Goal: Task Accomplishment & Management: Manage account settings

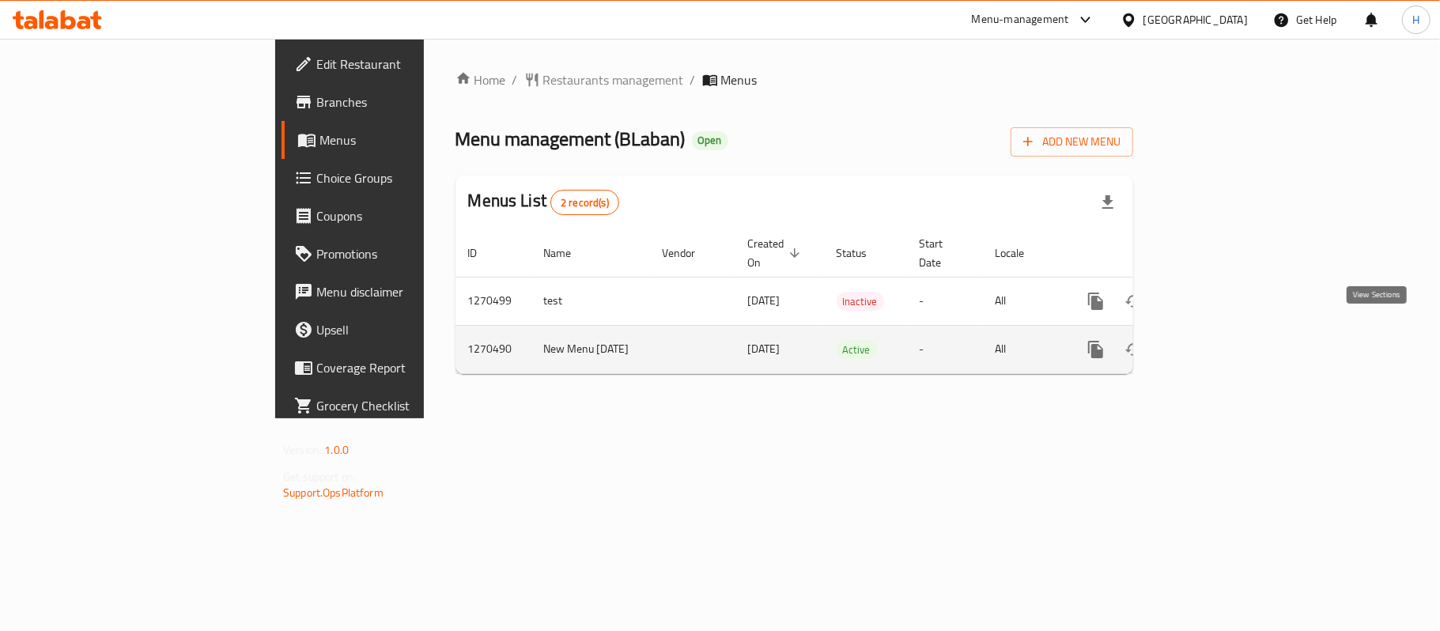
click at [1220, 340] on icon "enhanced table" at bounding box center [1210, 349] width 19 height 19
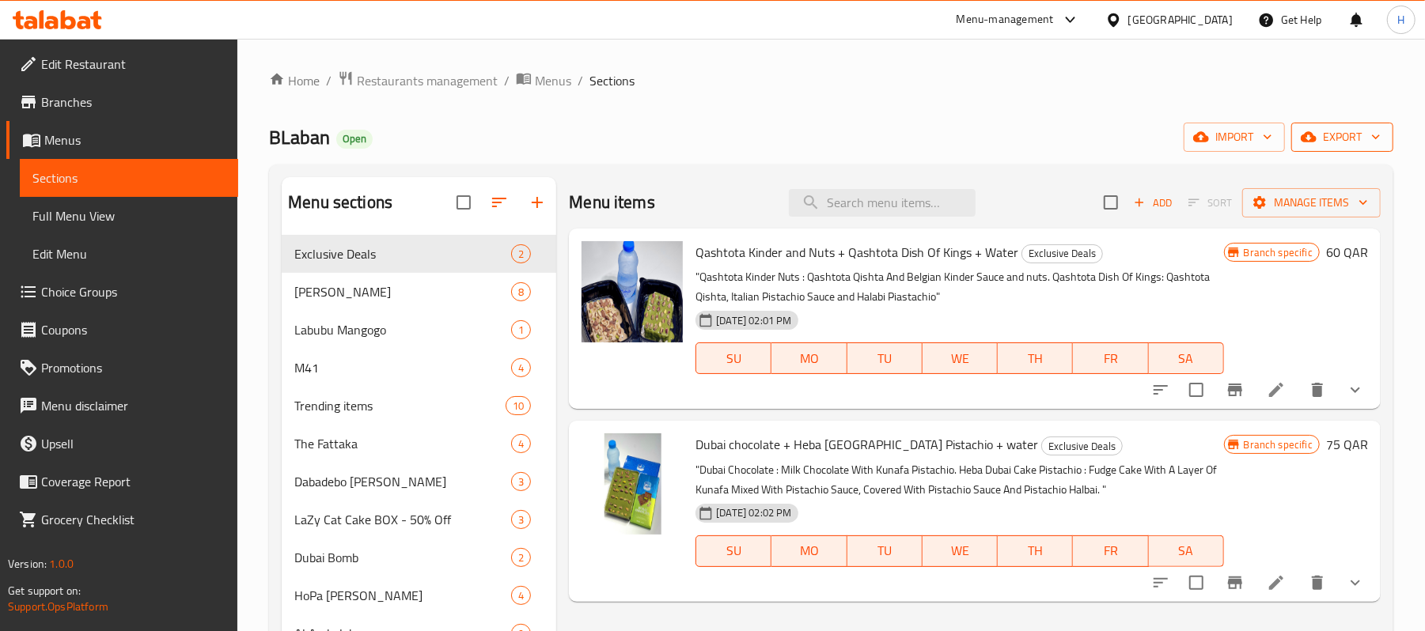
click at [1317, 125] on button "export" at bounding box center [1342, 137] width 102 height 29
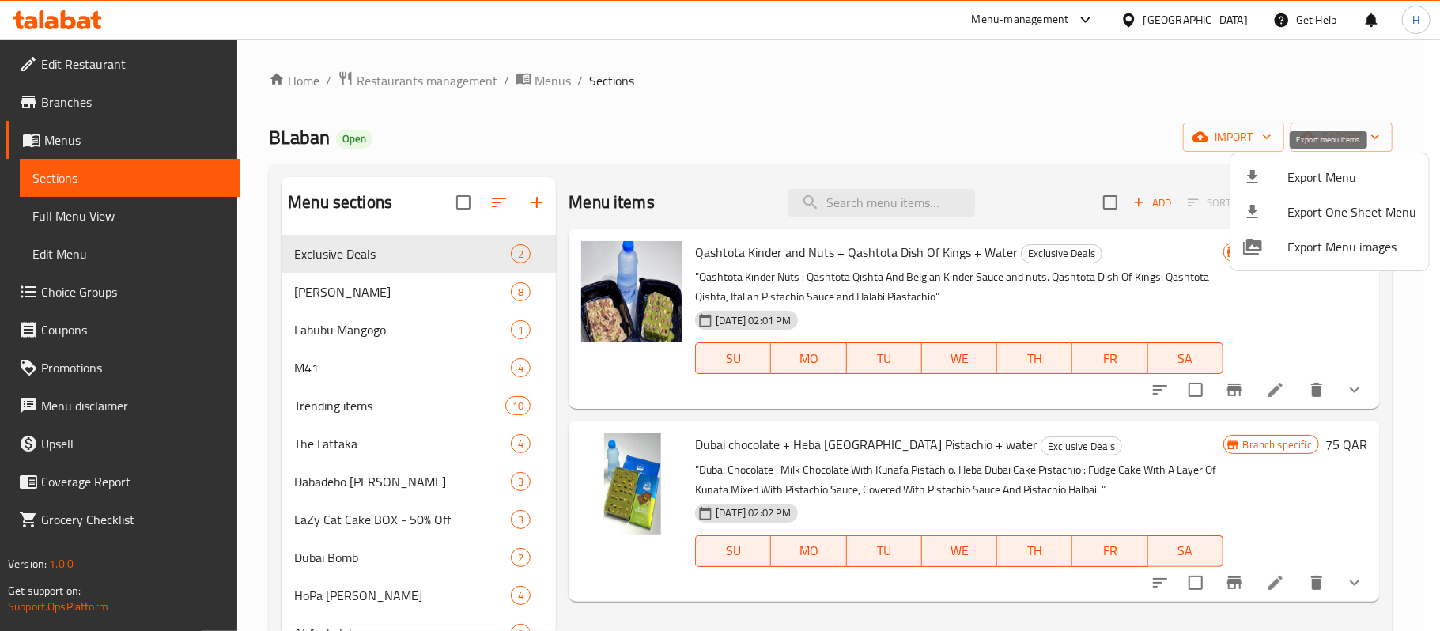
click at [1318, 162] on li "Export Menu" at bounding box center [1330, 177] width 199 height 35
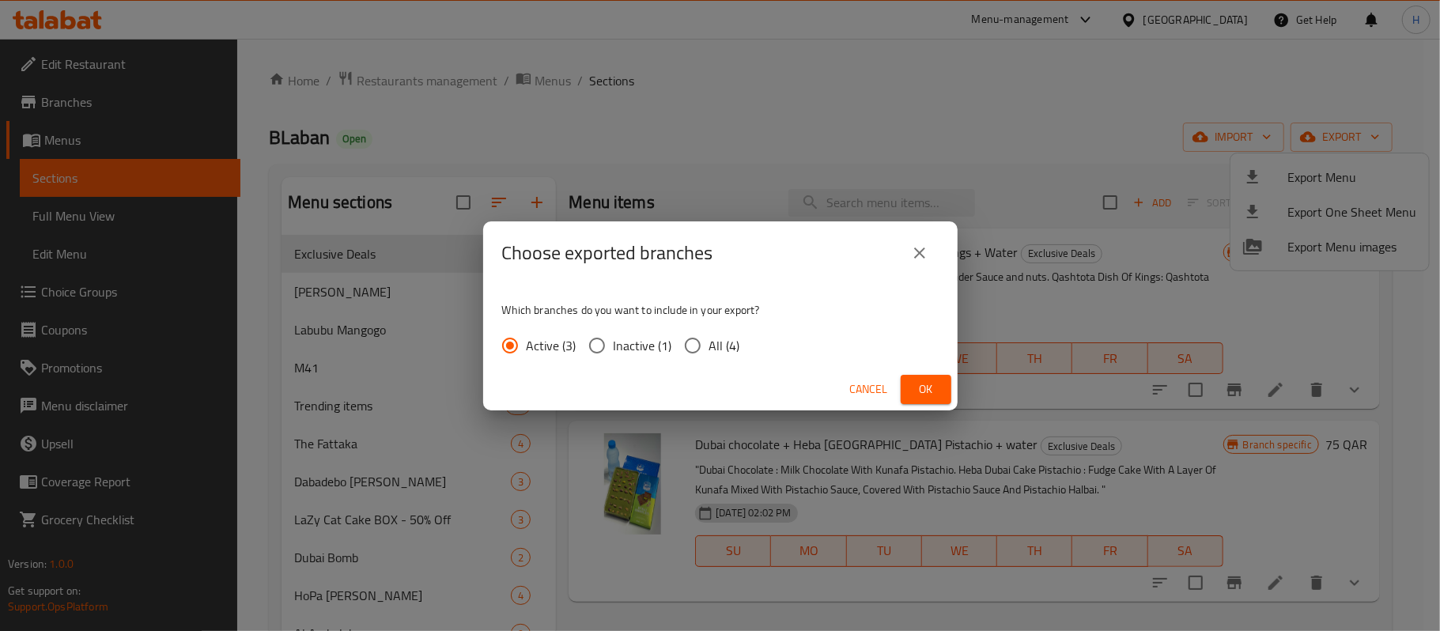
click at [722, 351] on span "All (4)" at bounding box center [725, 345] width 31 height 19
click at [710, 351] on input "All (4)" at bounding box center [692, 345] width 33 height 33
radio input "true"
click at [922, 384] on span "Ok" at bounding box center [926, 390] width 25 height 20
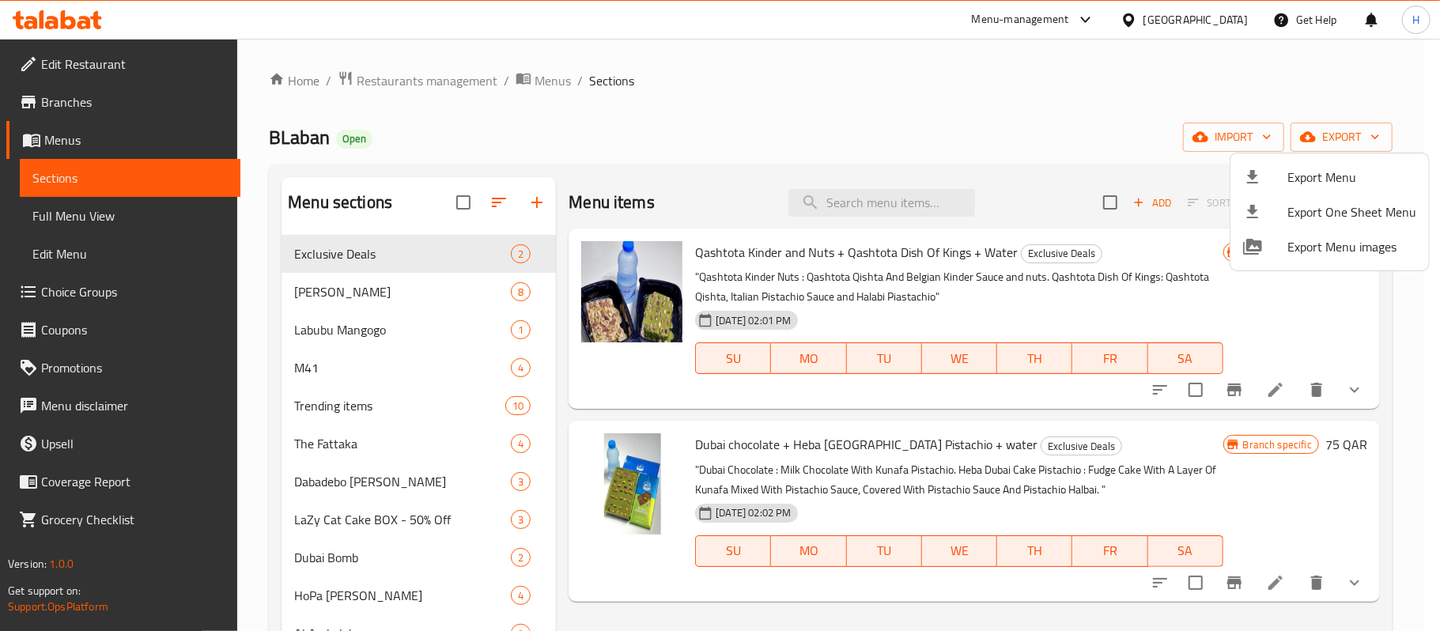
click at [888, 124] on div at bounding box center [720, 315] width 1440 height 631
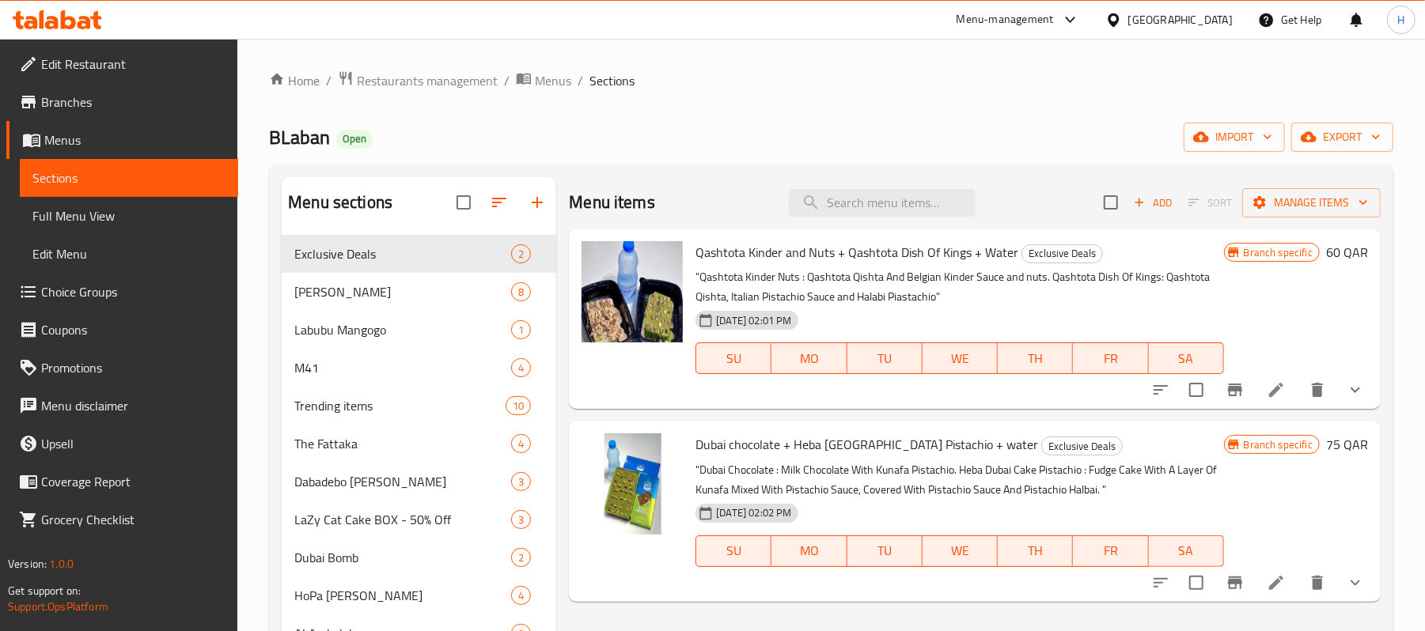
click at [774, 150] on div "BLaban Open import export" at bounding box center [831, 137] width 1124 height 29
click at [76, 17] on icon at bounding box center [57, 19] width 89 height 19
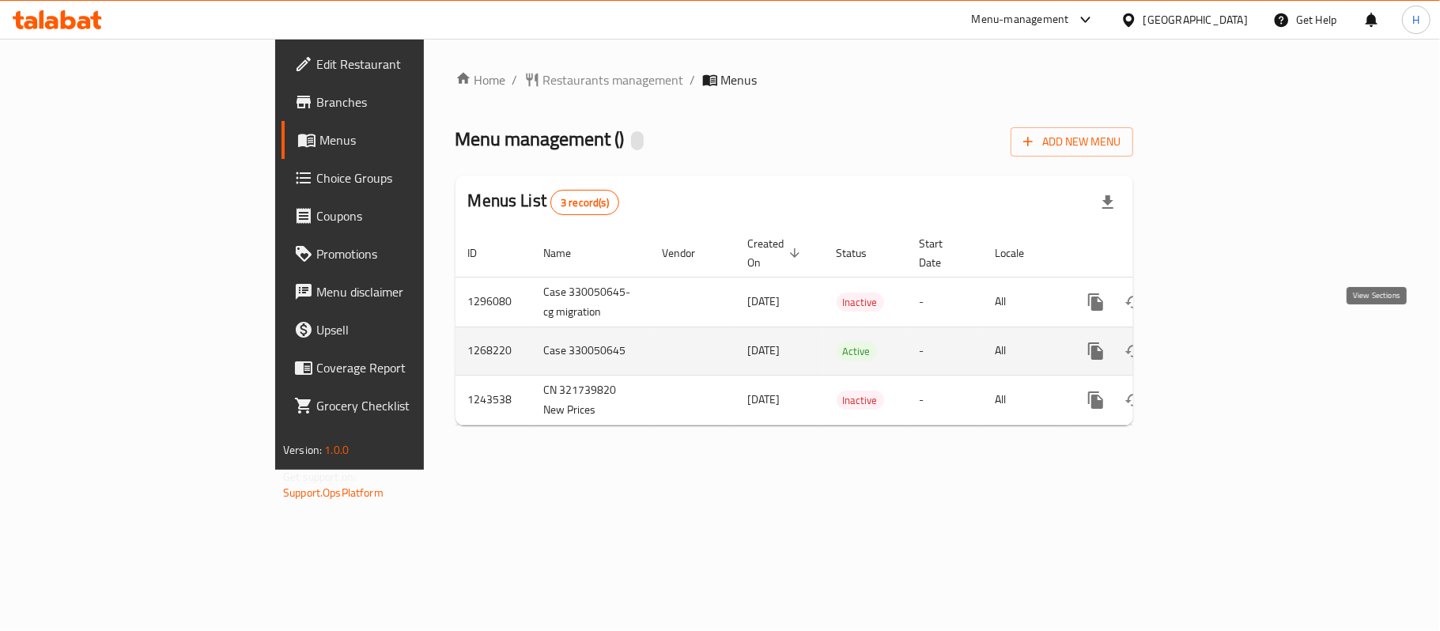
click at [1229, 332] on link "enhanced table" at bounding box center [1210, 351] width 38 height 38
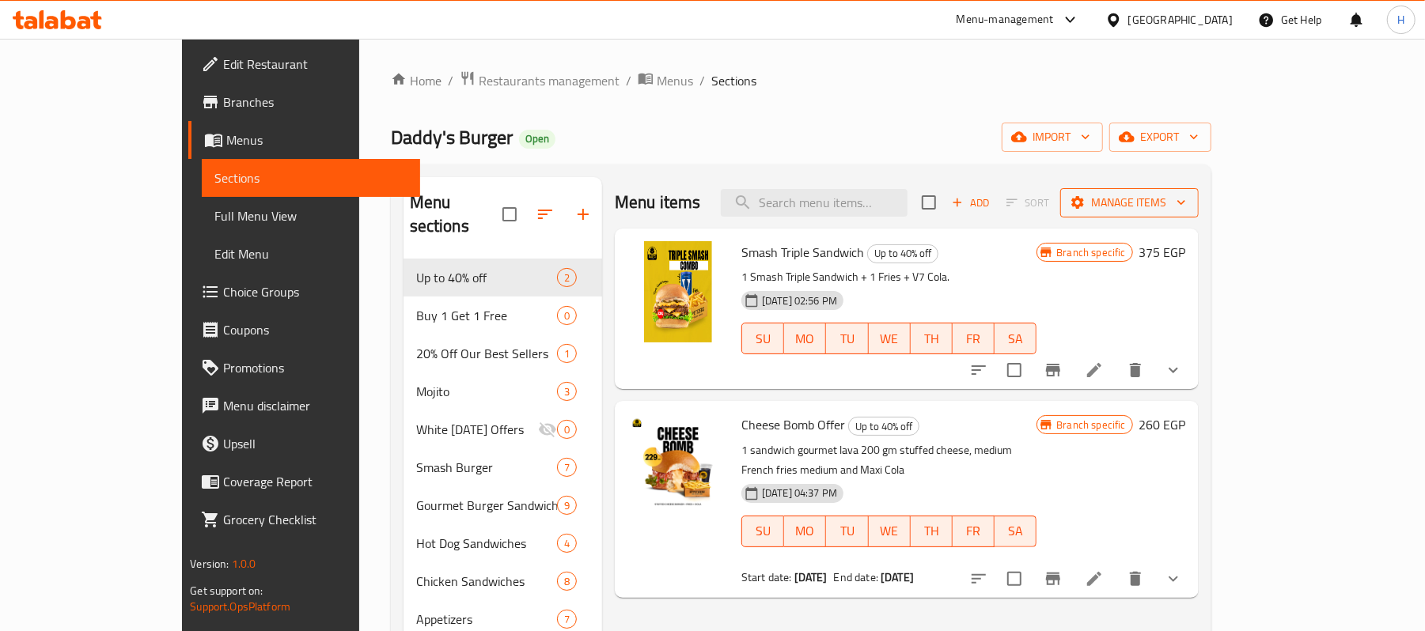
click at [1186, 206] on span "Manage items" at bounding box center [1129, 203] width 113 height 20
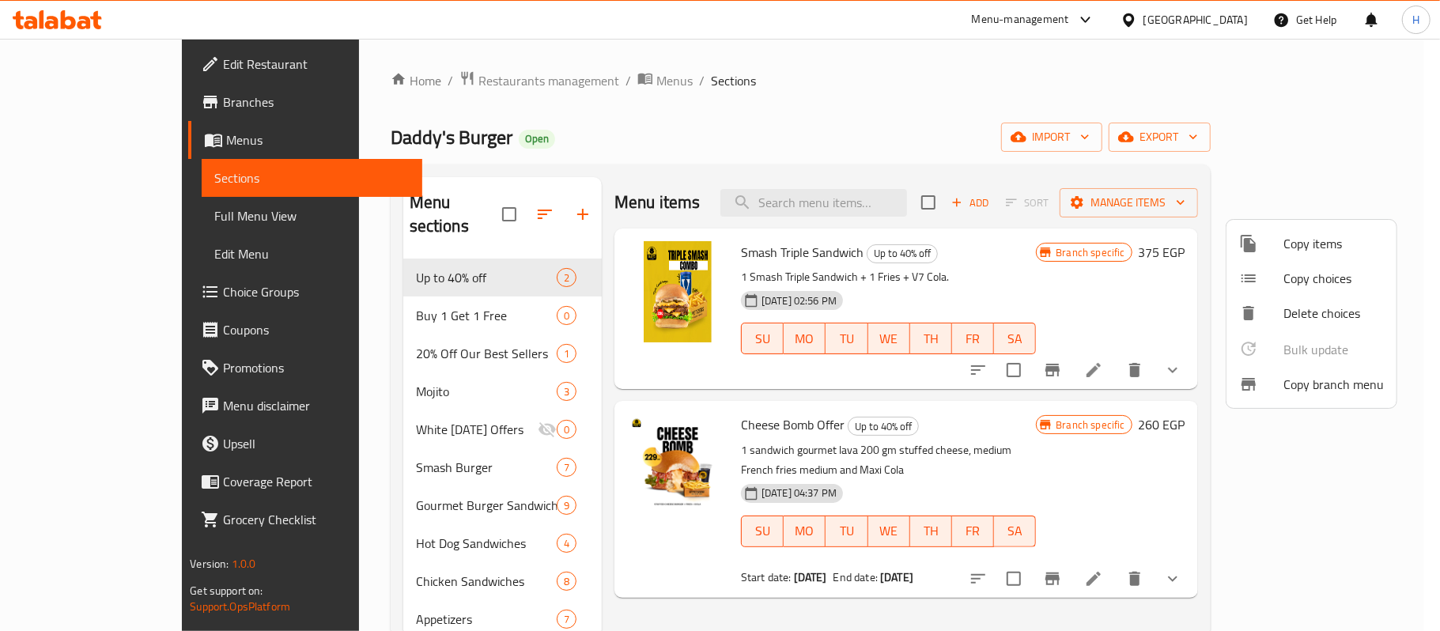
click at [1348, 136] on div at bounding box center [720, 315] width 1440 height 631
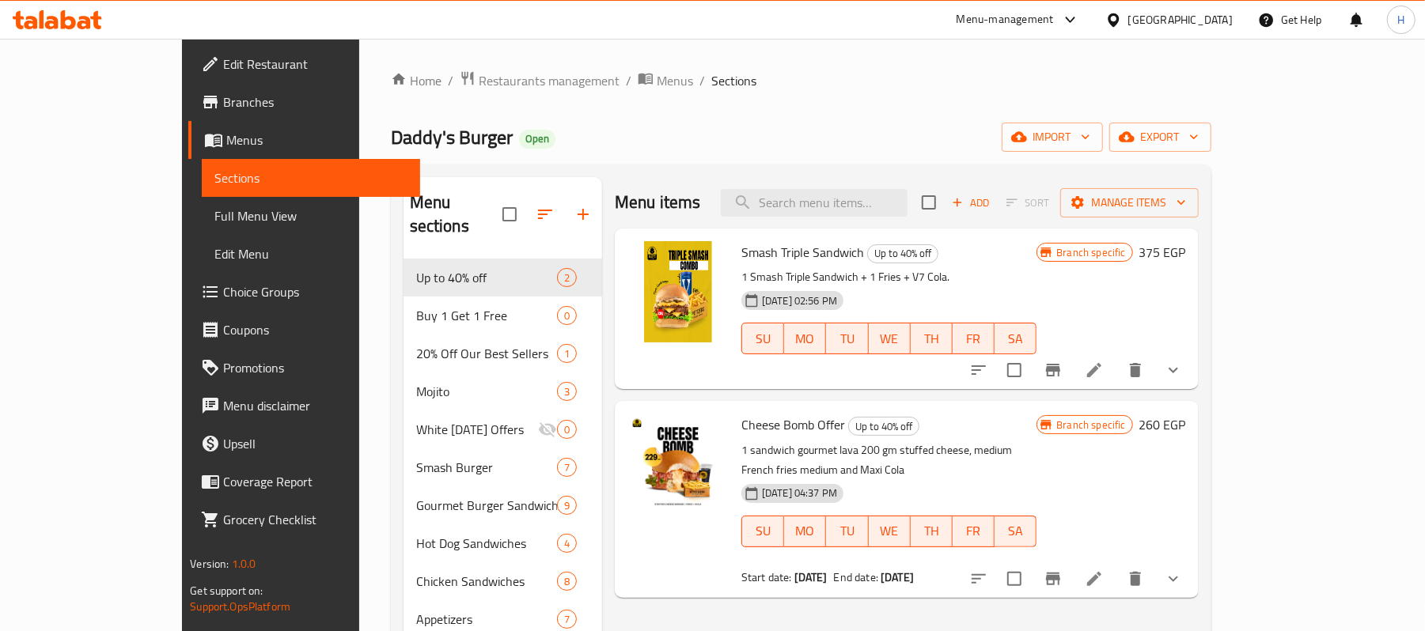
click at [1198, 136] on span "export" at bounding box center [1160, 137] width 77 height 20
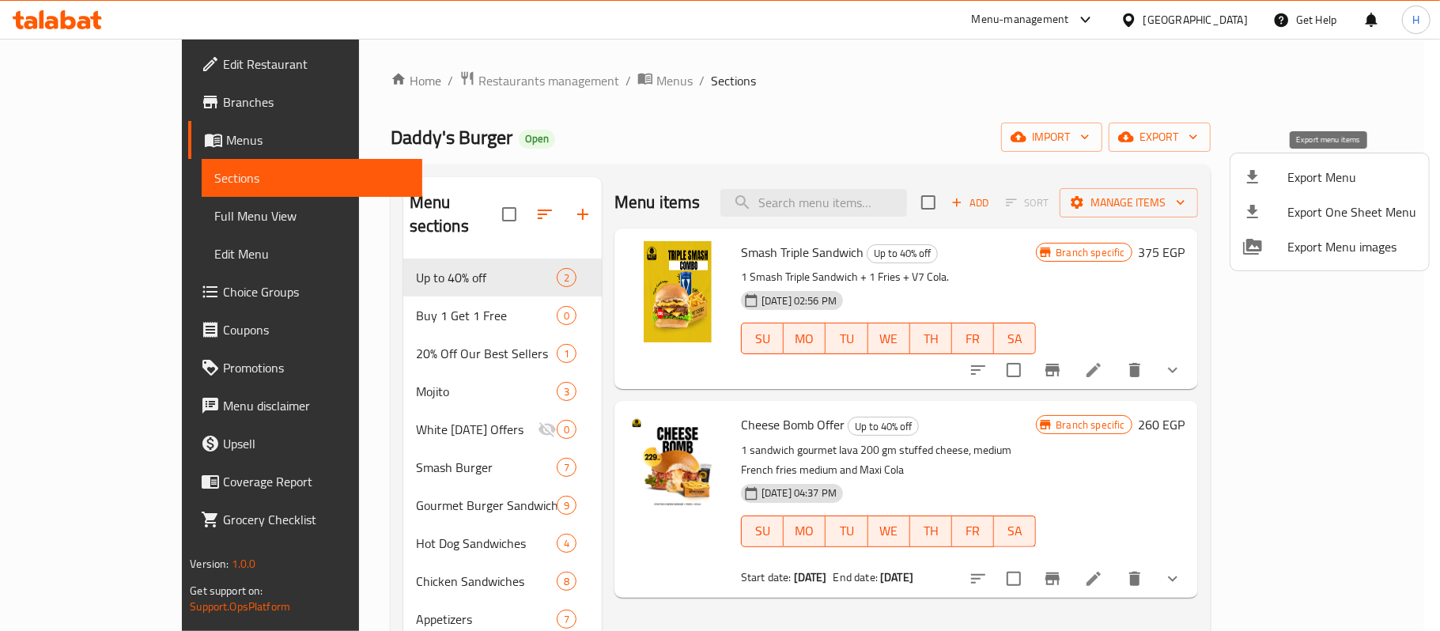
click at [1343, 168] on span "Export Menu" at bounding box center [1352, 177] width 129 height 19
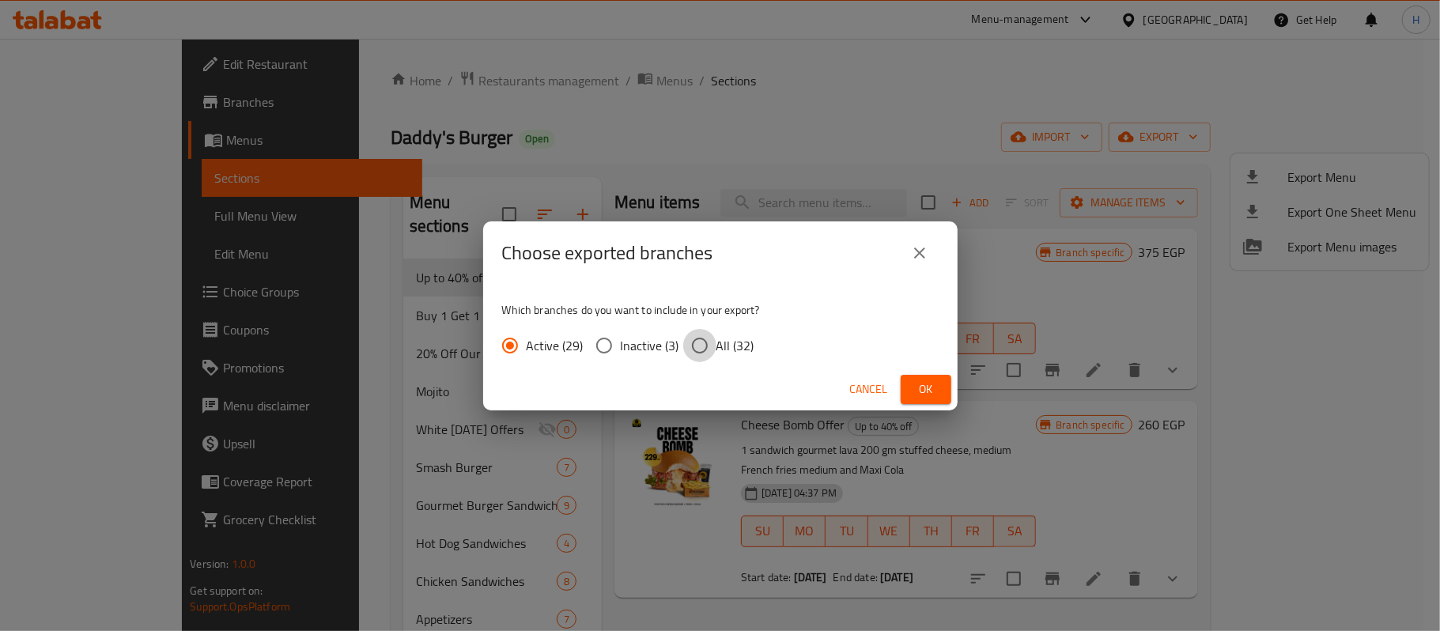
click at [707, 350] on input "All (32)" at bounding box center [699, 345] width 33 height 33
radio input "true"
click at [916, 396] on span "Ok" at bounding box center [926, 390] width 25 height 20
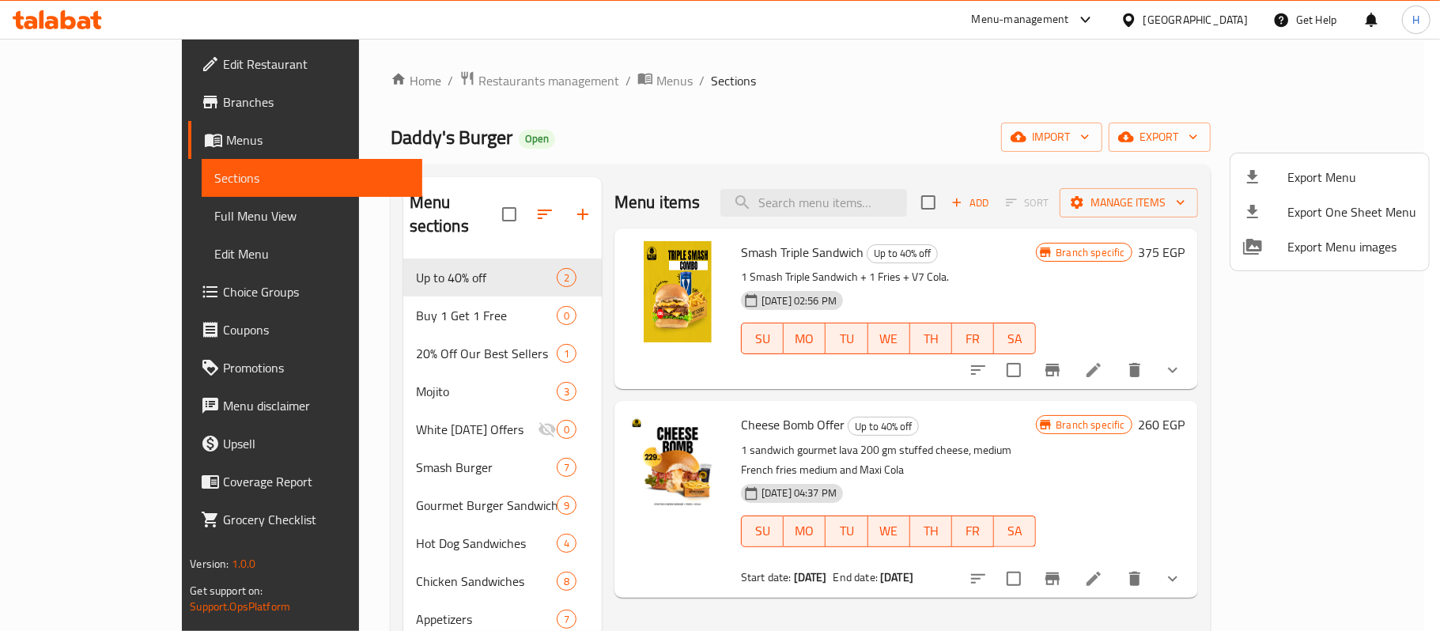
click at [891, 187] on div at bounding box center [720, 315] width 1440 height 631
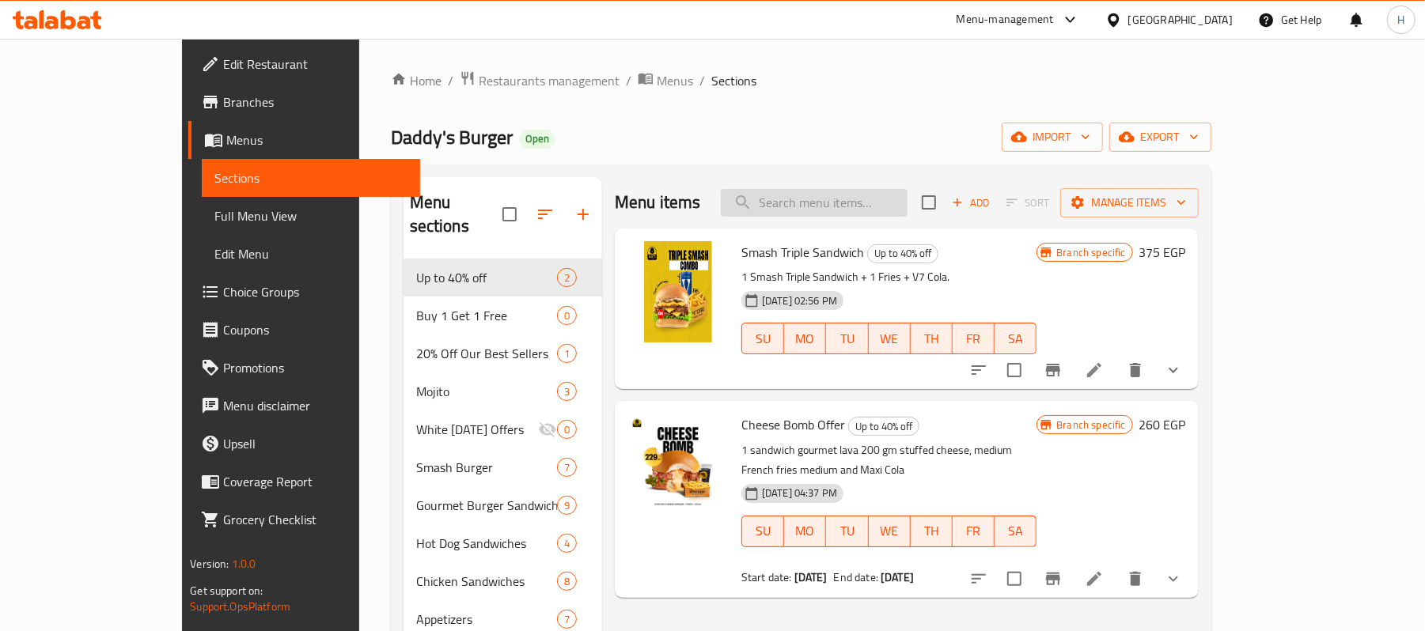
click at [897, 199] on input "search" at bounding box center [814, 203] width 187 height 28
paste input "Double smash overload"
type input "Double smash overload"
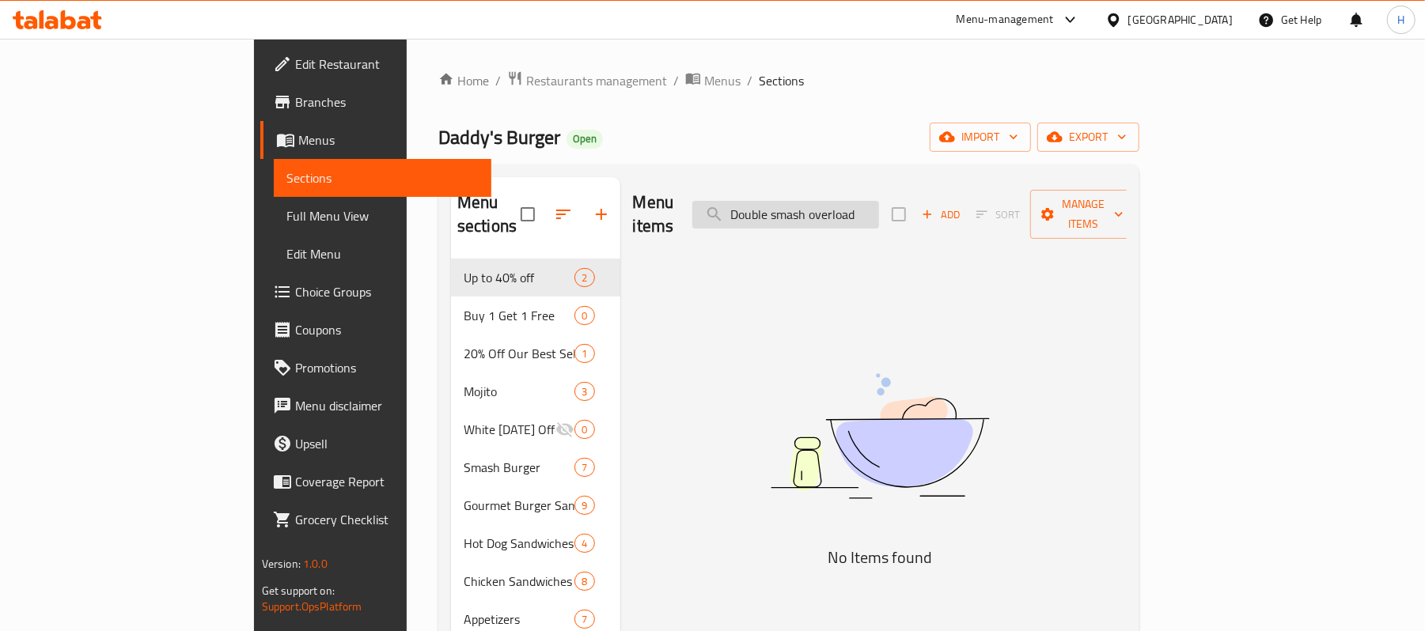
click at [829, 204] on input "Double smash overload" at bounding box center [785, 215] width 187 height 28
click at [879, 201] on input "Double smash overload" at bounding box center [785, 215] width 187 height 28
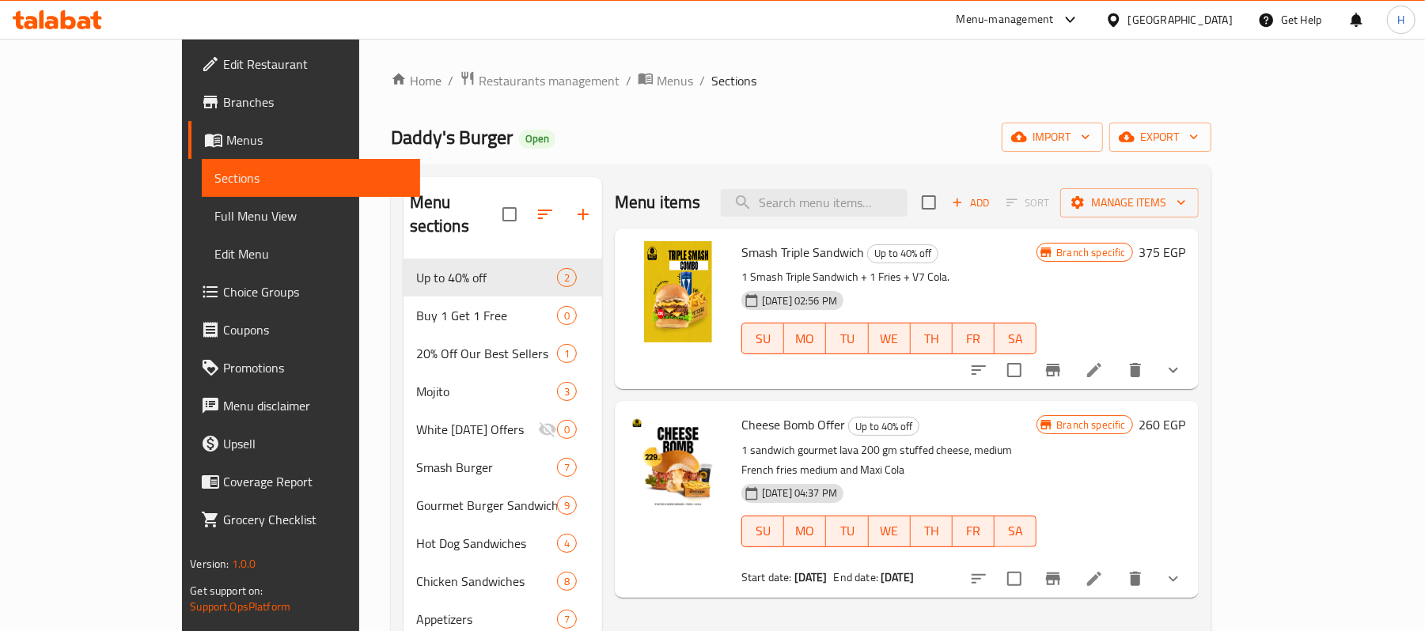
click at [223, 101] on span "Branches" at bounding box center [315, 102] width 184 height 19
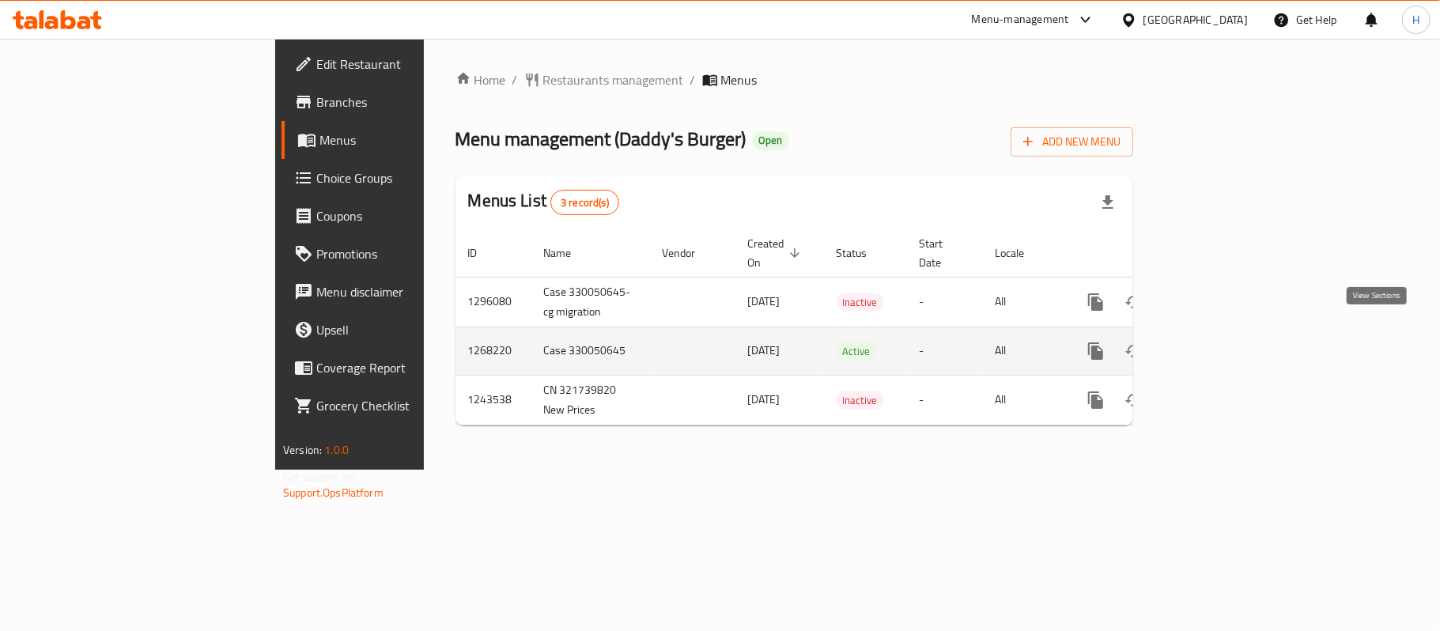
click at [1220, 342] on icon "enhanced table" at bounding box center [1210, 351] width 19 height 19
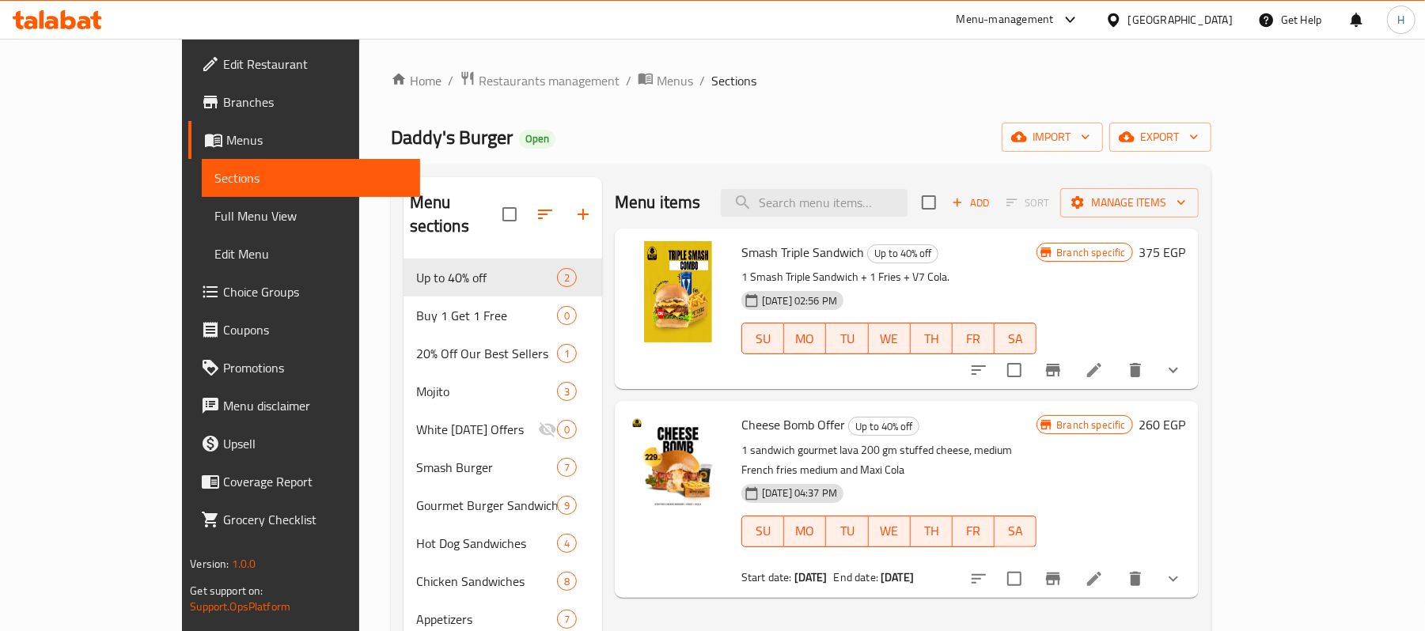
scroll to position [105, 0]
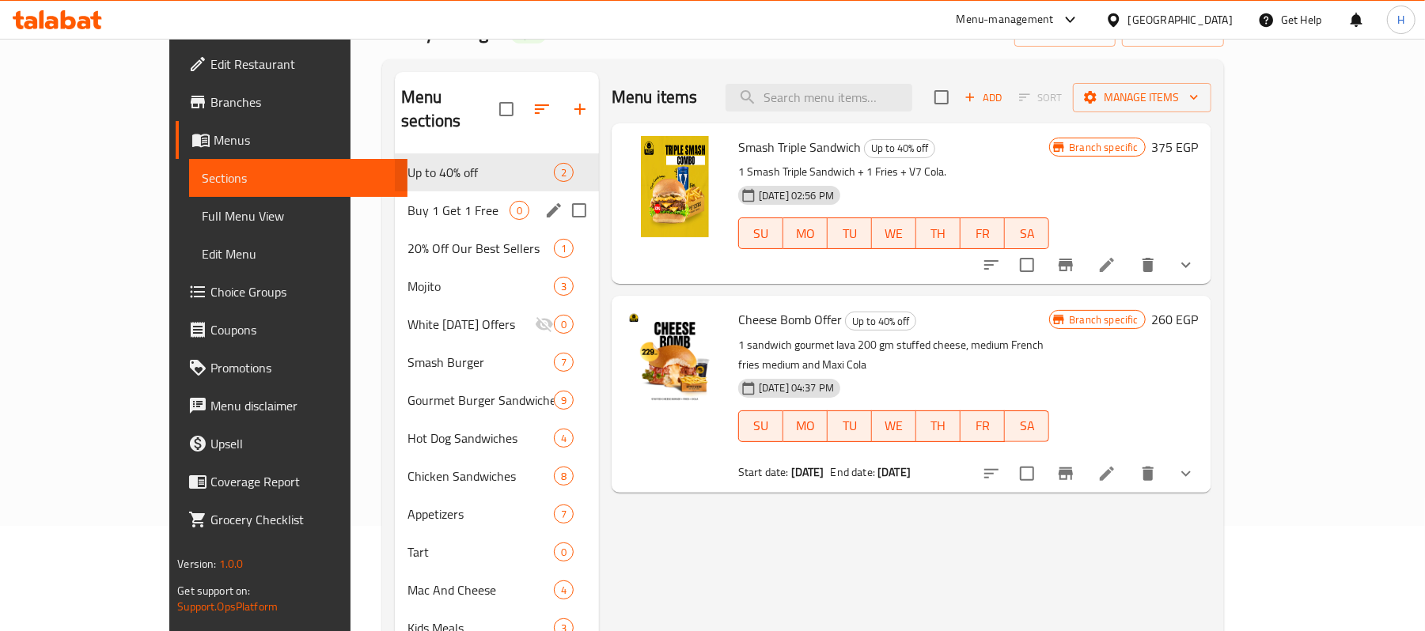
click at [399, 197] on div "Buy 1 Get 1 Free 0" at bounding box center [497, 210] width 204 height 38
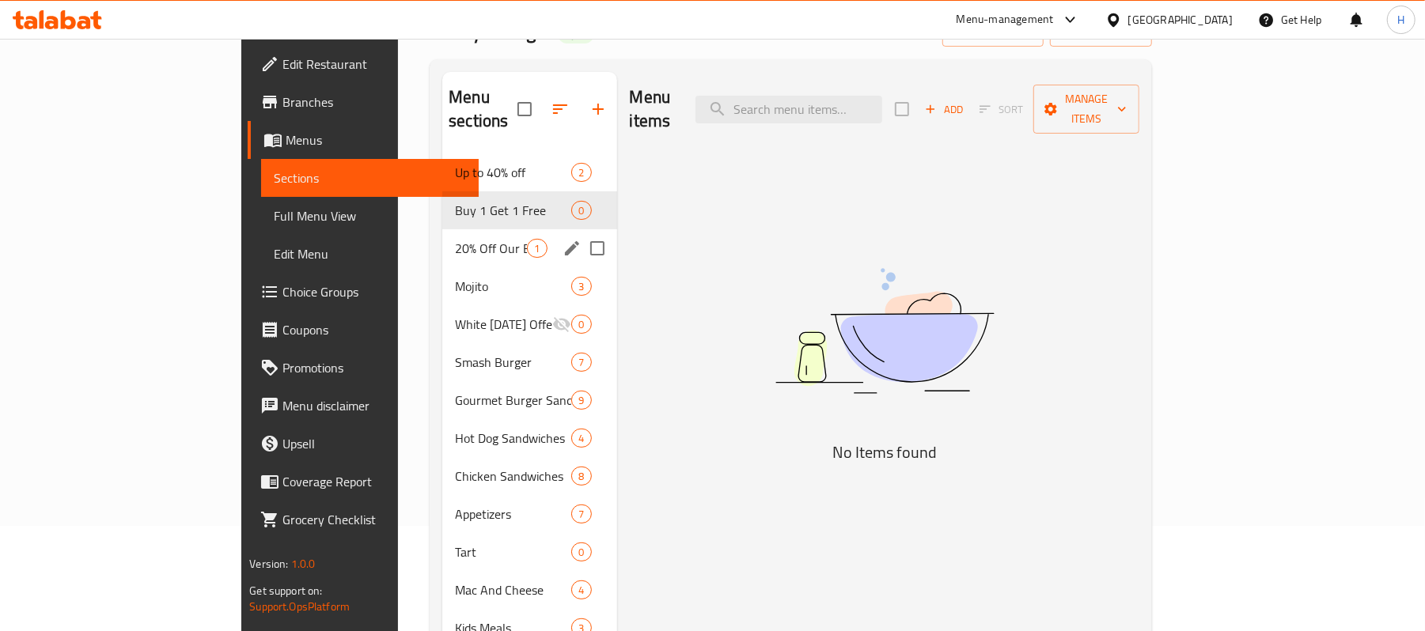
click at [455, 239] on span "20% Off Our Best Sellers" at bounding box center [491, 248] width 72 height 19
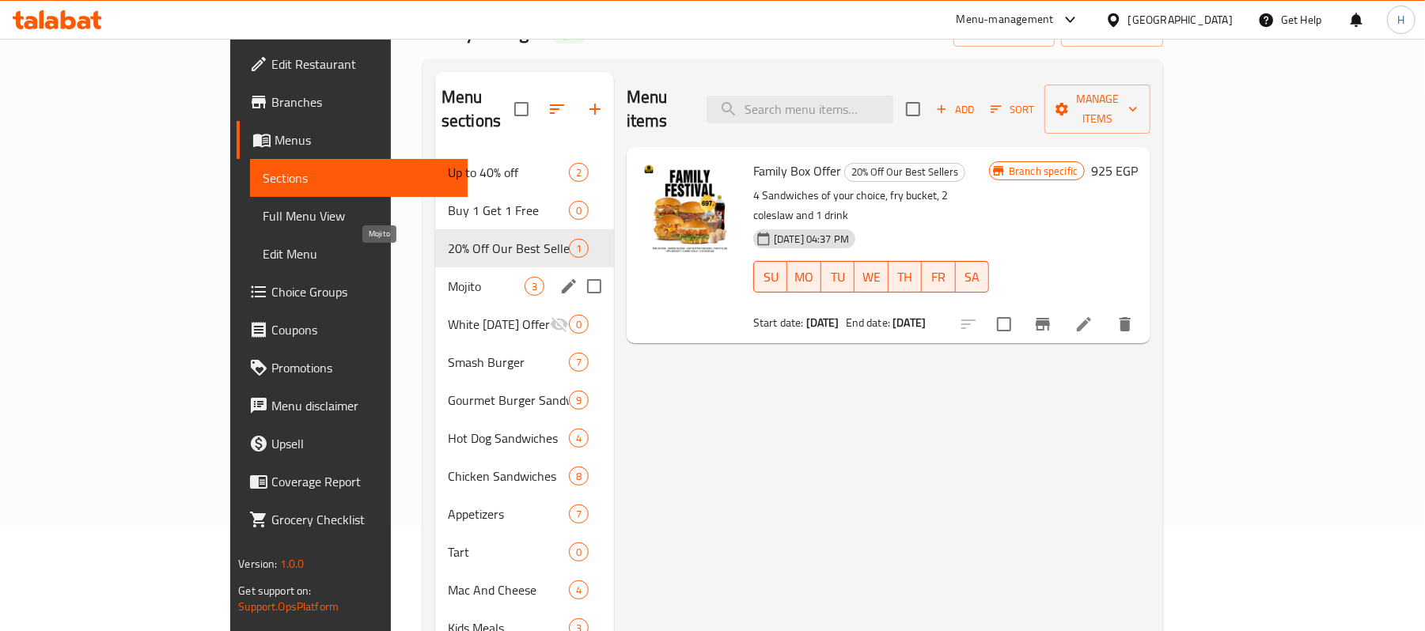
click at [448, 277] on span "Mojito" at bounding box center [486, 286] width 77 height 19
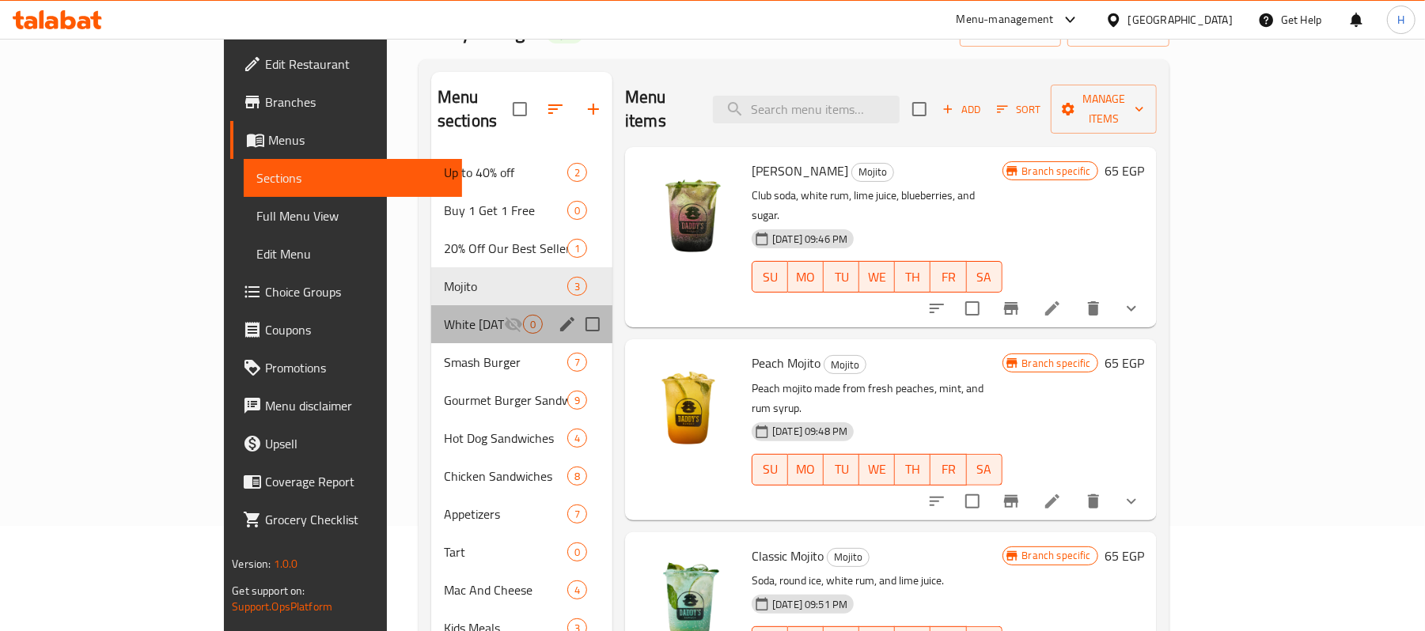
click at [431, 316] on div "White Friday Offers 0" at bounding box center [521, 324] width 181 height 38
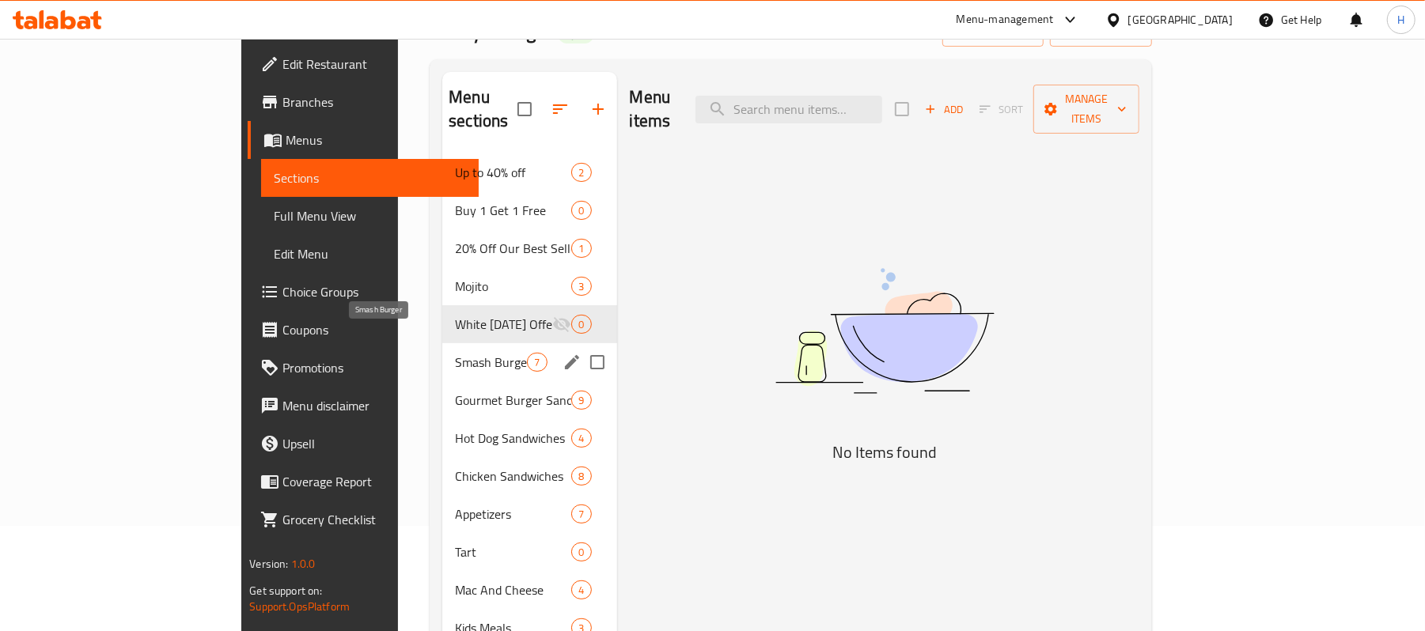
click at [455, 353] on span "Smash Burger" at bounding box center [491, 362] width 72 height 19
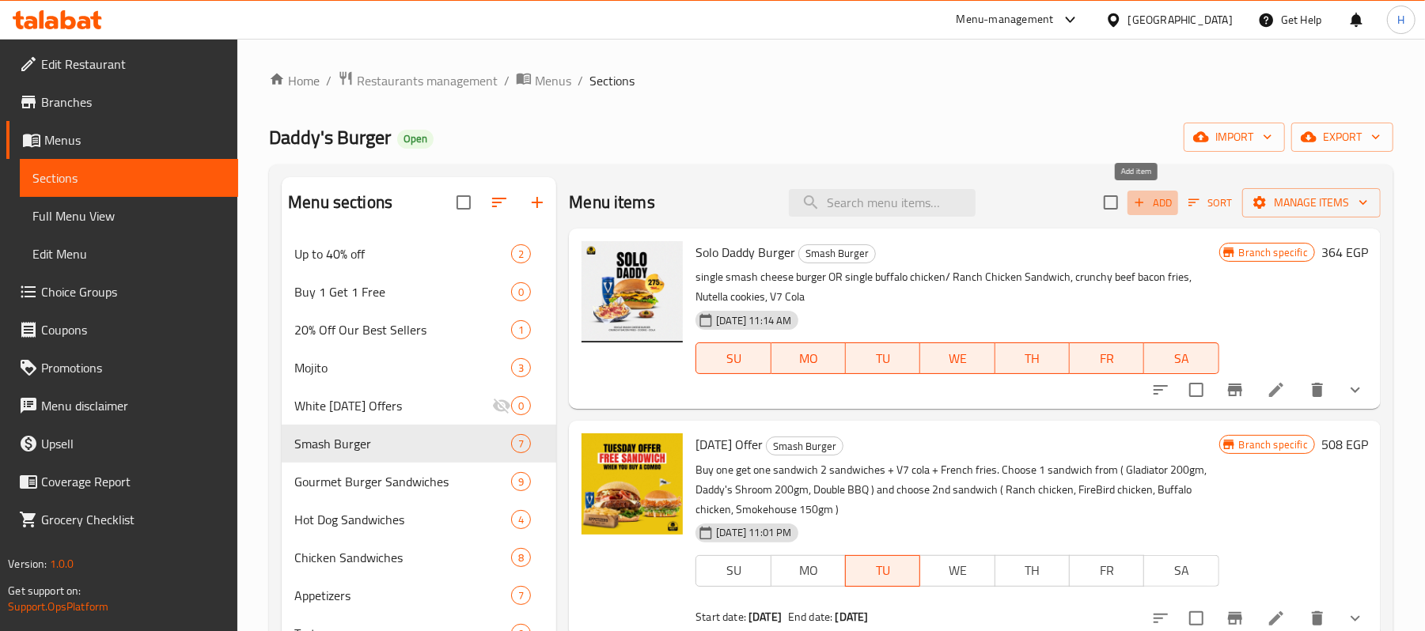
click at [1132, 206] on icon "button" at bounding box center [1139, 202] width 14 height 14
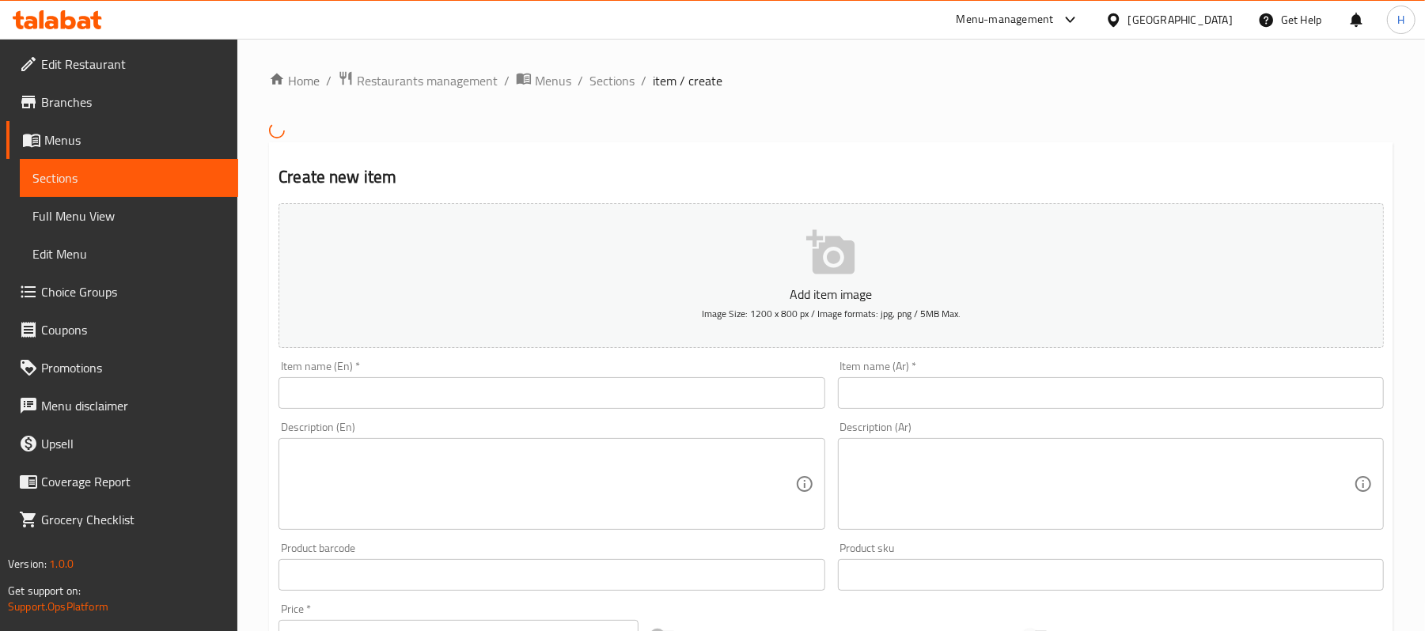
click at [484, 399] on input "text" at bounding box center [551, 393] width 546 height 32
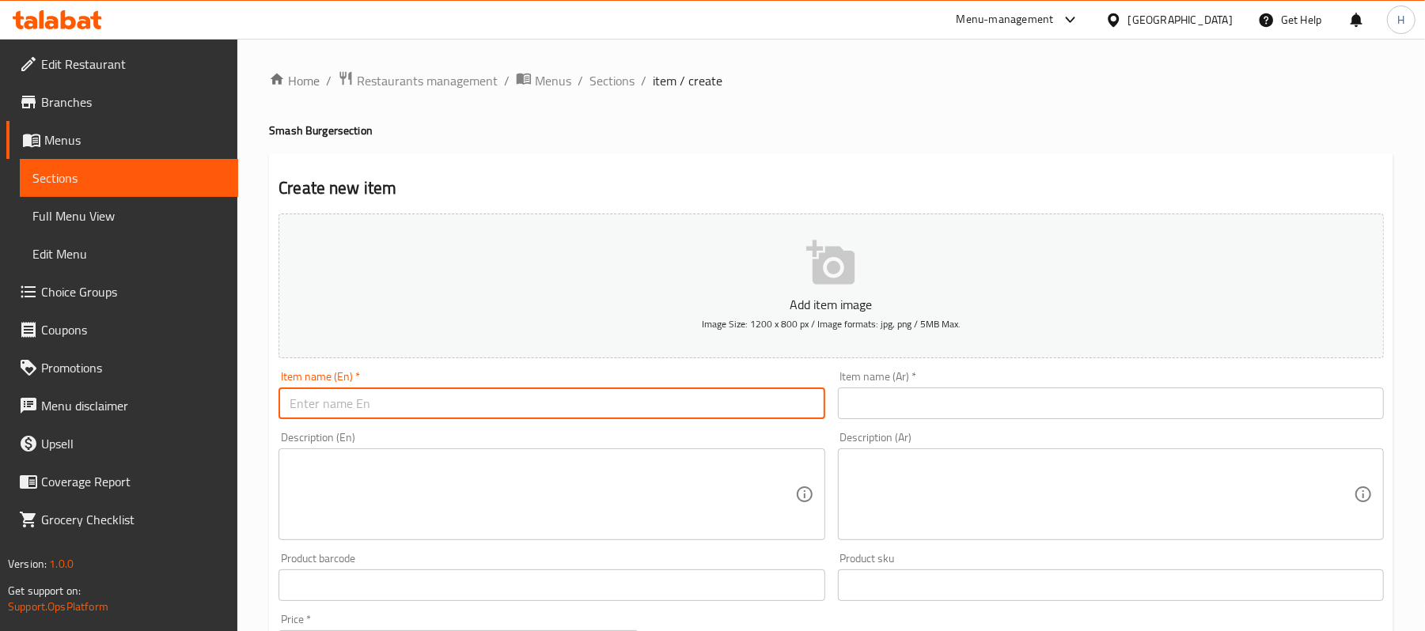
paste input "Double smash overload"
type input "Double smash overload"
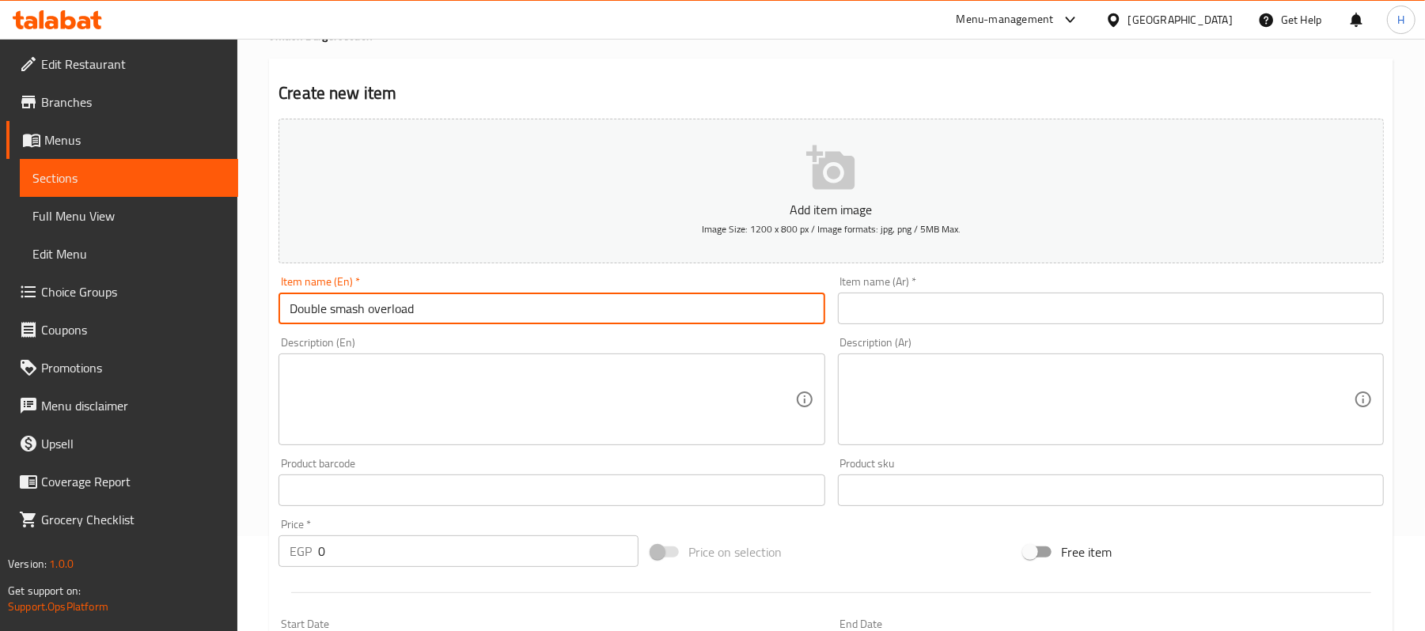
scroll to position [210, 0]
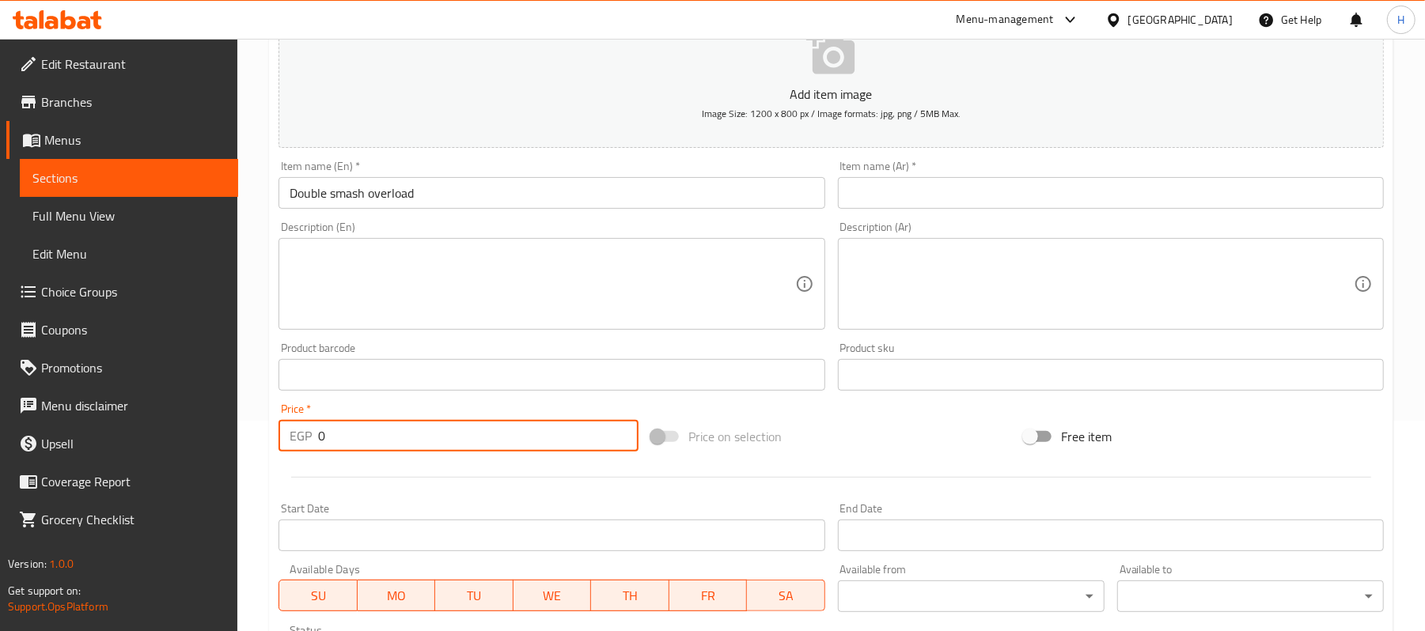
drag, startPoint x: 334, startPoint y: 444, endPoint x: 282, endPoint y: 445, distance: 52.2
click at [279, 445] on div "EGP 0 Price *" at bounding box center [458, 436] width 360 height 32
paste input "number"
type input "708"
click at [402, 466] on div at bounding box center [831, 477] width 1118 height 39
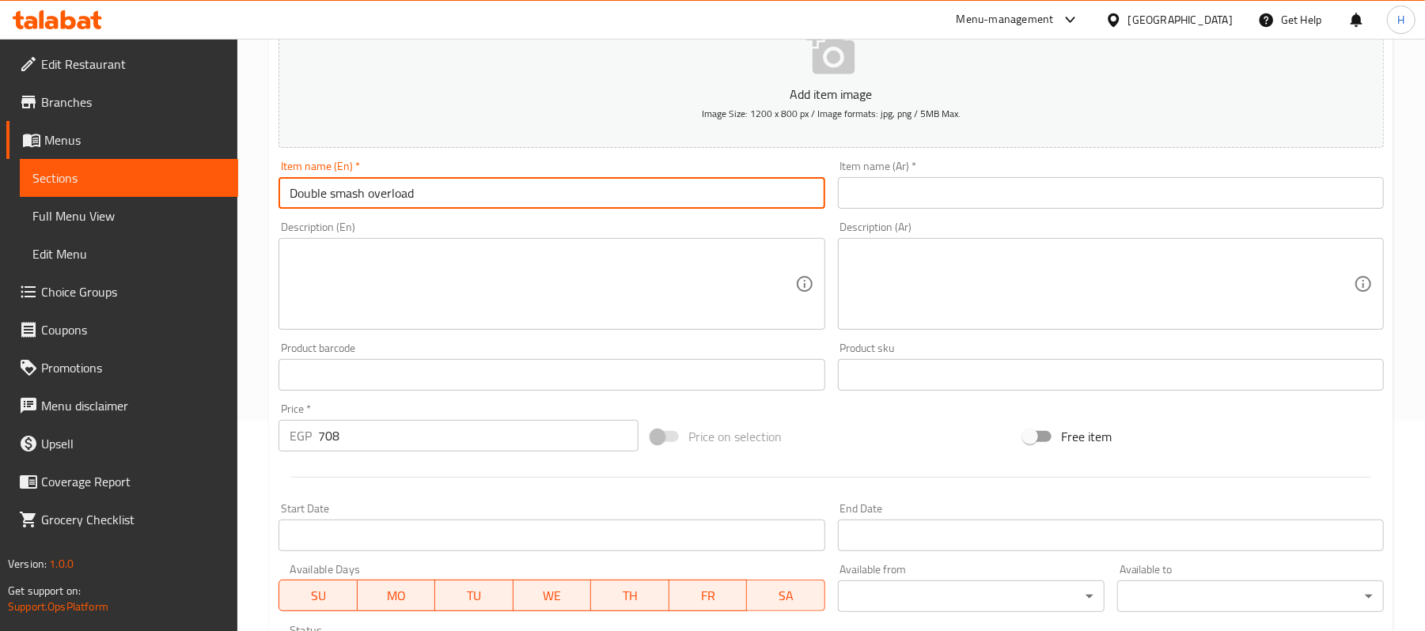
click at [577, 201] on input "Double smash overload" at bounding box center [551, 193] width 546 height 32
click at [1092, 212] on div "Item name (Ar)   * Item name (Ar) *" at bounding box center [1110, 184] width 558 height 61
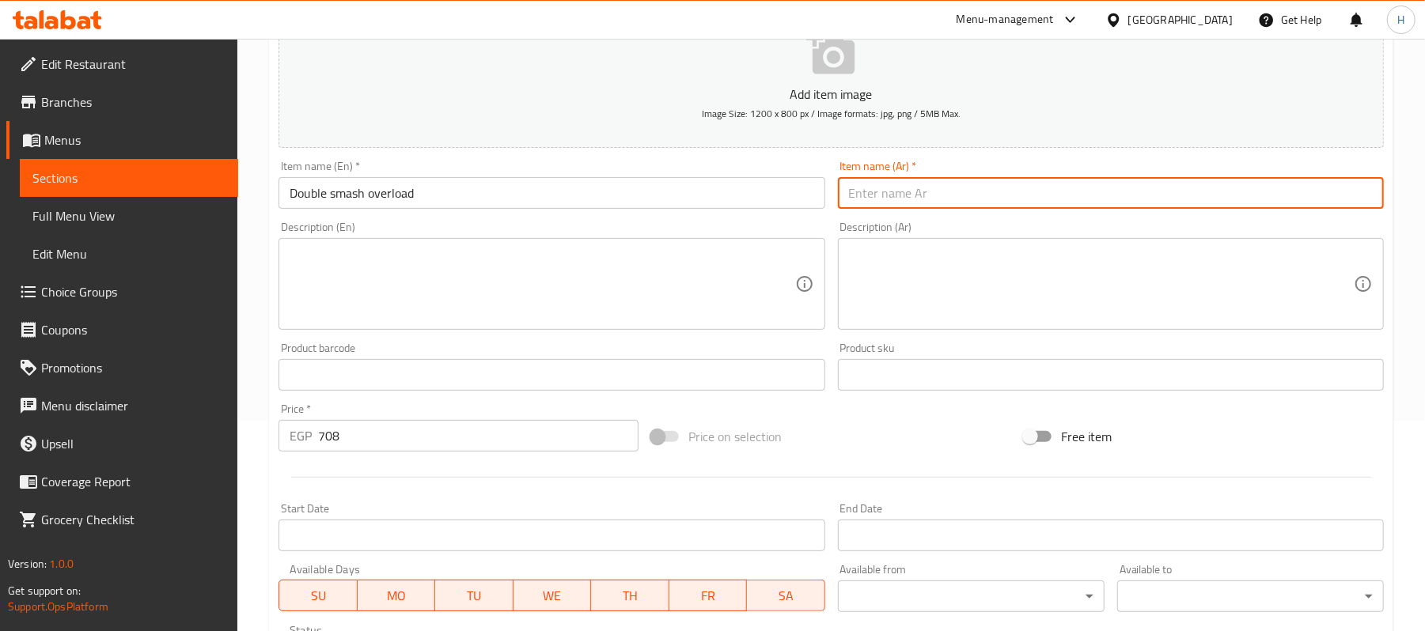
click at [1088, 196] on input "text" at bounding box center [1111, 193] width 546 height 32
type input "دوبل سماش اوفرلوود"
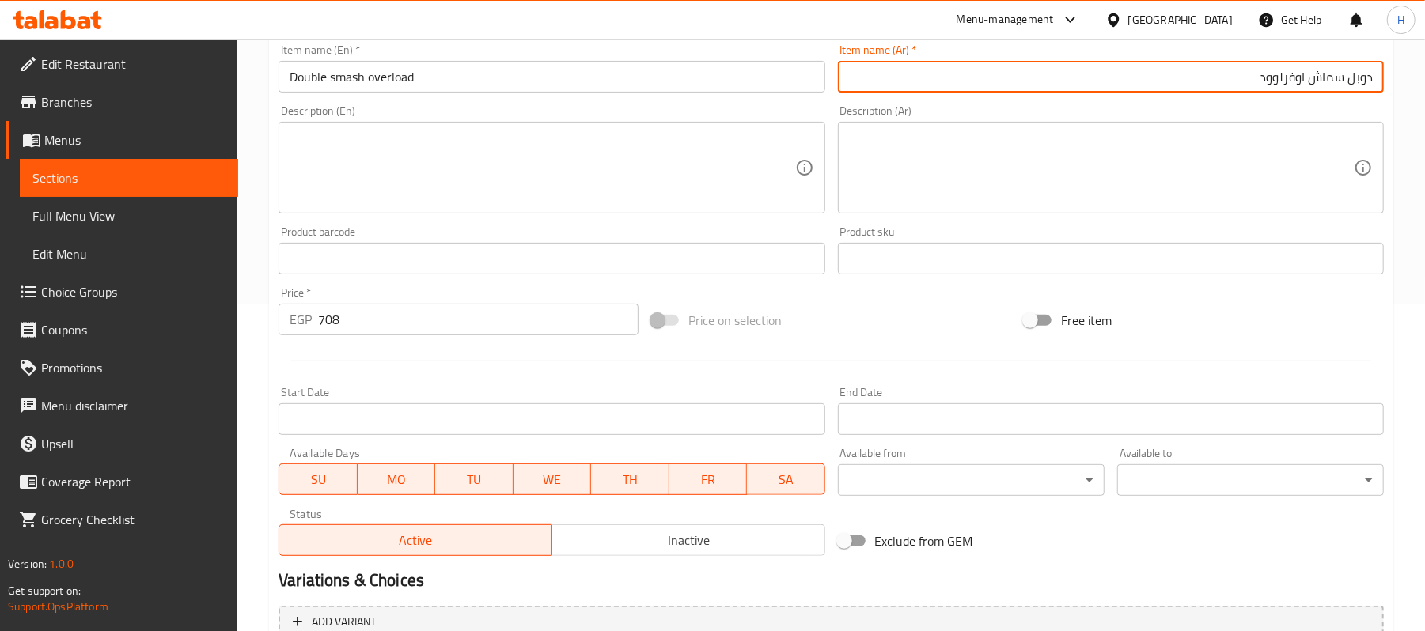
scroll to position [485, 0]
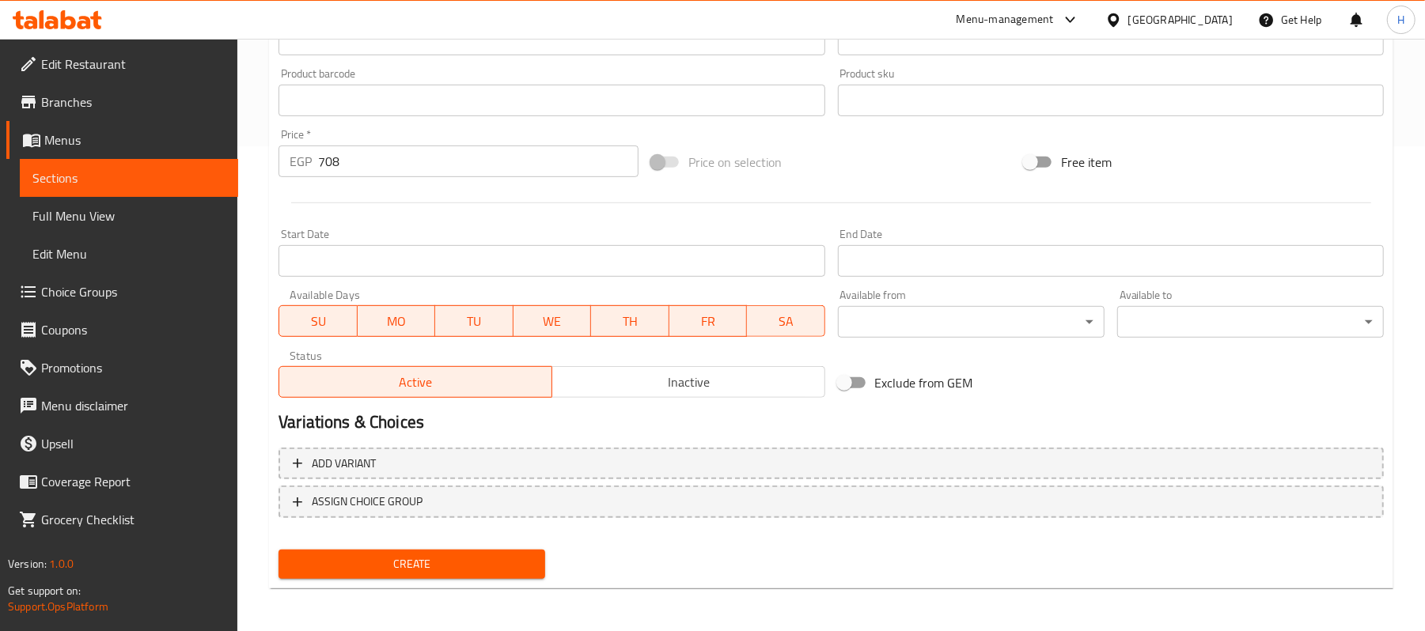
click at [609, 446] on div "Add variant ASSIGN CHOICE GROUP" at bounding box center [831, 492] width 1118 height 103
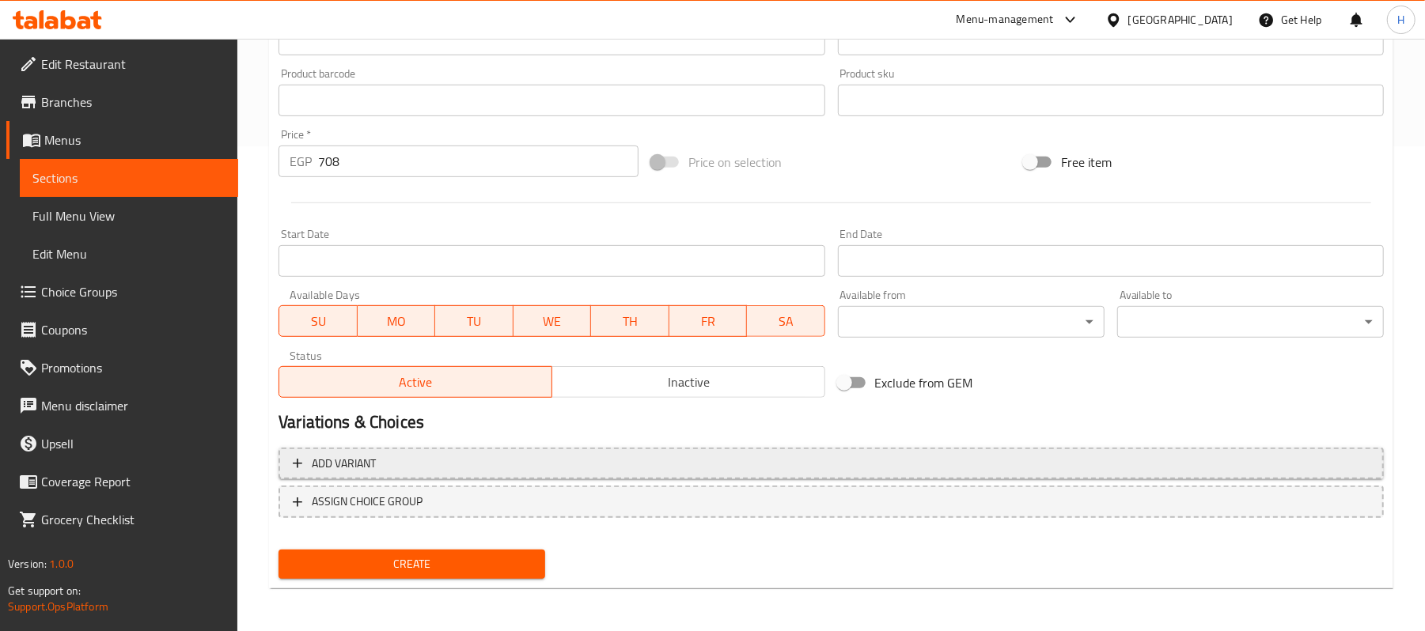
click at [609, 460] on span "Add variant" at bounding box center [831, 464] width 1077 height 20
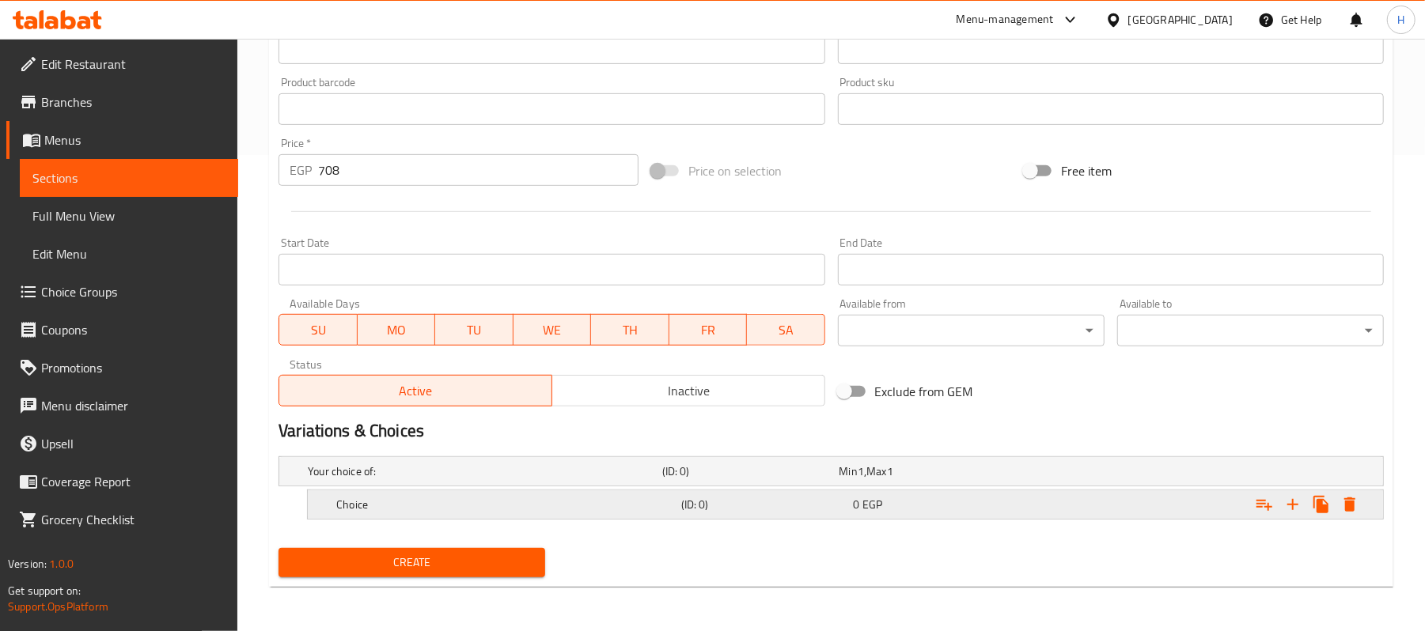
click at [751, 504] on h5 "(ID: 0)" at bounding box center [764, 505] width 166 height 16
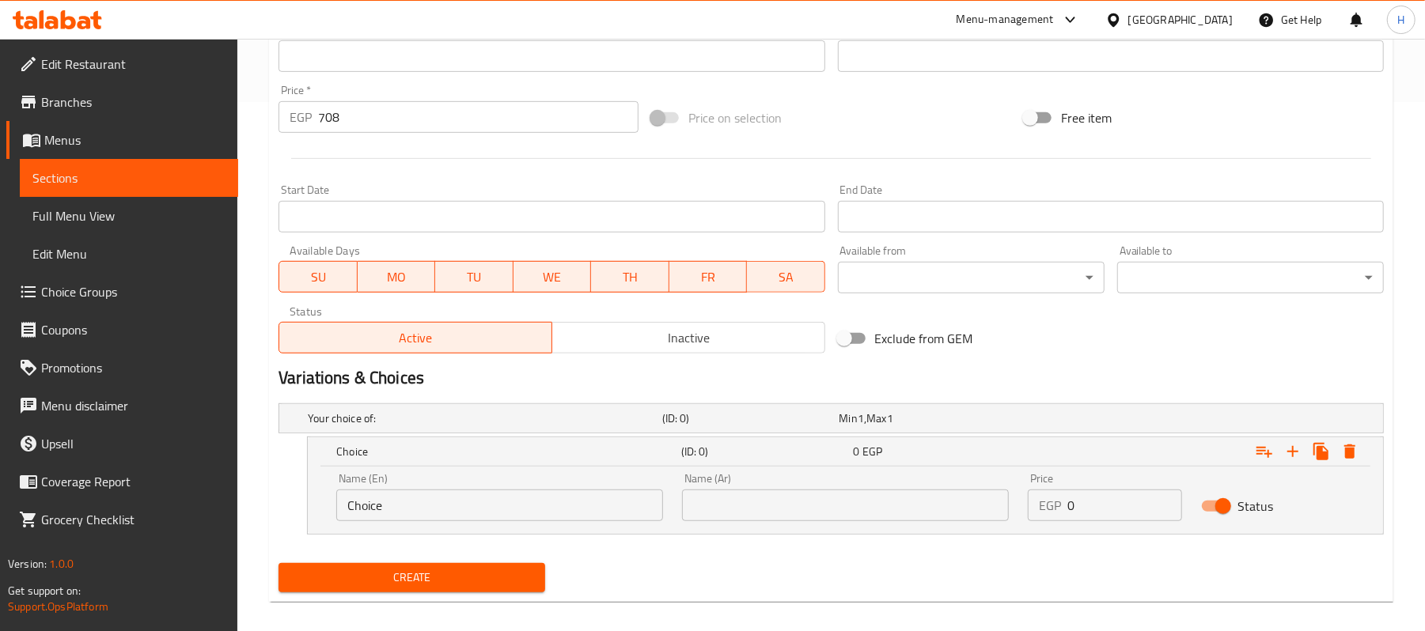
scroll to position [542, 0]
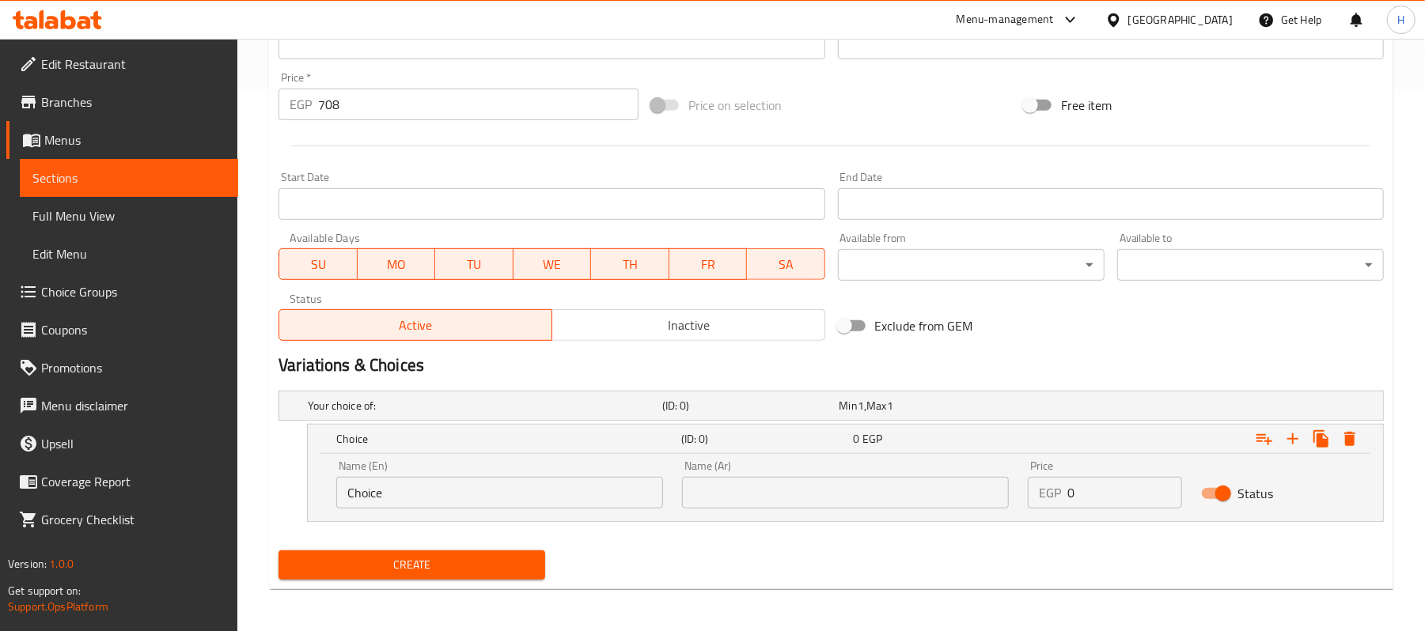
click at [527, 494] on input "Choice" at bounding box center [499, 493] width 327 height 32
paste input "Double Smash Cheese Burger"
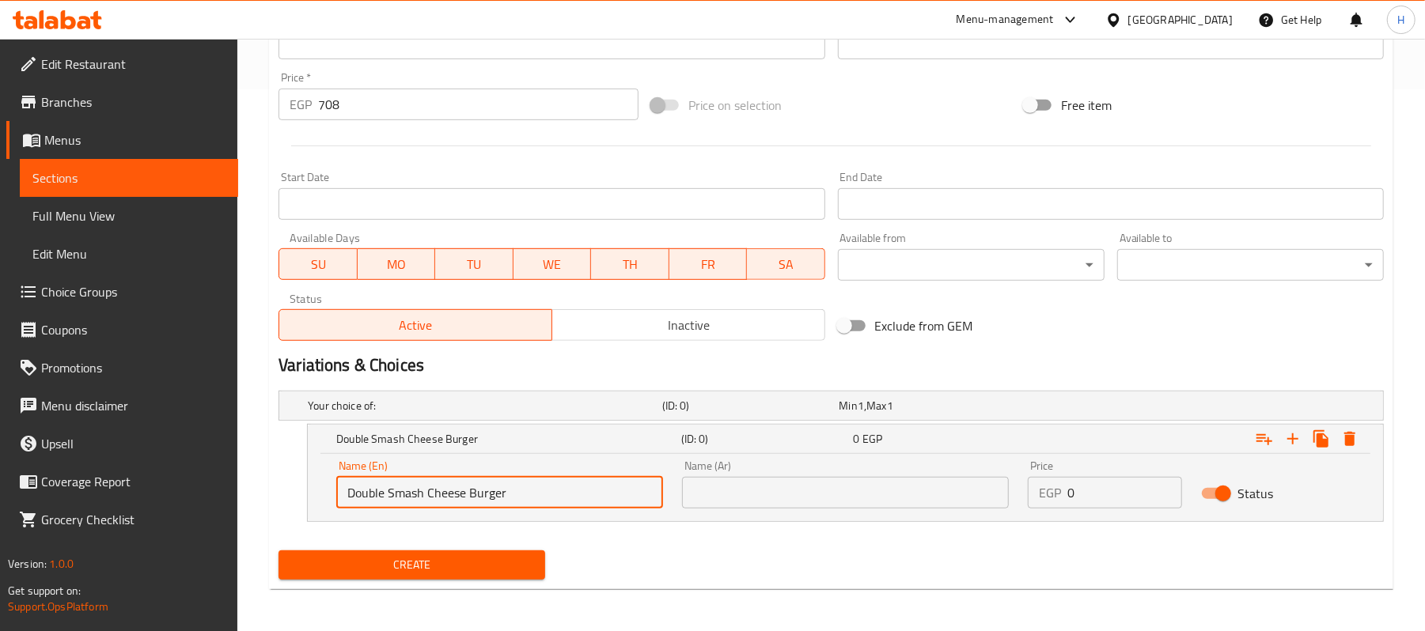
type input "Double Smash Cheese Burger"
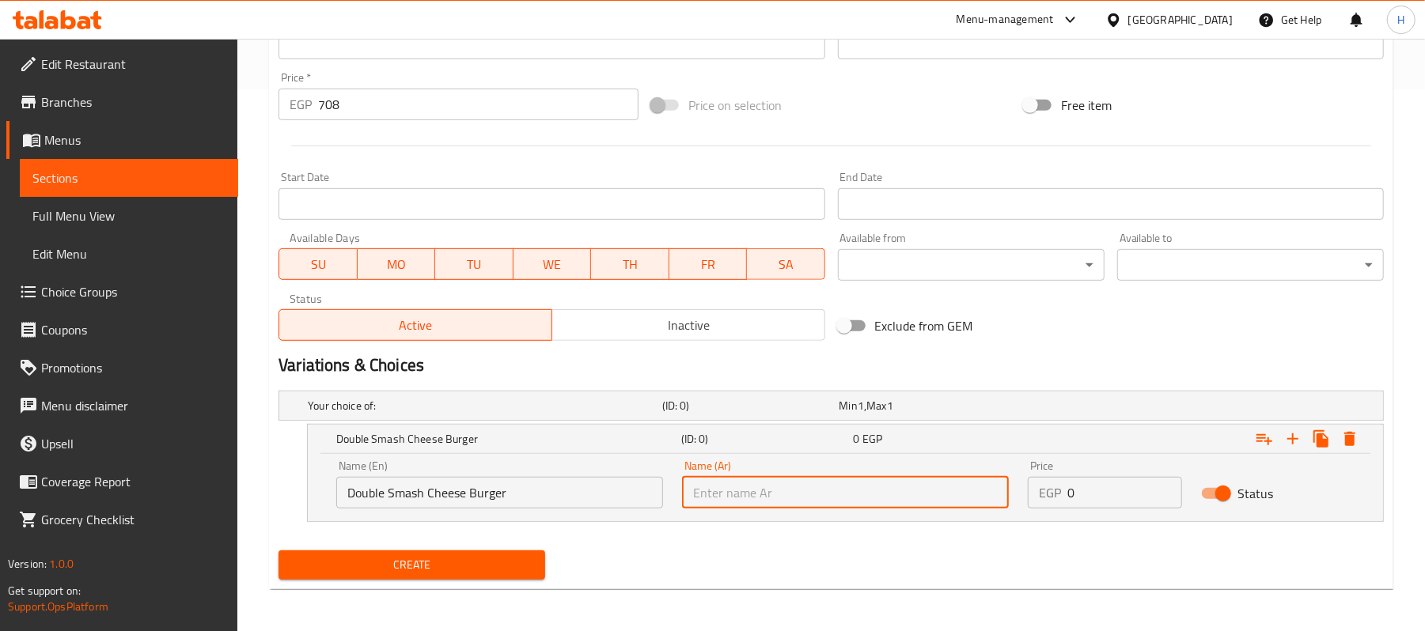
click at [928, 479] on input "text" at bounding box center [845, 493] width 327 height 32
paste input "برجر الجبن المزدوج"
click at [717, 492] on input "برجر الجبن المزدوج" at bounding box center [845, 493] width 327 height 32
type input "برجر الجبن دوبل سماش"
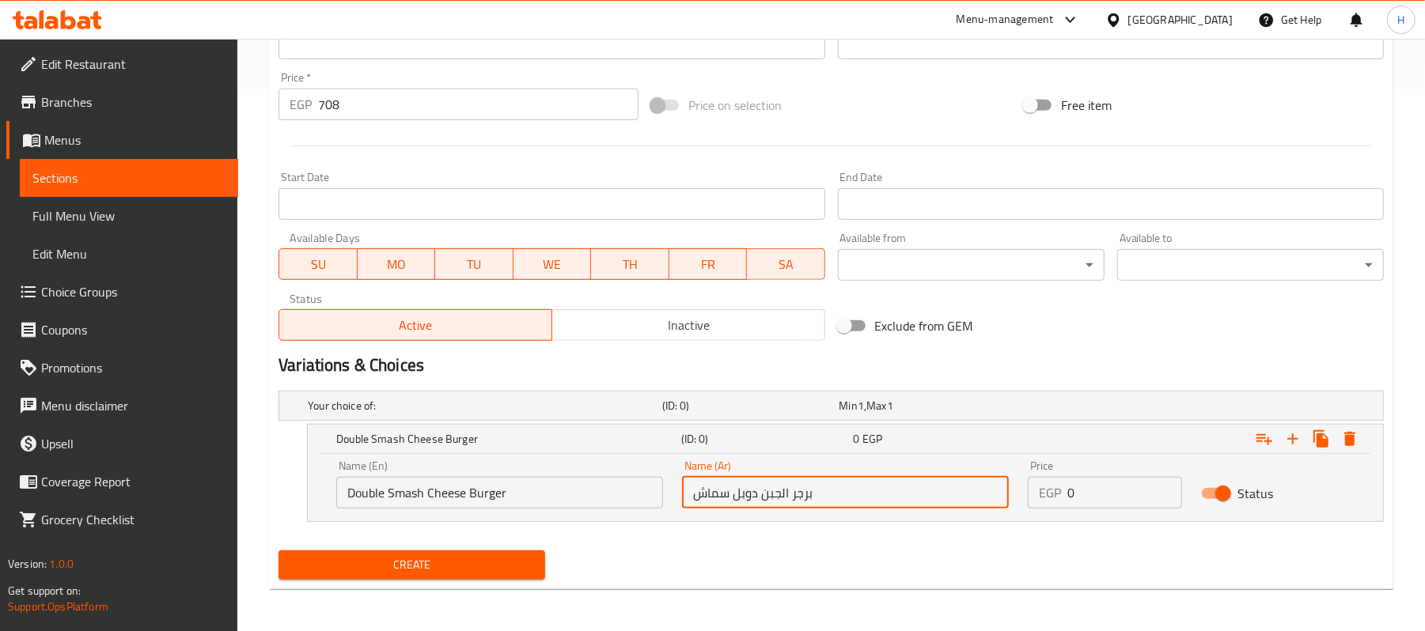
click at [510, 563] on span "Create" at bounding box center [411, 565] width 241 height 20
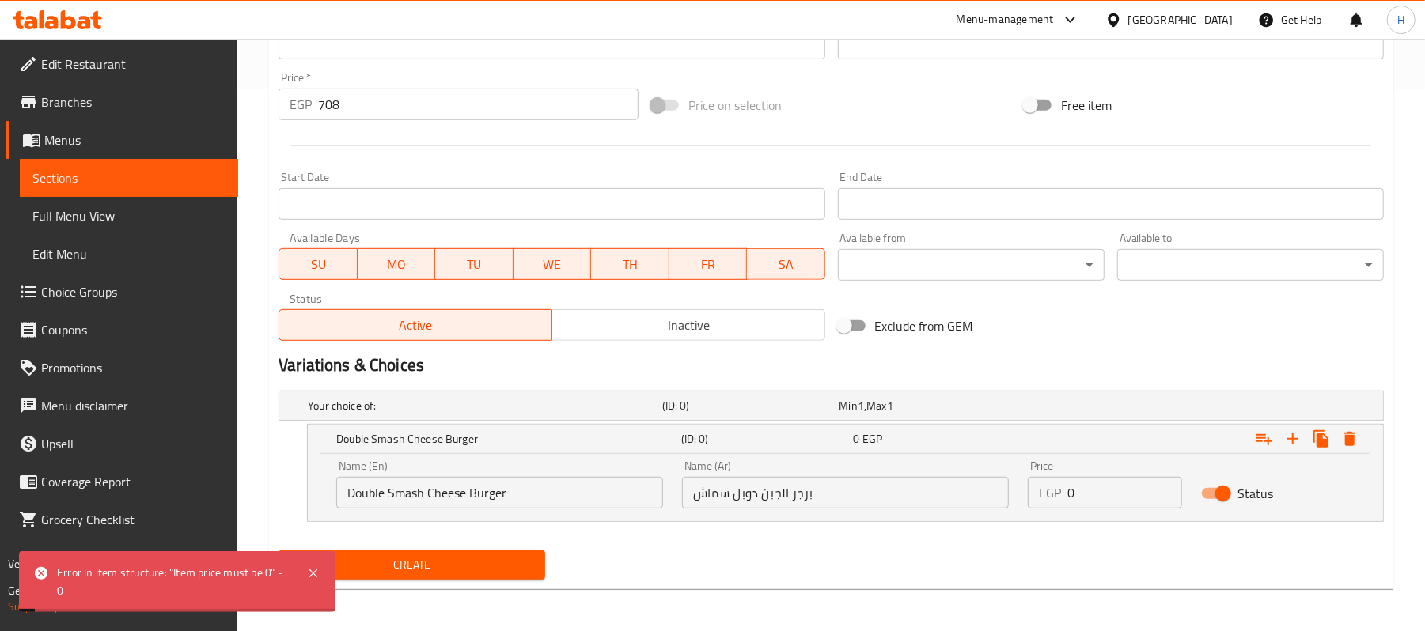
scroll to position [437, 0]
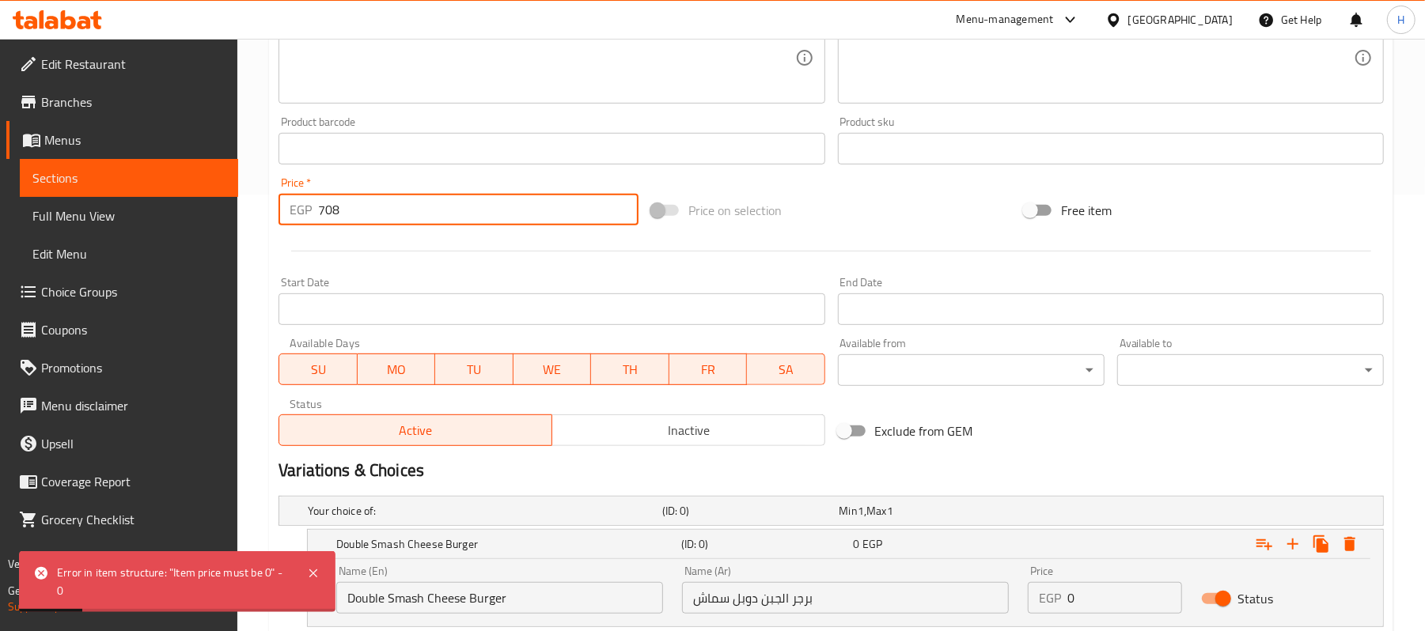
drag, startPoint x: 374, startPoint y: 206, endPoint x: 309, endPoint y: 207, distance: 65.7
click at [309, 207] on div "EGP 708 Price *" at bounding box center [458, 210] width 360 height 32
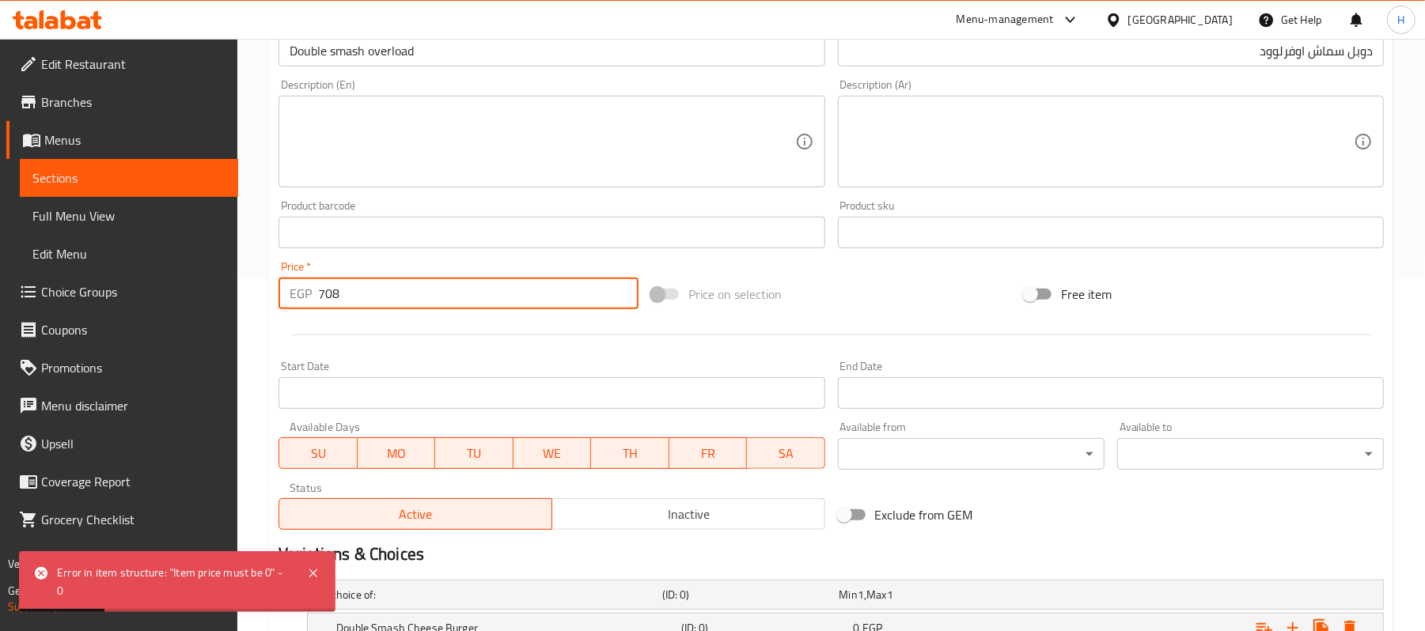
scroll to position [225, 0]
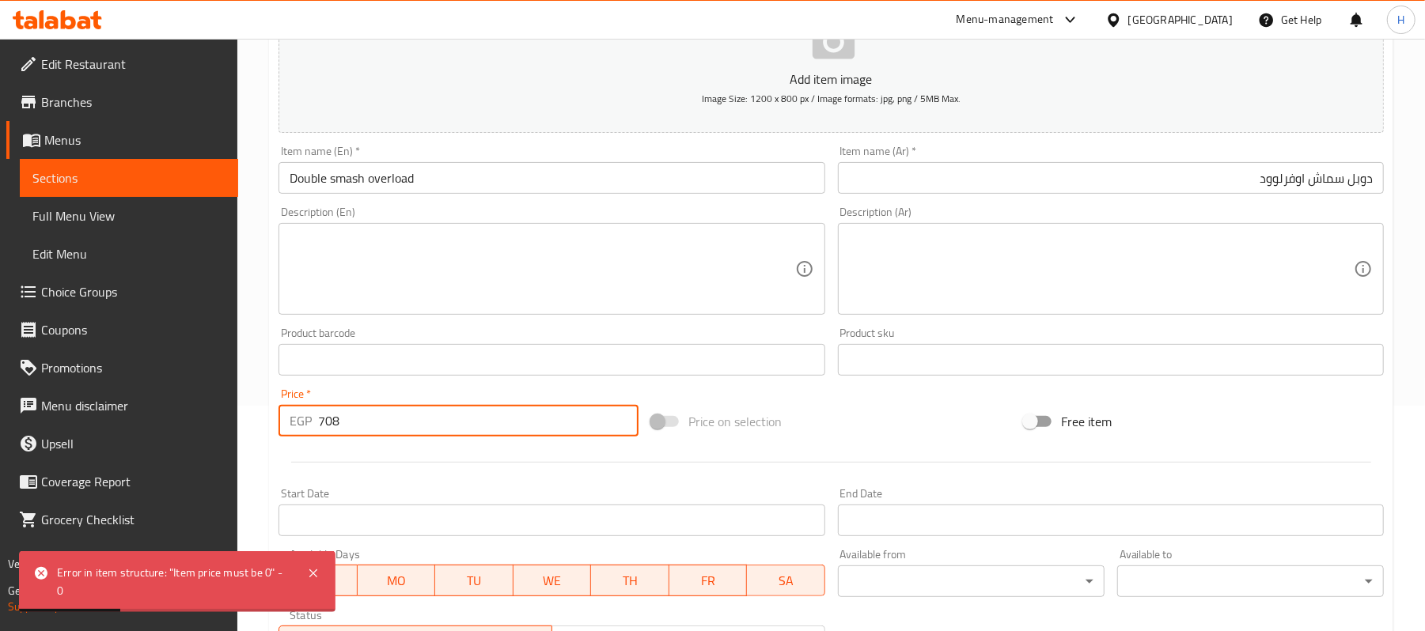
click at [475, 175] on input "Double smash overload" at bounding box center [551, 178] width 546 height 32
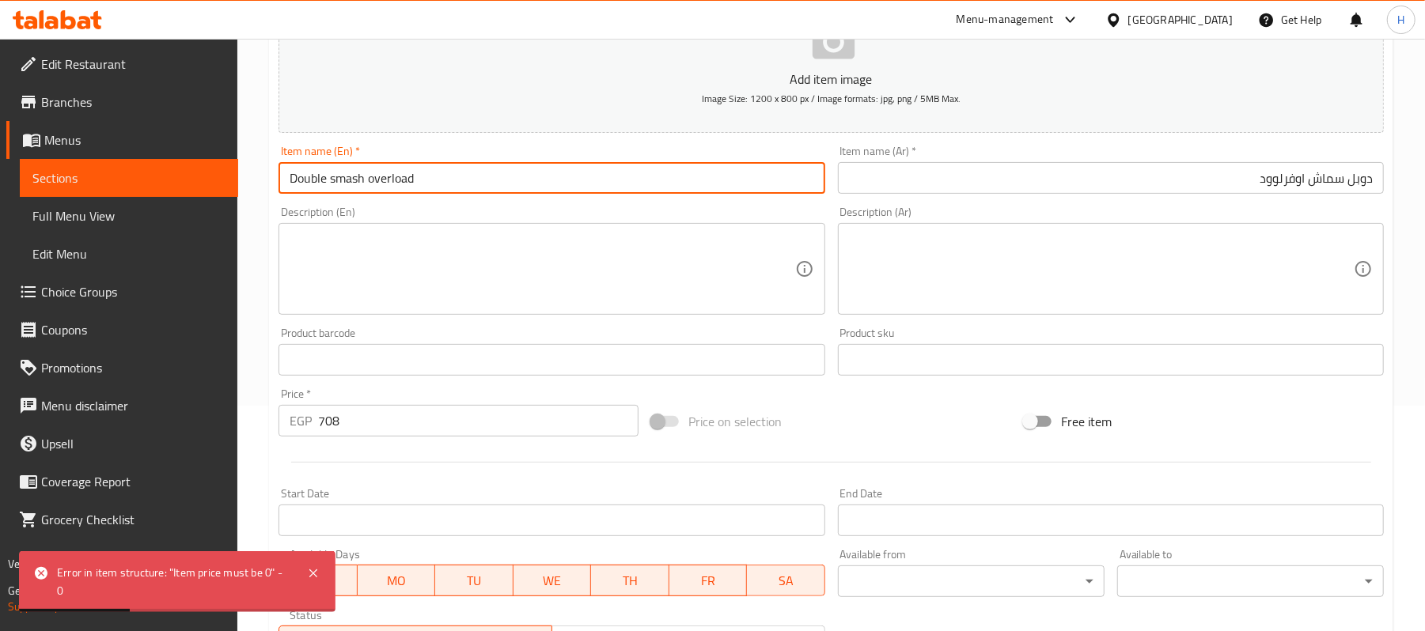
click at [475, 175] on input "Double smash overload" at bounding box center [551, 178] width 546 height 32
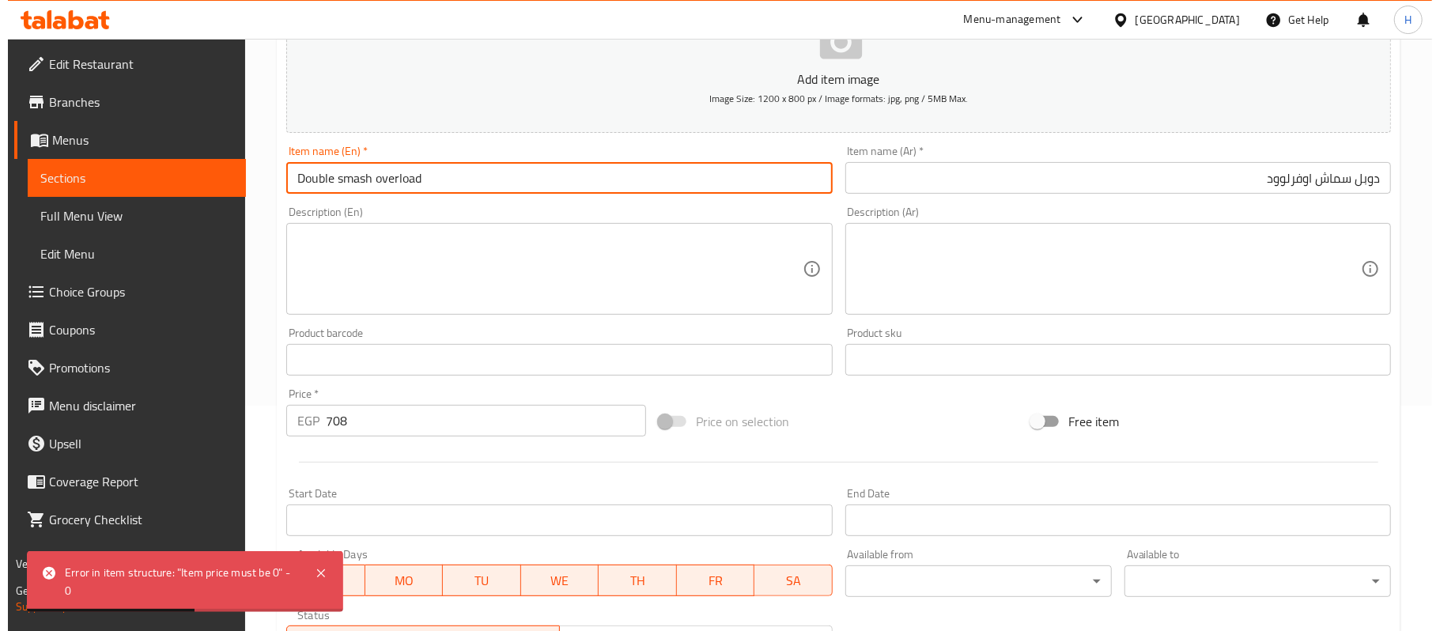
scroll to position [542, 0]
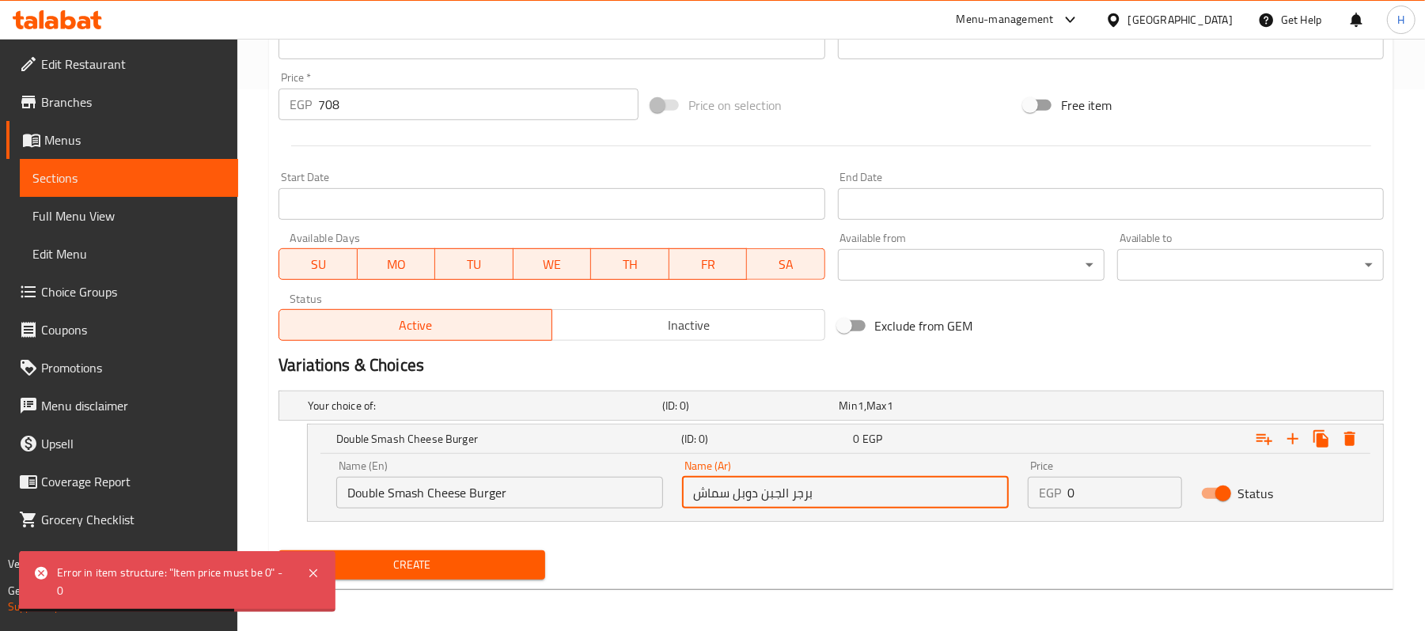
click at [798, 504] on input "برجر الجبن دوبل سماش" at bounding box center [845, 493] width 327 height 32
click at [763, 513] on div "Name (Ar) برجر الجبن دوبل سماش Name (Ar)" at bounding box center [845, 484] width 346 height 67
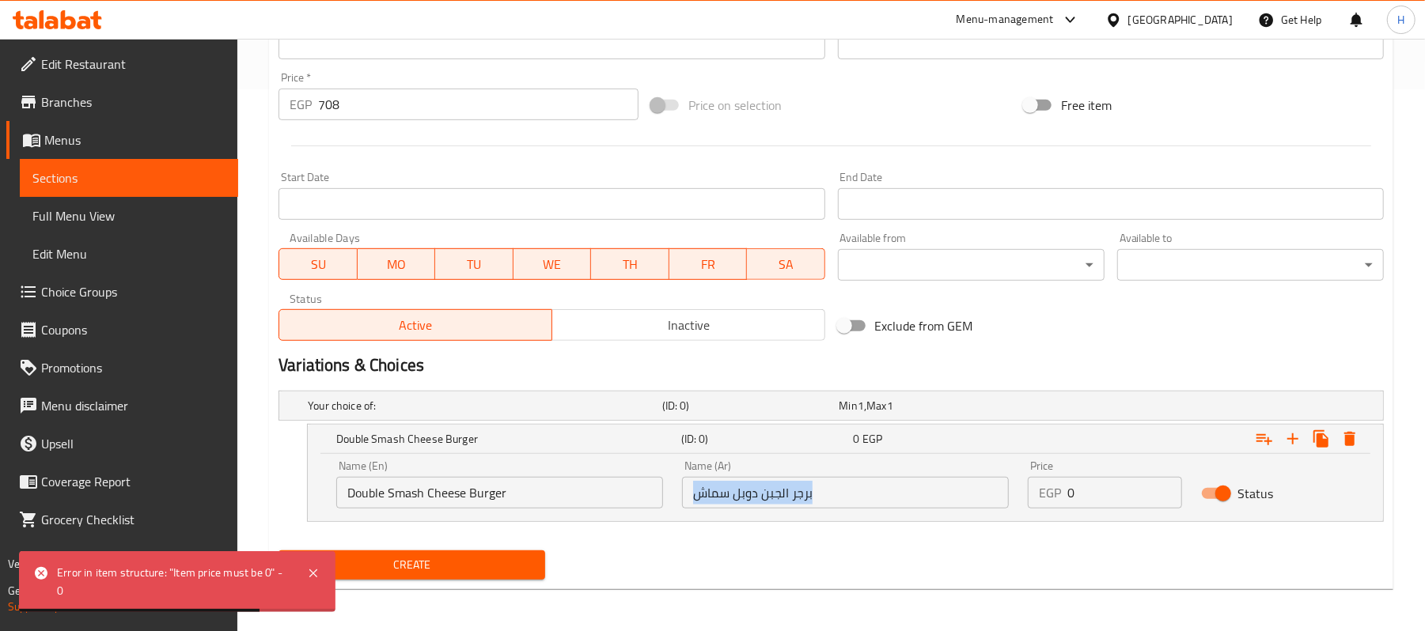
click at [763, 513] on div "Name (Ar) برجر الجبن دوبل سماش Name (Ar)" at bounding box center [845, 484] width 346 height 67
click at [755, 503] on input "برجر الجبن دوبل سماش" at bounding box center [845, 493] width 327 height 32
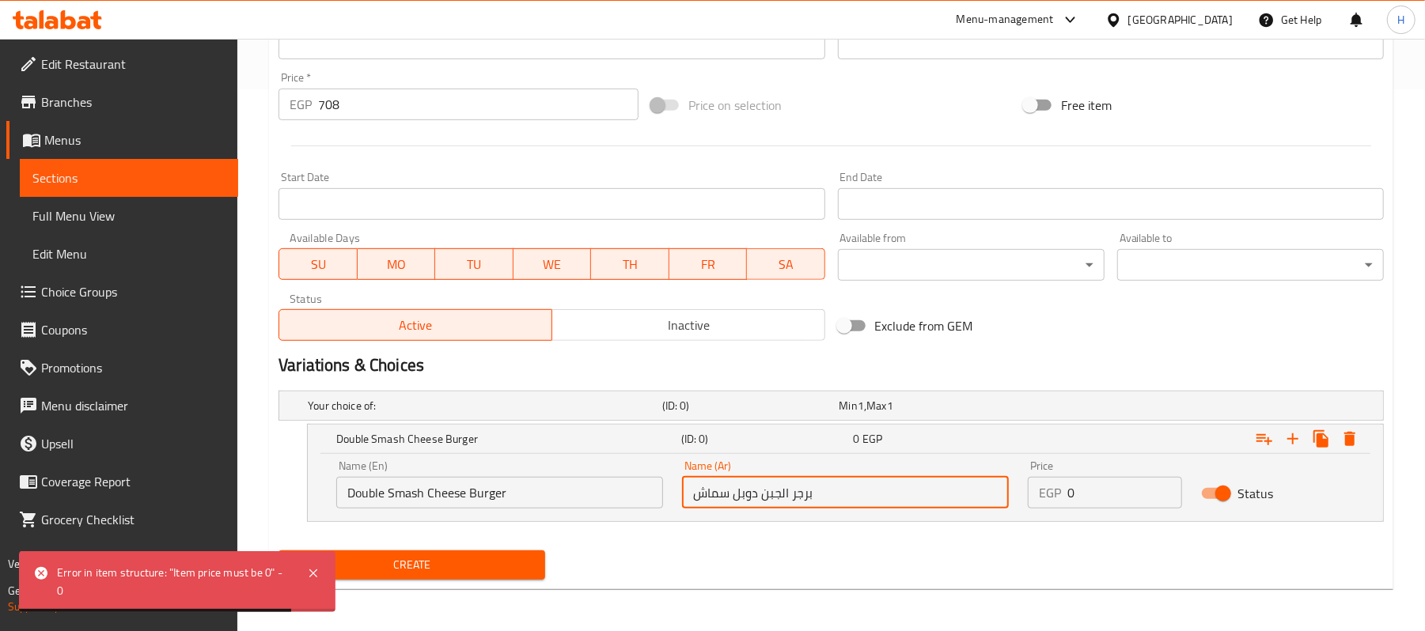
click at [755, 503] on input "برجر الجبن دوبل سماش" at bounding box center [845, 493] width 327 height 32
click at [592, 504] on input "Double Smash Cheese Burger" at bounding box center [499, 493] width 327 height 32
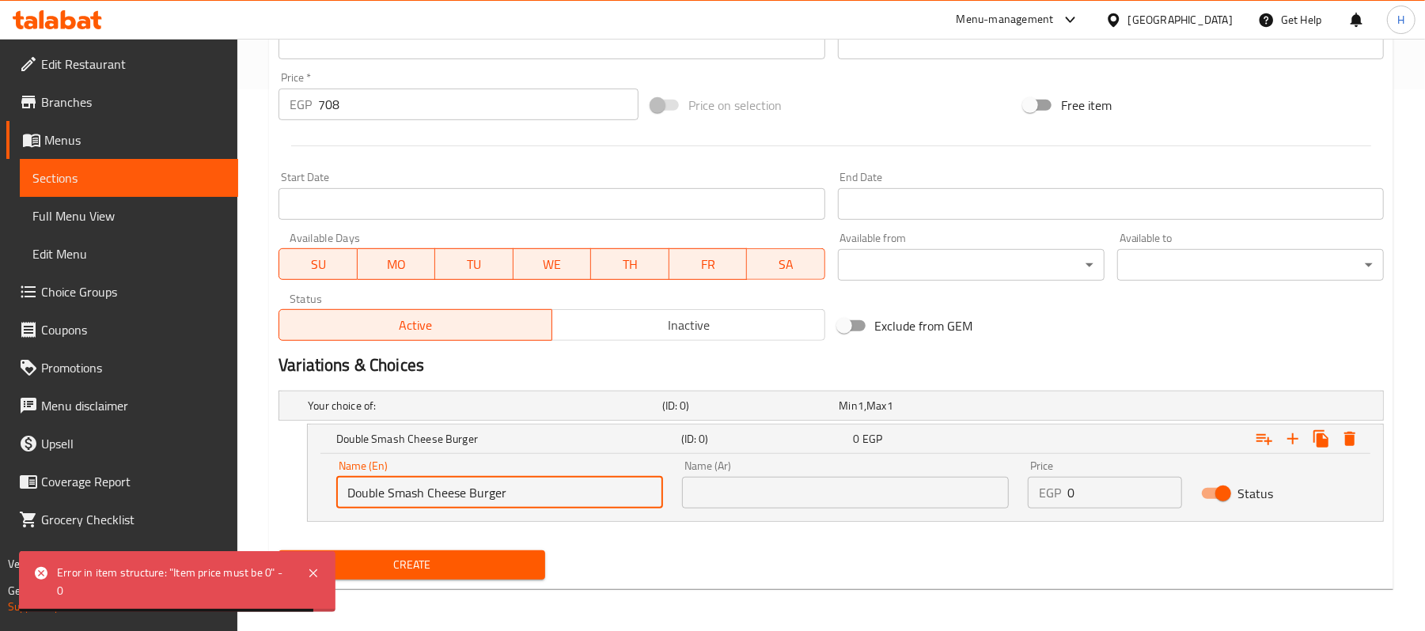
click at [592, 504] on input "Double Smash Cheese Burger" at bounding box center [499, 493] width 327 height 32
click at [1187, 345] on div "Exclude from GEM" at bounding box center [1017, 326] width 373 height 43
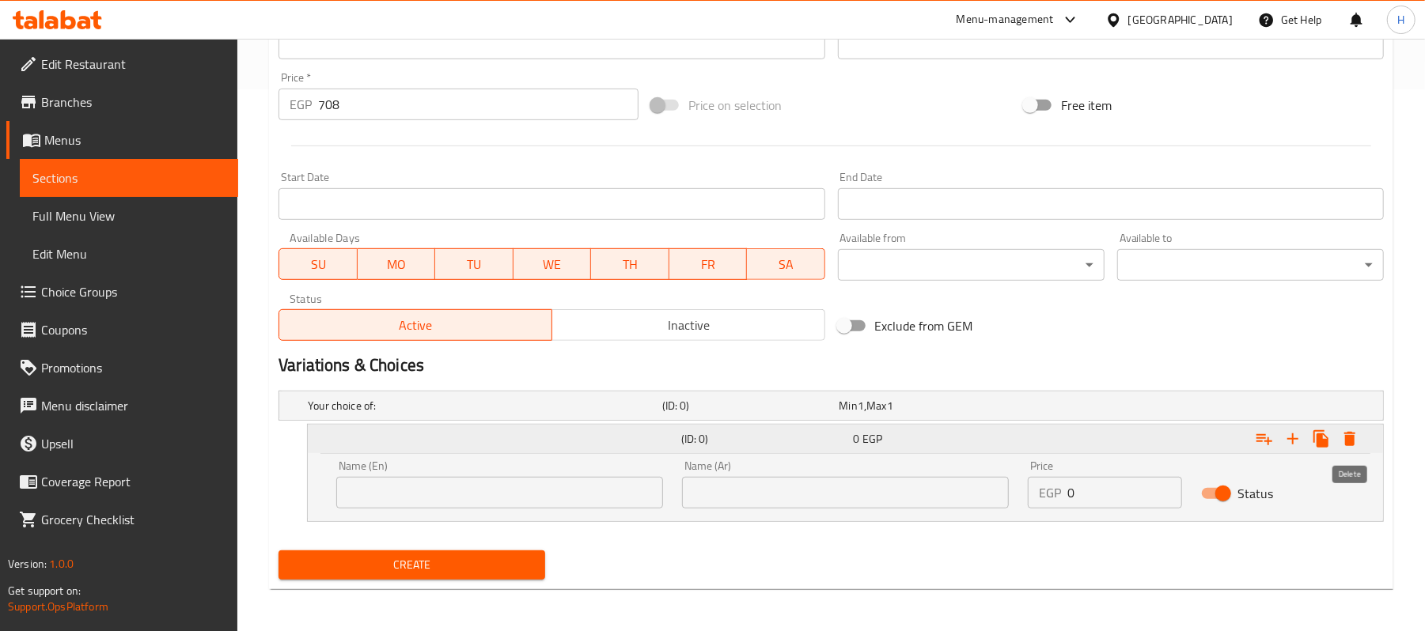
click at [1342, 432] on icon "Expand" at bounding box center [1349, 439] width 19 height 19
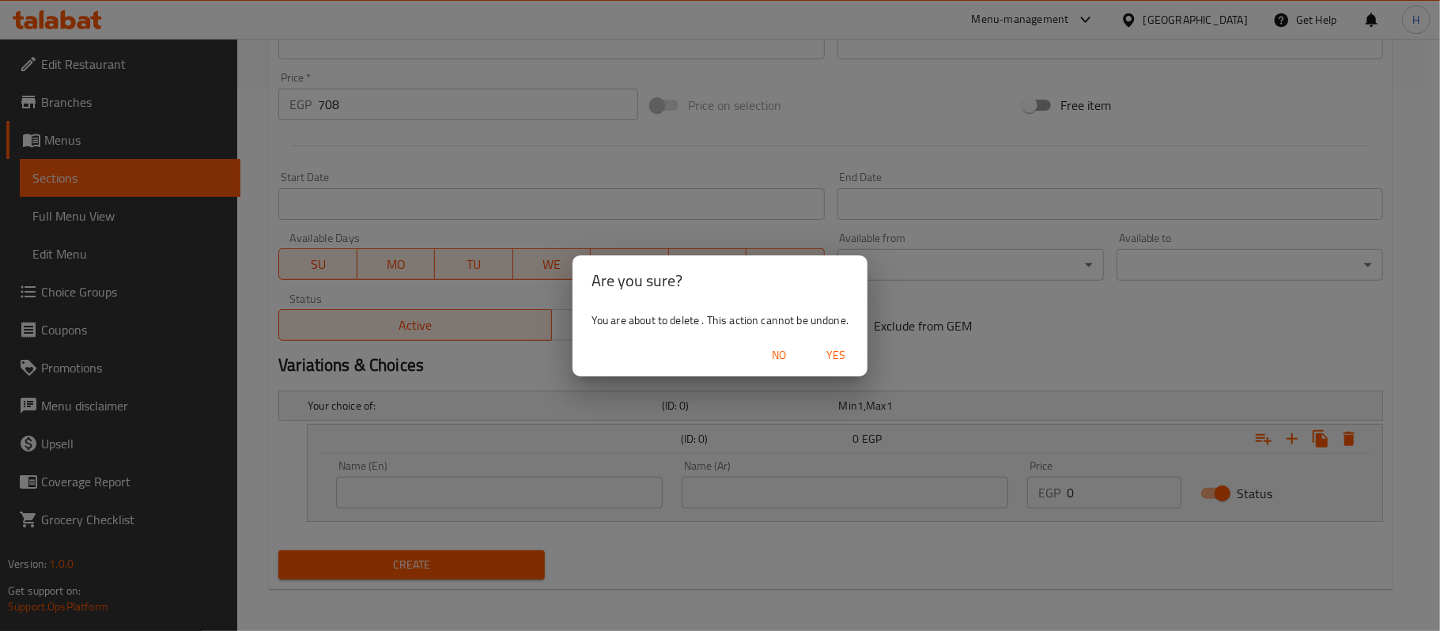
click at [833, 351] on span "Yes" at bounding box center [836, 356] width 38 height 20
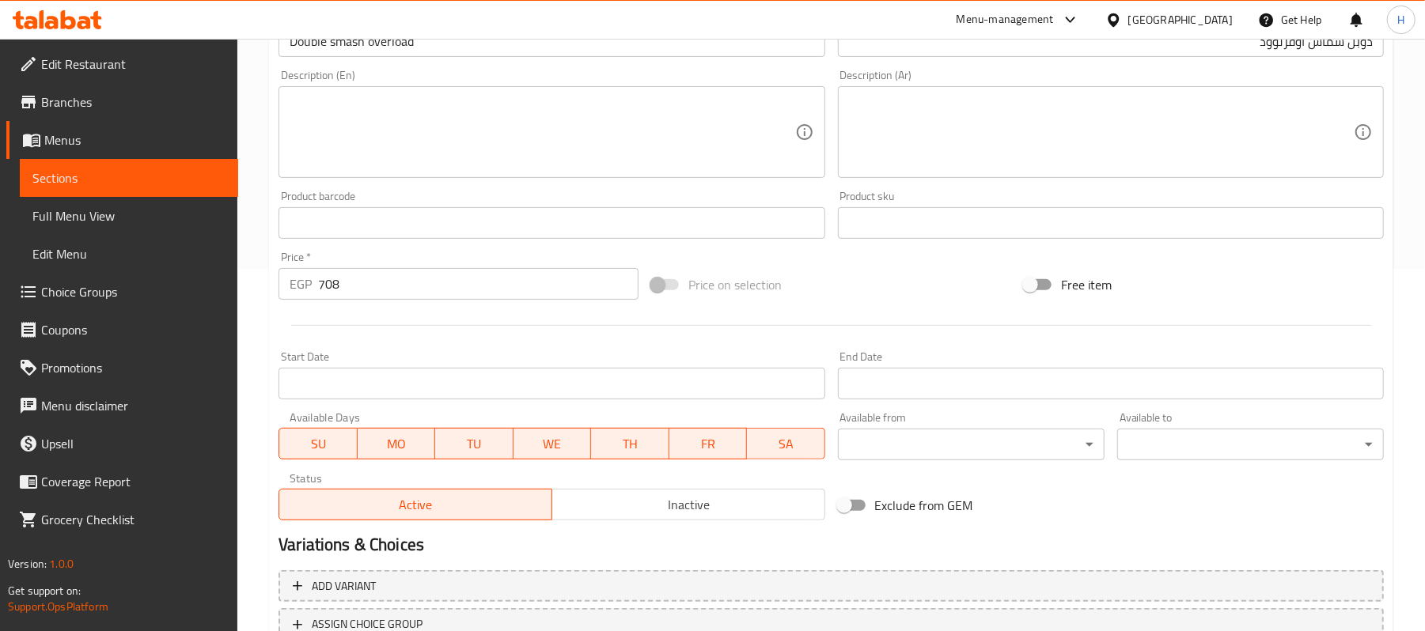
scroll to position [485, 0]
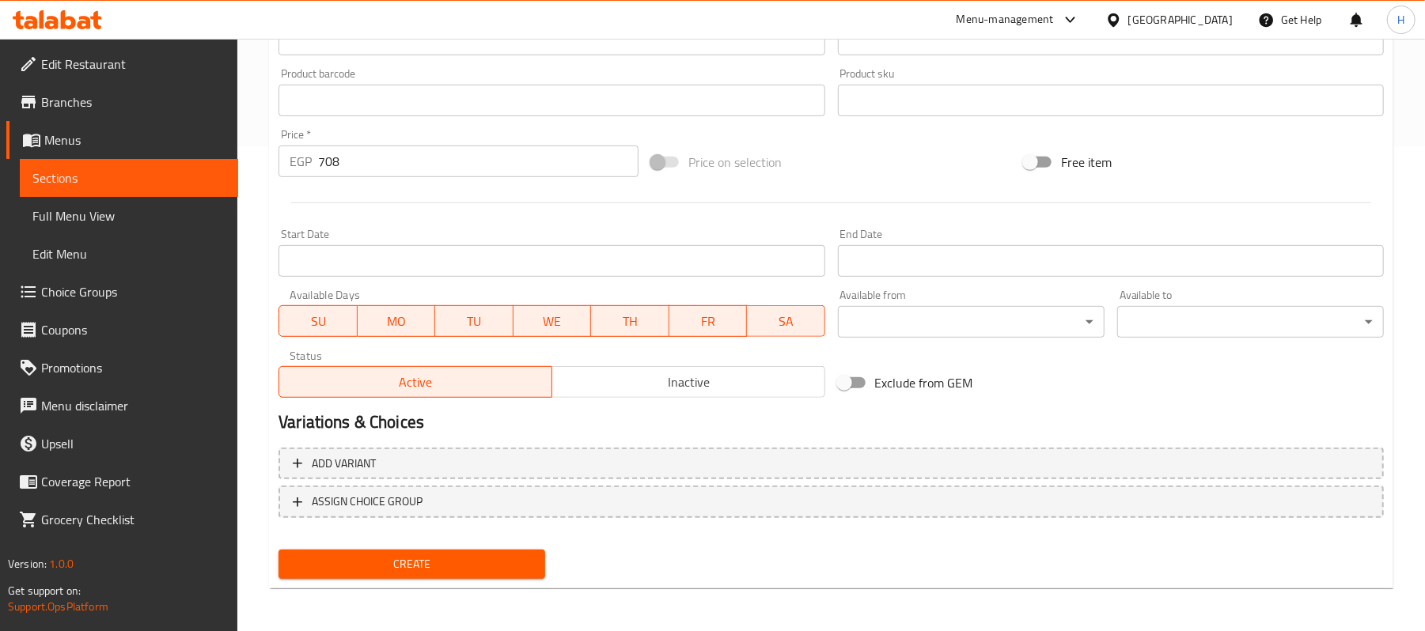
click at [612, 427] on h2 "Variations & Choices" at bounding box center [830, 423] width 1105 height 24
click at [662, 384] on span "Inactive" at bounding box center [688, 382] width 260 height 23
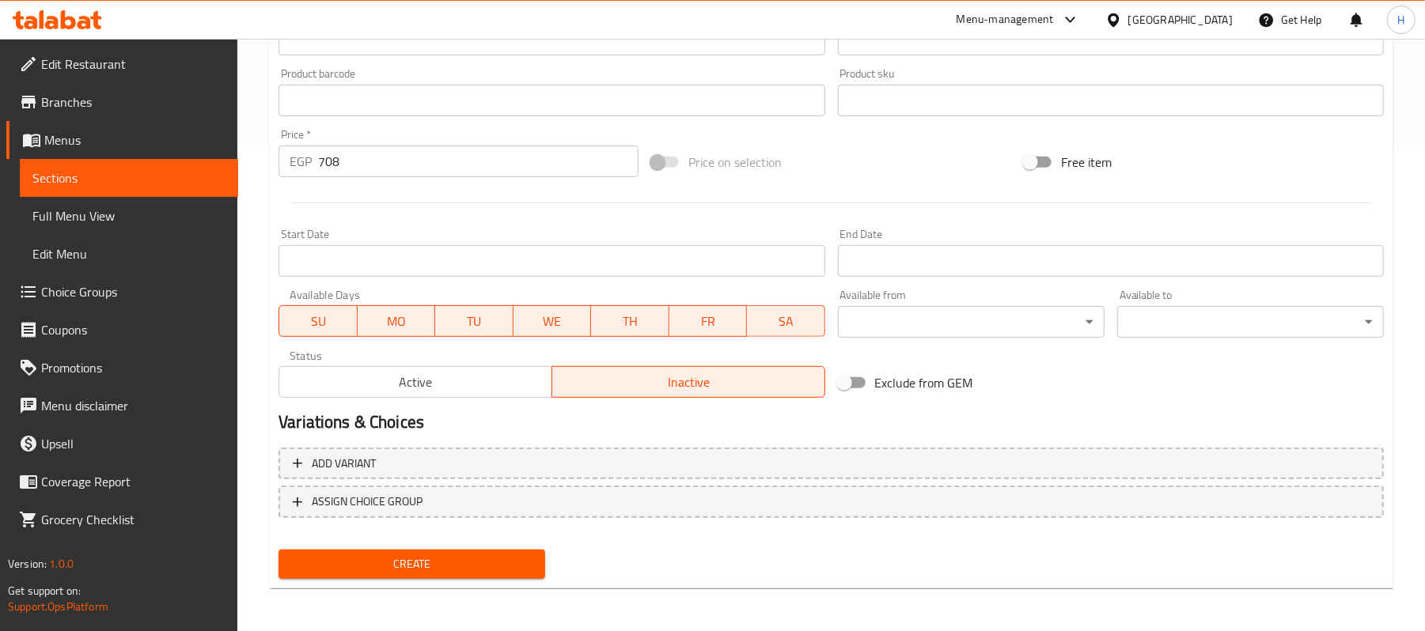
click at [463, 563] on span "Create" at bounding box center [411, 565] width 241 height 20
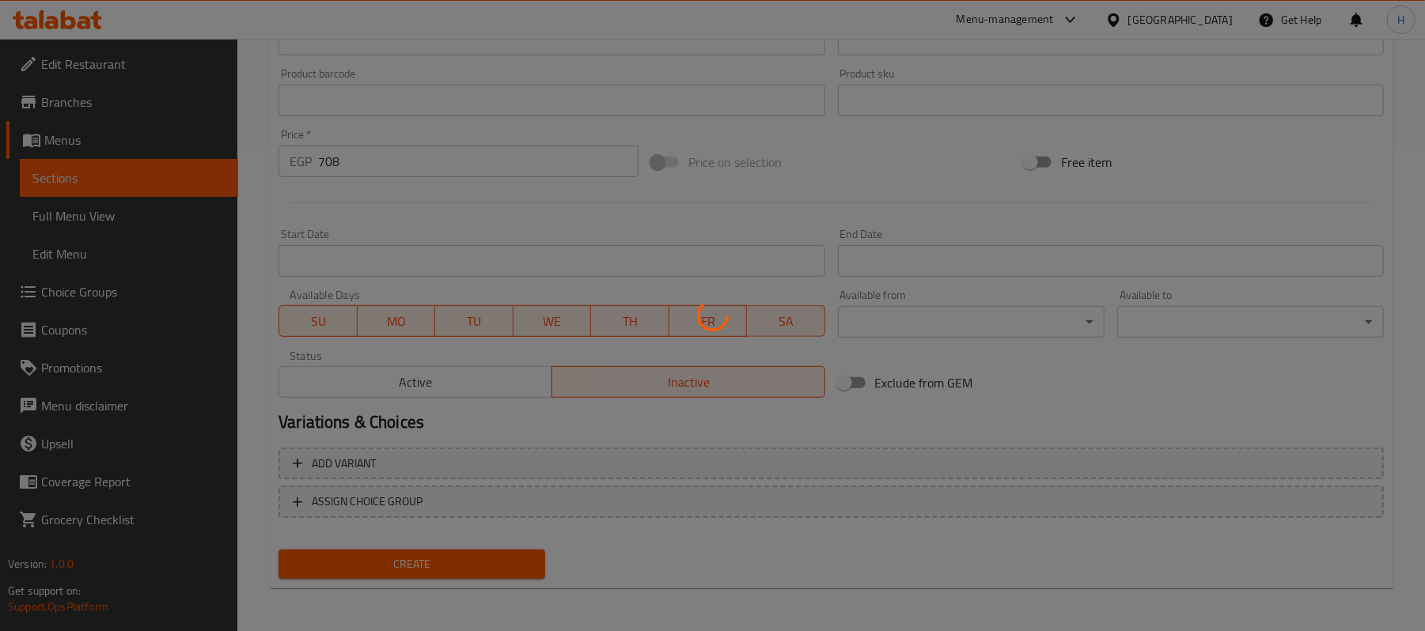
type input "0"
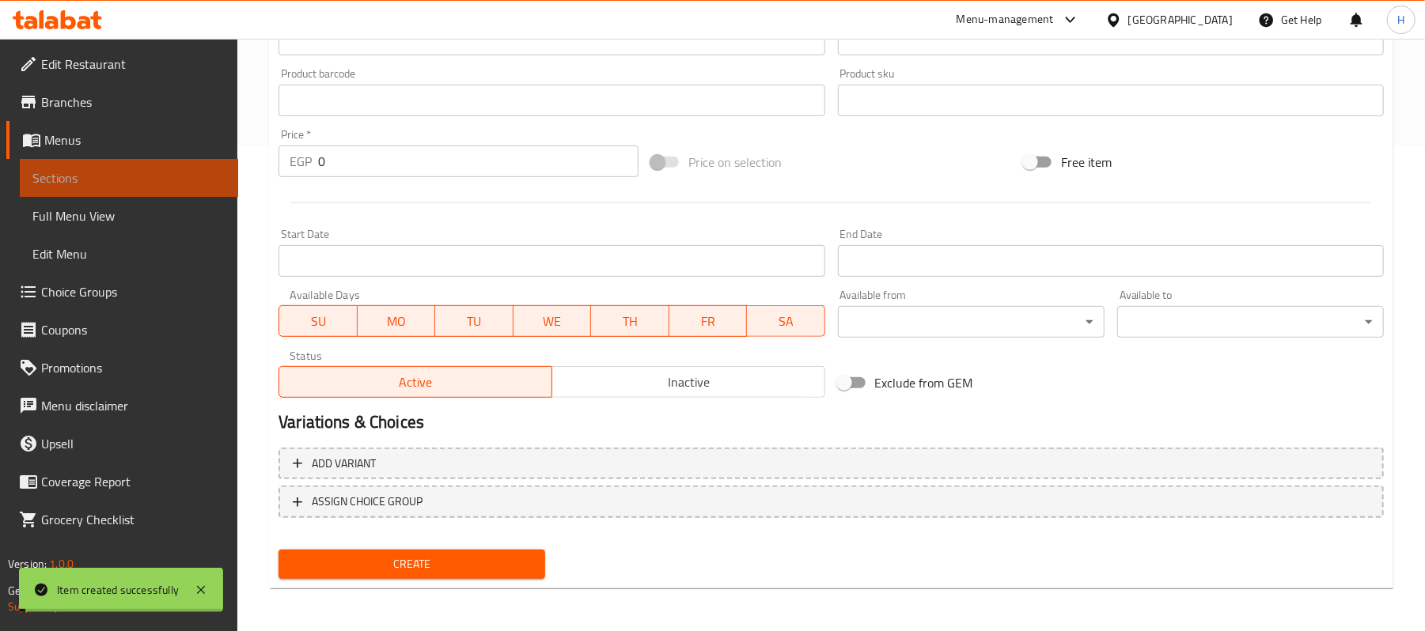
click at [187, 172] on span "Sections" at bounding box center [128, 177] width 193 height 19
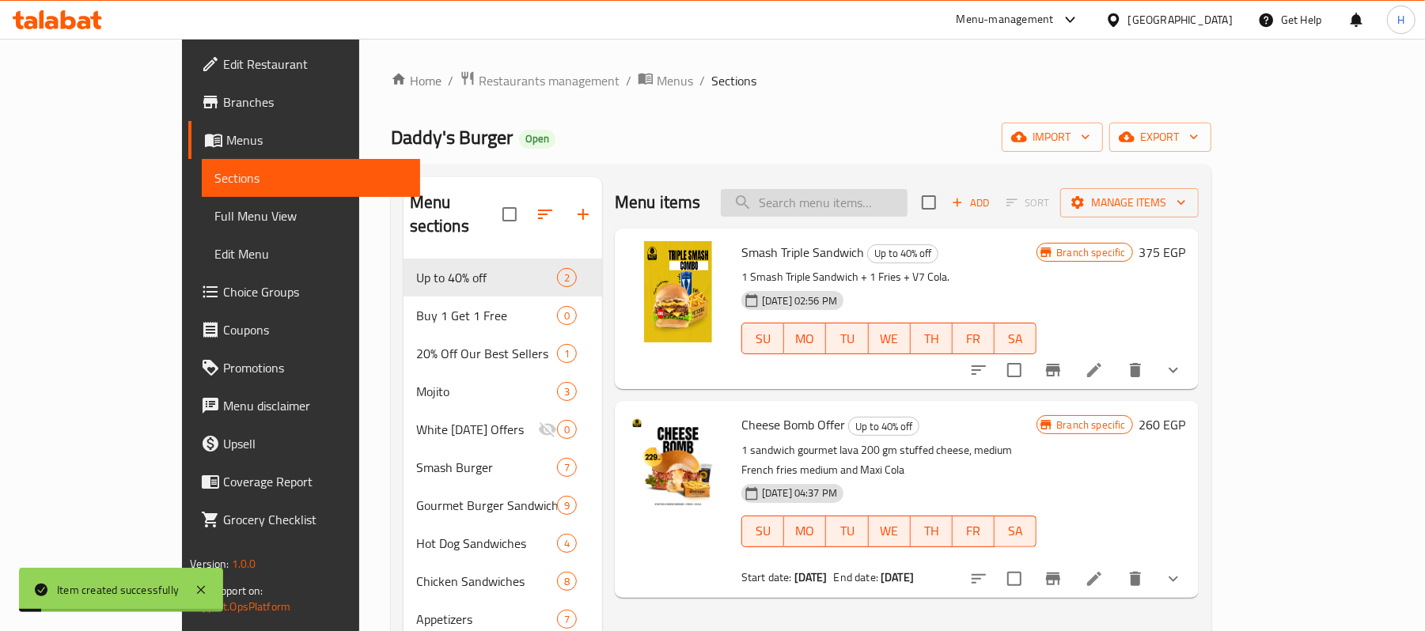
click at [873, 194] on input "search" at bounding box center [814, 203] width 187 height 28
paste input "Double Special D Smash Burger,"
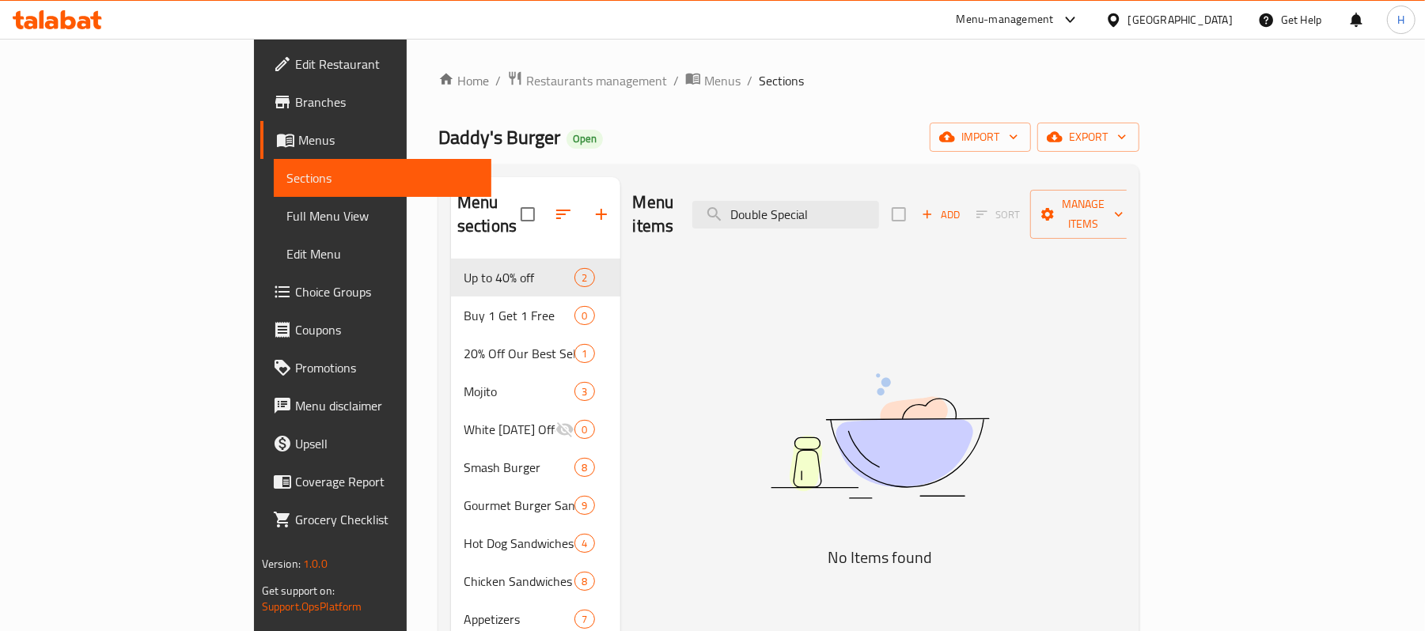
click at [876, 188] on div "Menu items Double Special Add Sort Manage items" at bounding box center [880, 214] width 494 height 75
click at [873, 203] on input "Double Special" at bounding box center [785, 215] width 187 height 28
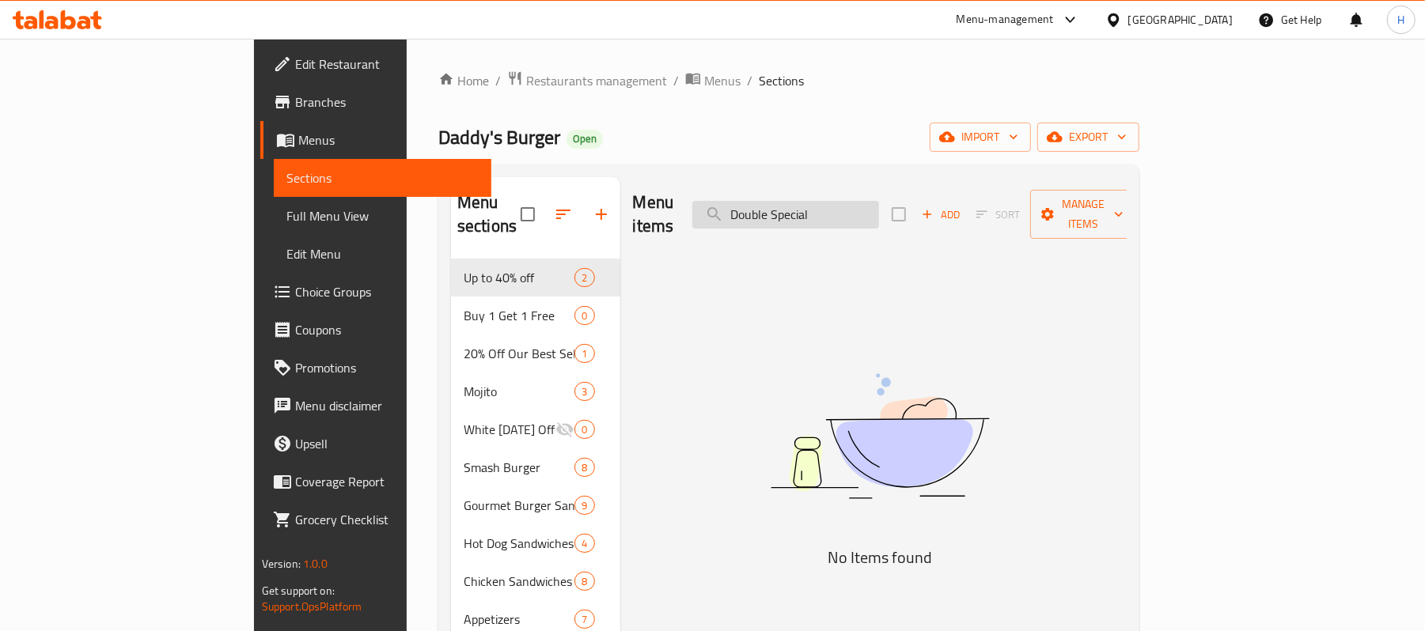
click at [873, 203] on input "Double Special" at bounding box center [785, 215] width 187 height 28
paste input "smash overload"
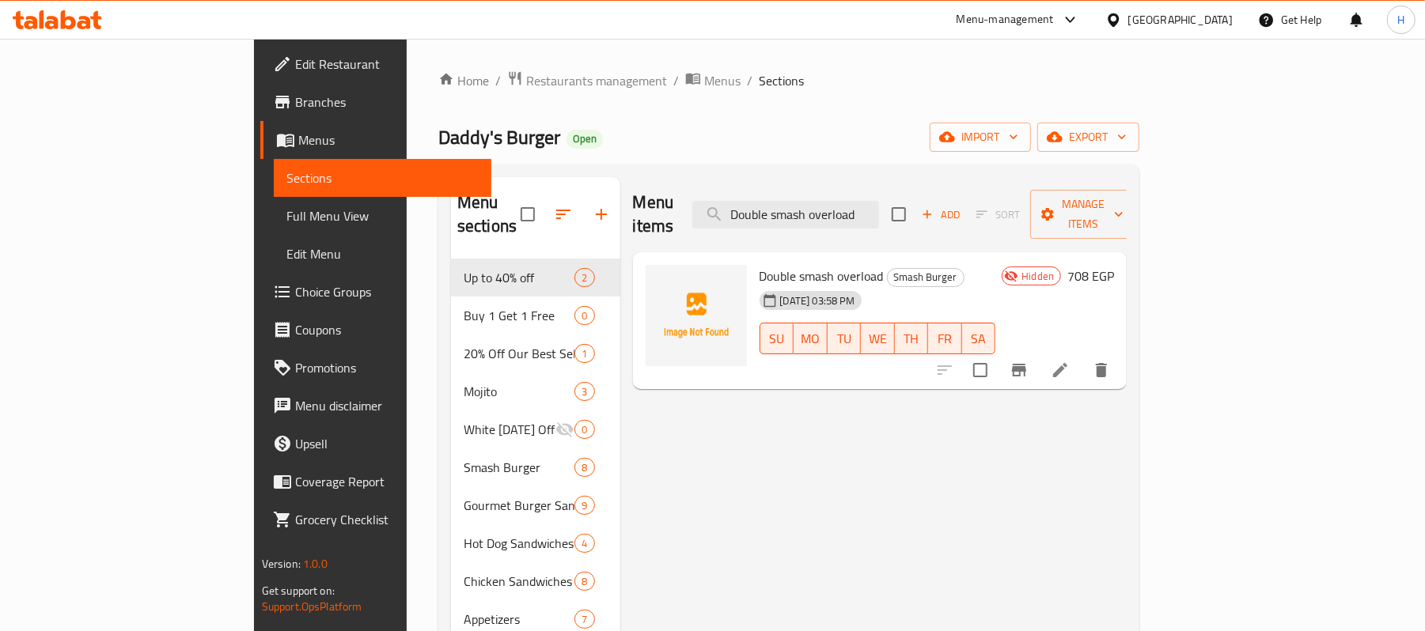
type input "Double smash overload"
click at [1082, 356] on li at bounding box center [1060, 370] width 44 height 28
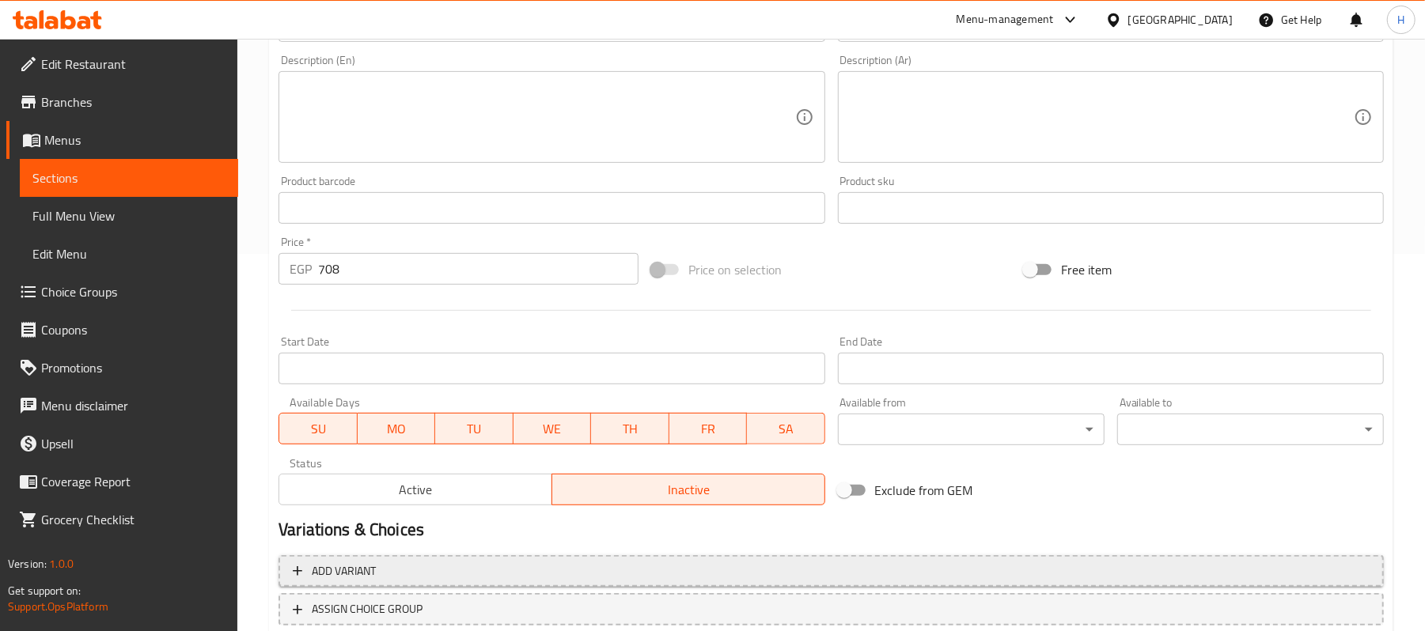
scroll to position [485, 0]
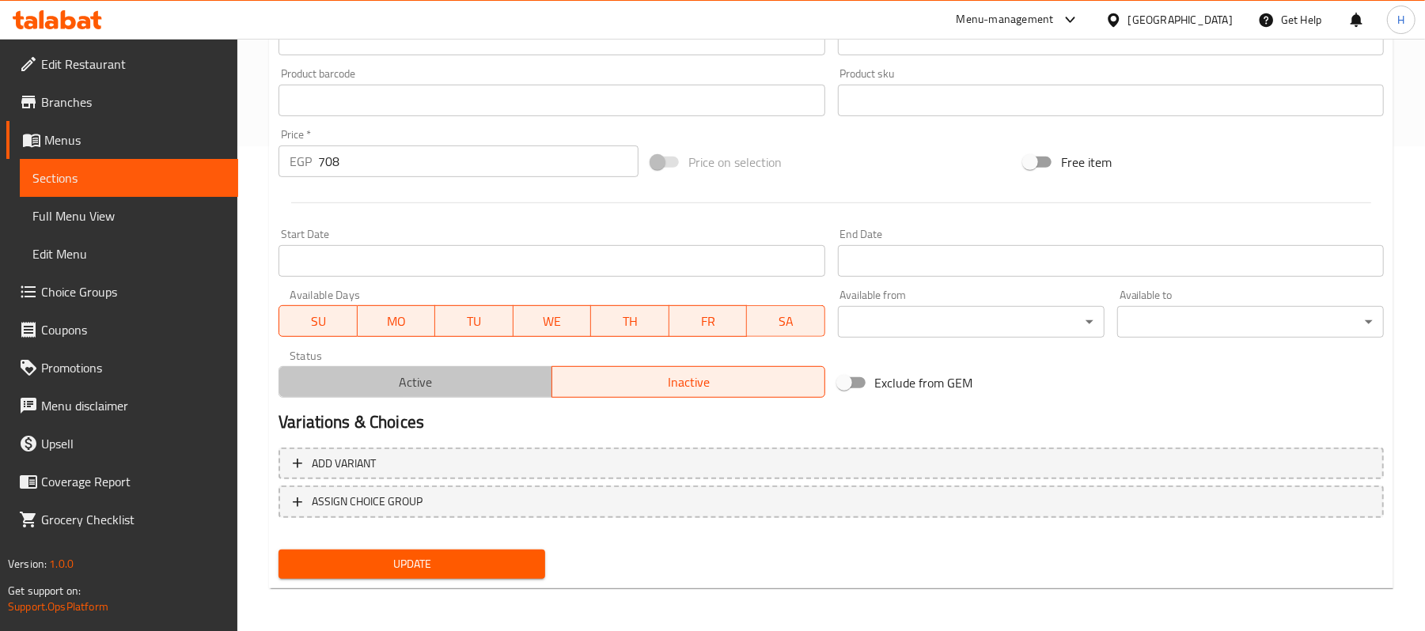
click at [451, 375] on span "Active" at bounding box center [416, 382] width 260 height 23
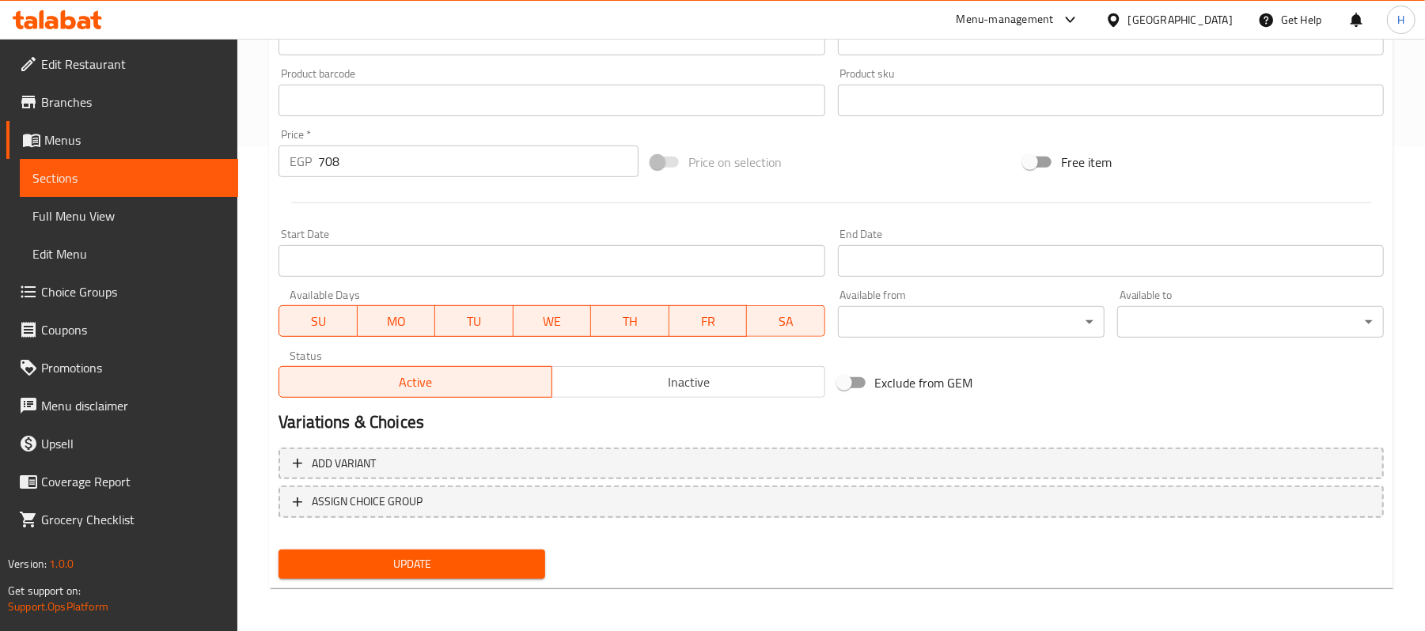
click at [504, 580] on div "Update" at bounding box center [411, 564] width 279 height 42
click at [507, 571] on span "Update" at bounding box center [411, 565] width 241 height 20
click at [120, 177] on span "Sections" at bounding box center [128, 177] width 193 height 19
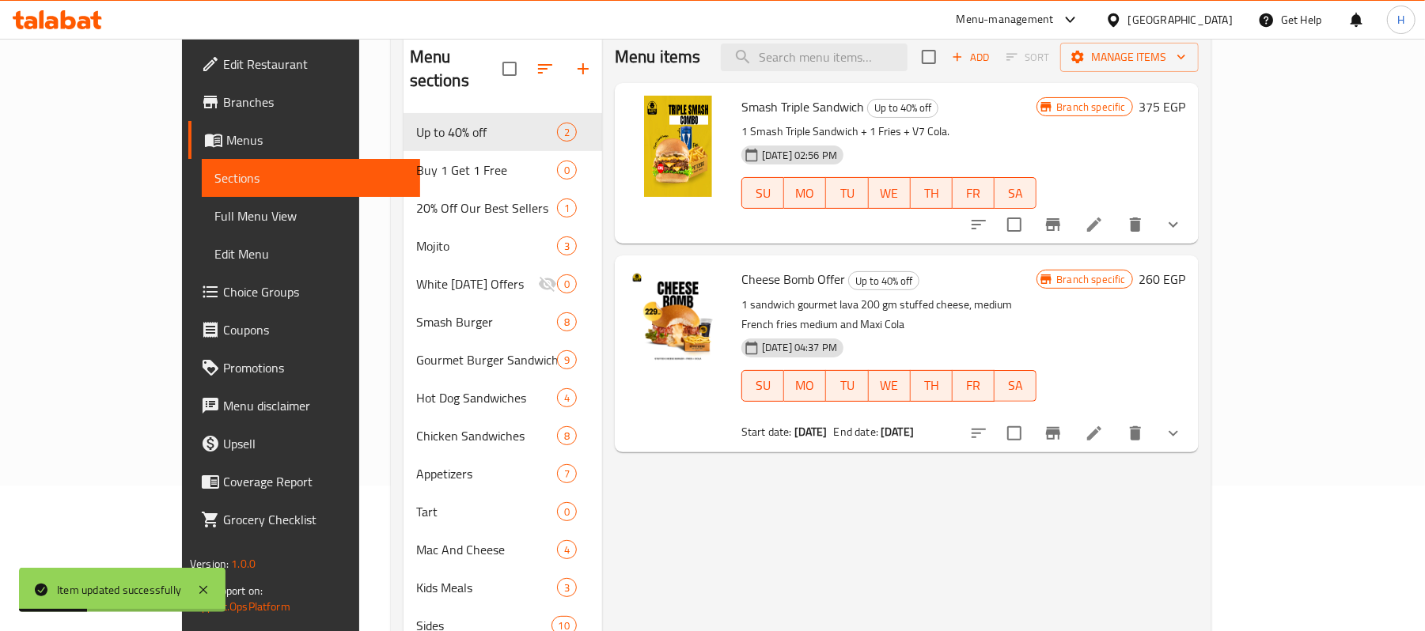
scroll to position [136, 0]
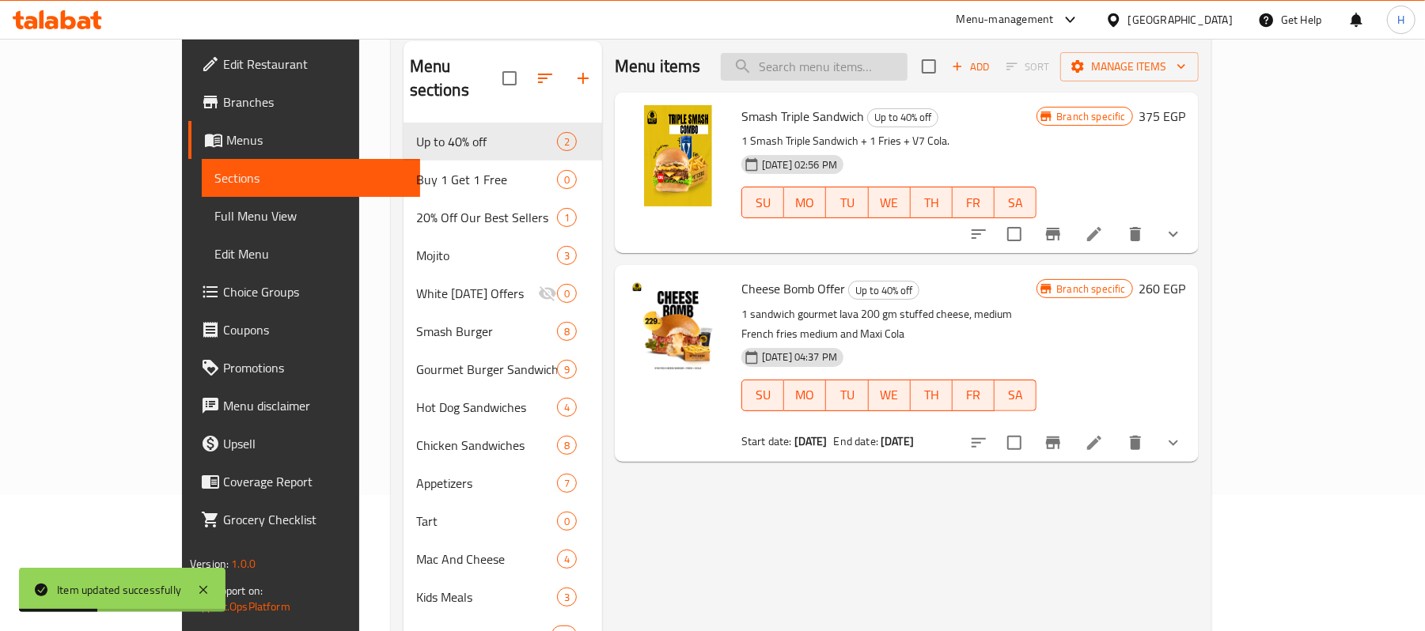
click at [870, 70] on input "search" at bounding box center [814, 67] width 187 height 28
paste input "Double smash overload"
type input "Double smash overload"
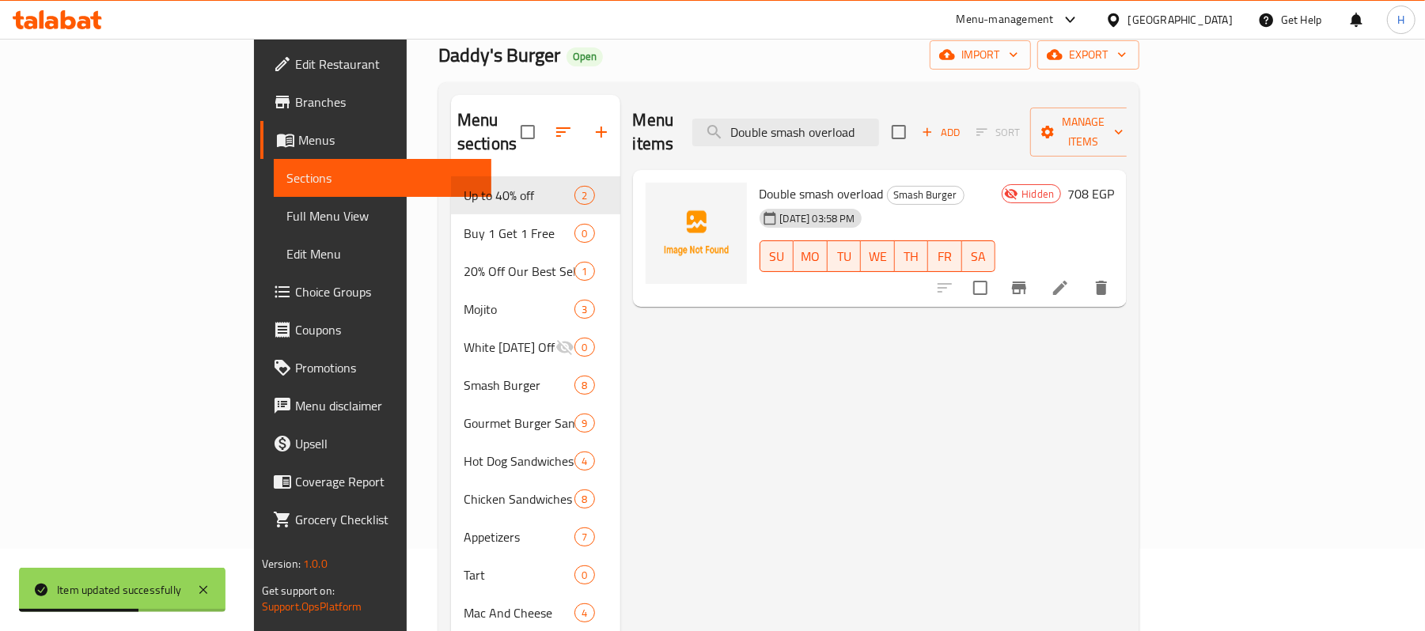
scroll to position [0, 0]
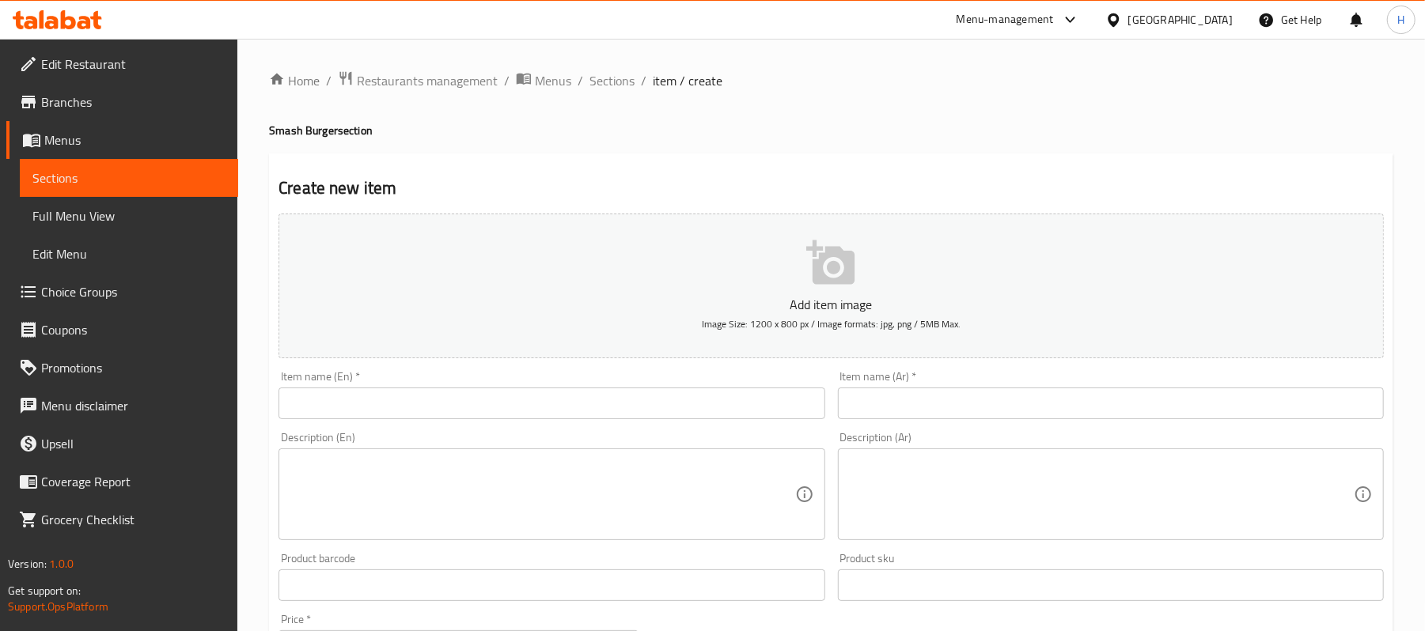
click at [106, 286] on span "Choice Groups" at bounding box center [133, 291] width 184 height 19
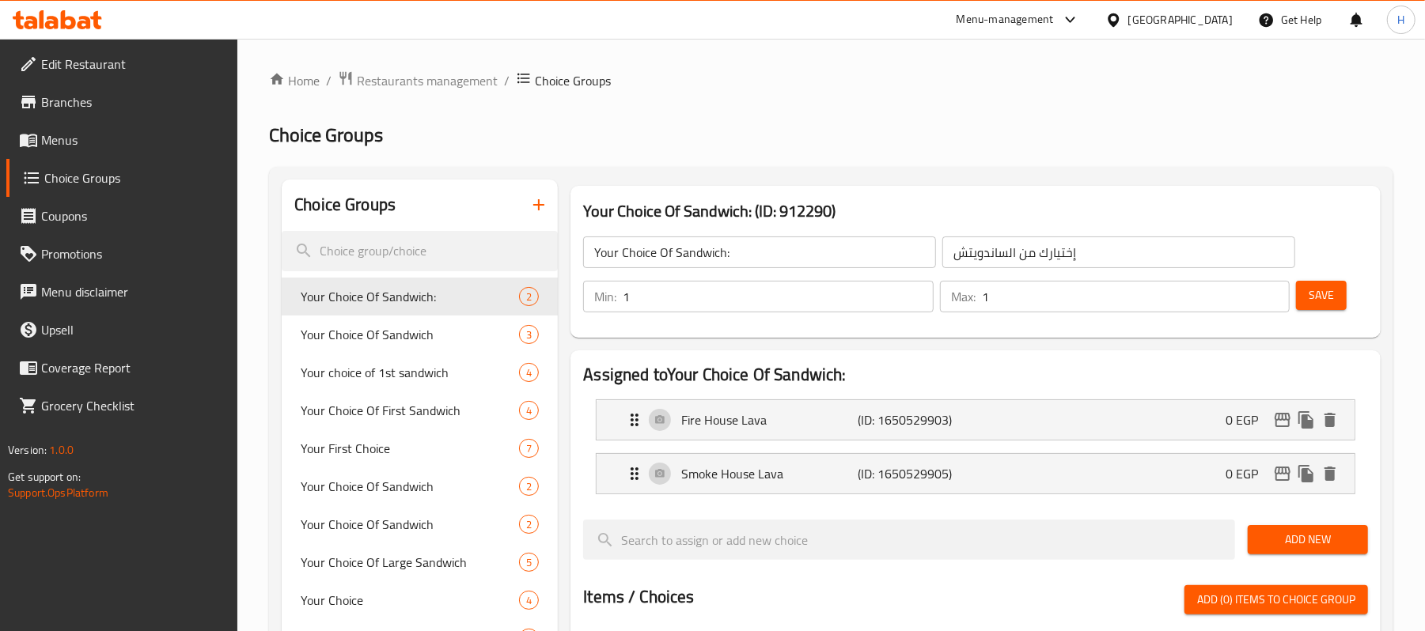
click at [539, 204] on icon "button" at bounding box center [538, 204] width 19 height 19
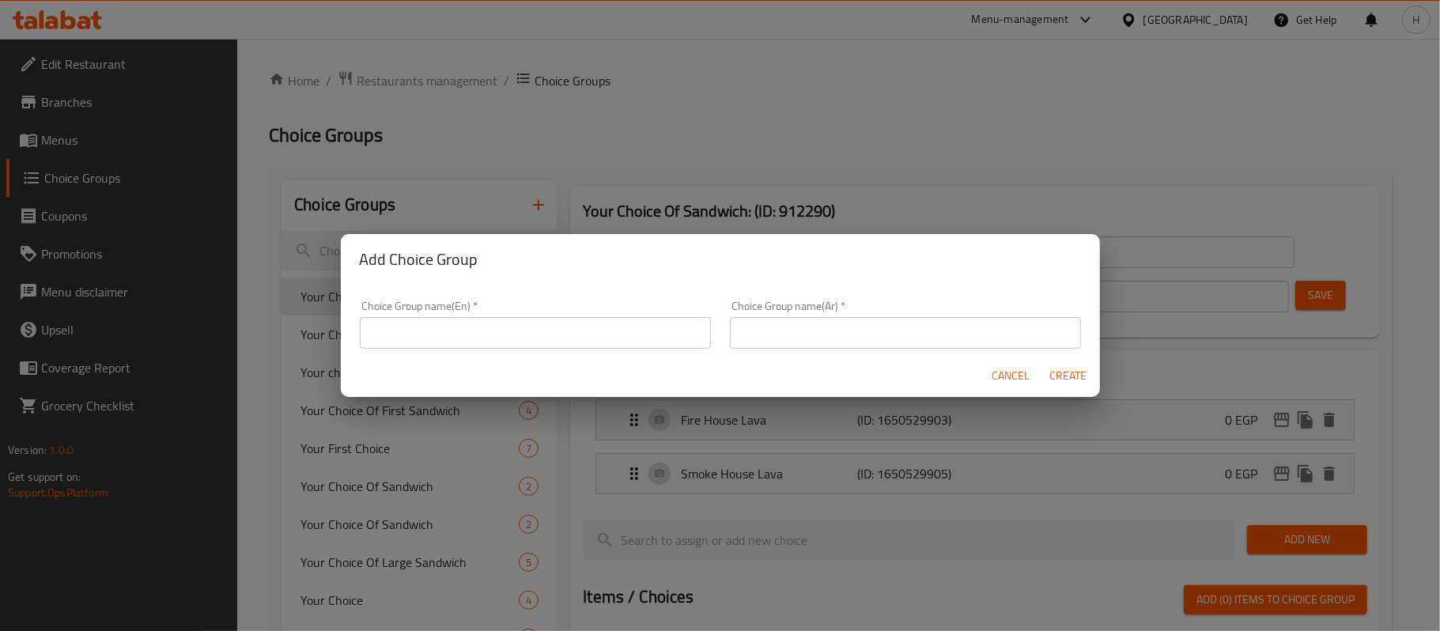
click at [596, 288] on div "Choice Group name(En)   * Choice Group name(En) * Choice Group name(Ar)   * Cho…" at bounding box center [720, 320] width 759 height 70
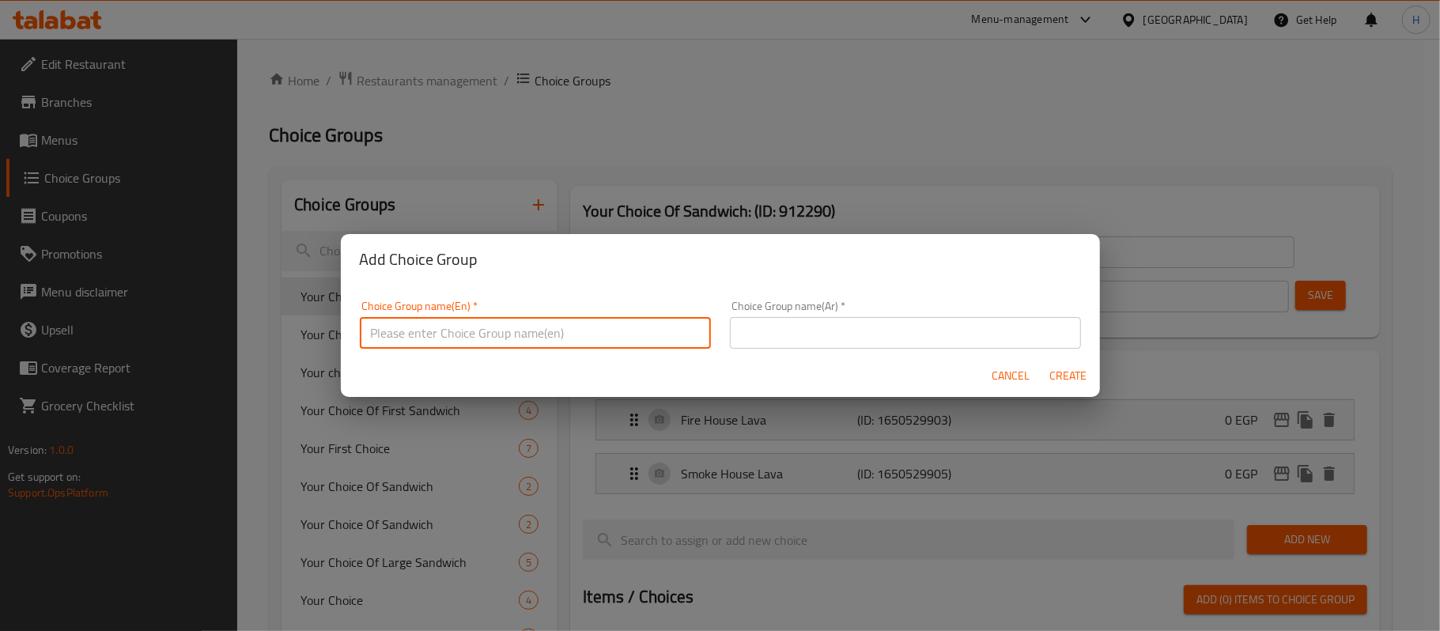
click at [606, 336] on input "text" at bounding box center [535, 333] width 351 height 32
type input "Your Choice Of"
click at [782, 332] on input "text" at bounding box center [905, 333] width 351 height 32
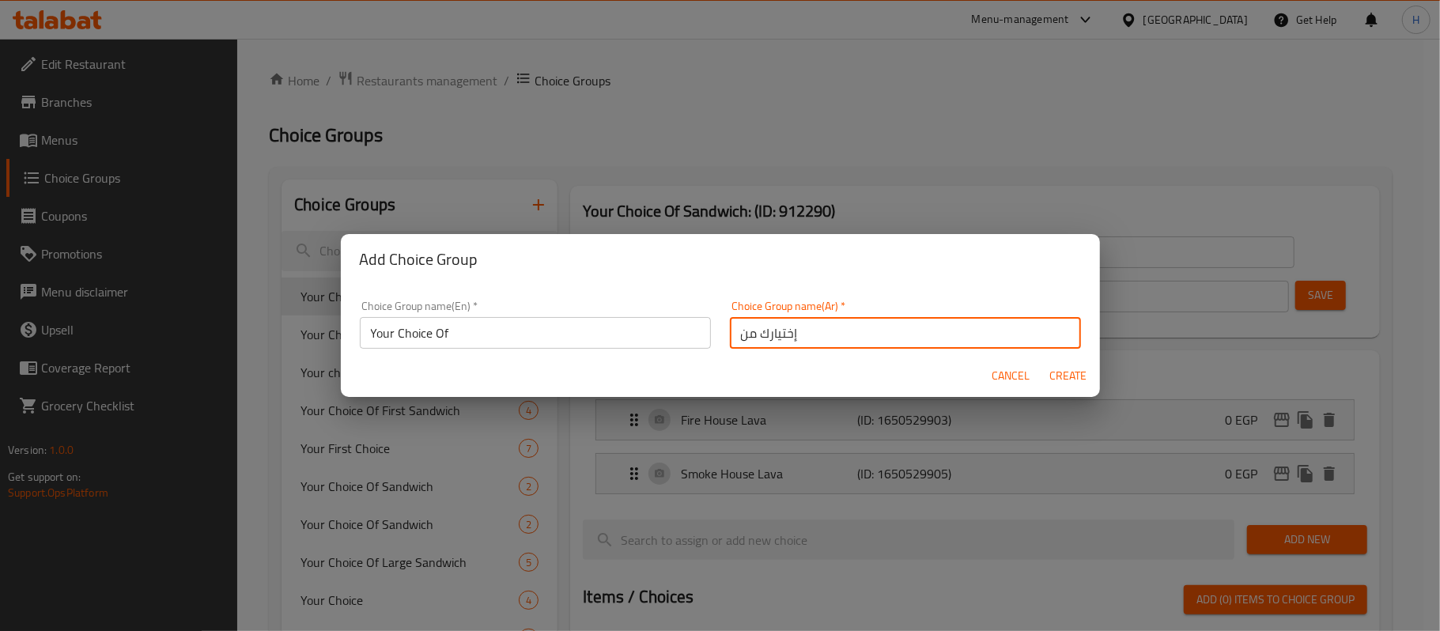
type input "إختيارك من"
drag, startPoint x: 1080, startPoint y: 396, endPoint x: 1077, endPoint y: 388, distance: 9.0
click at [1080, 396] on div "Cancel Create" at bounding box center [720, 376] width 759 height 42
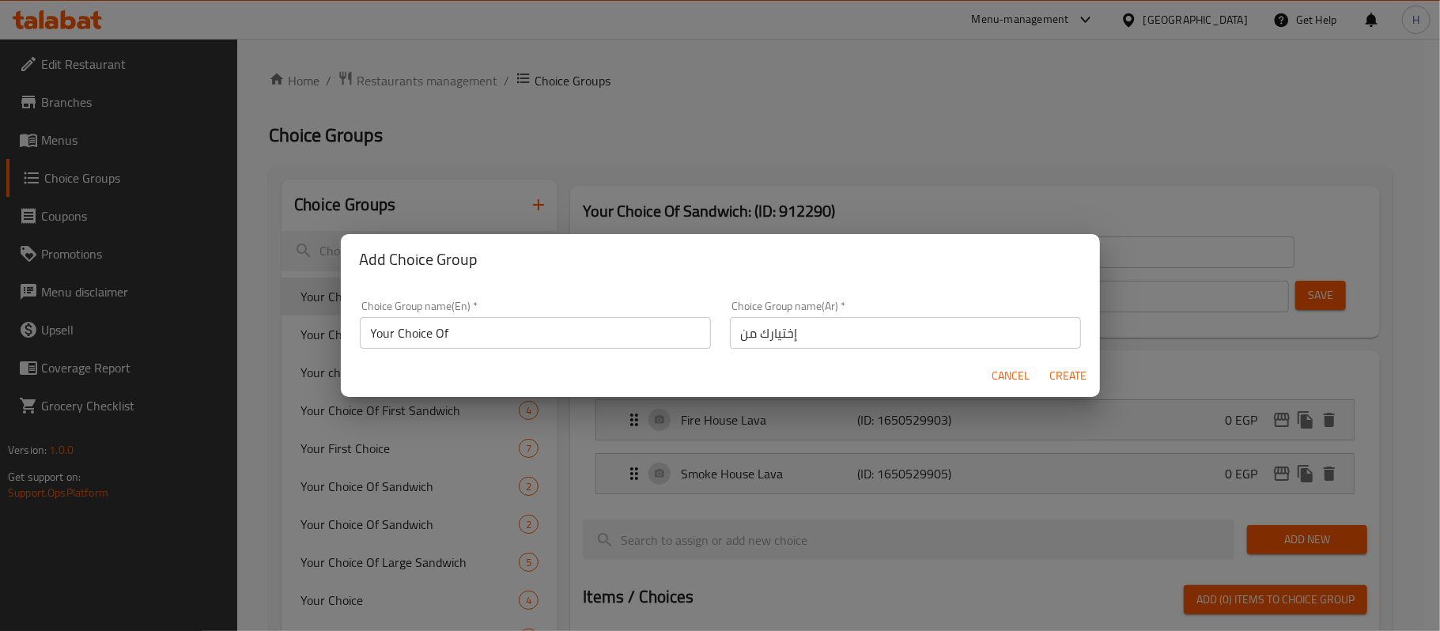
click at [1070, 381] on span "Create" at bounding box center [1069, 376] width 38 height 20
type input "Your Choice Of"
type input "إختيارك من"
type input "0"
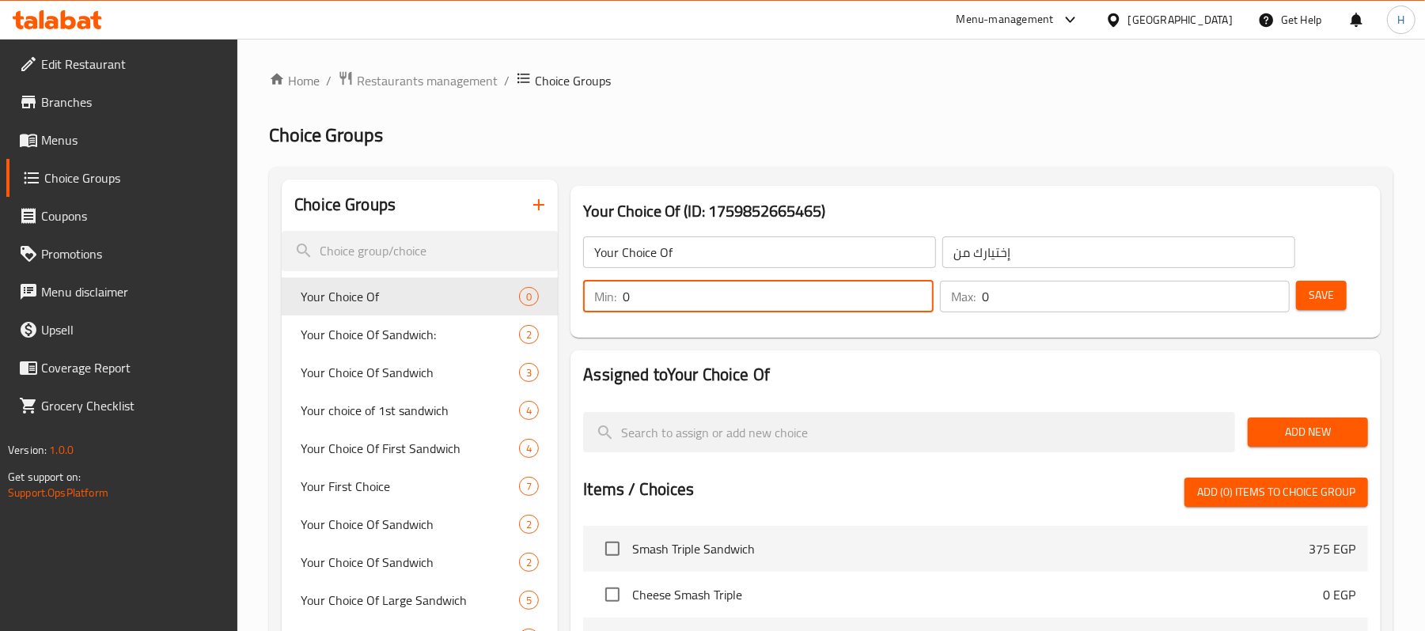
type input "1"
drag, startPoint x: 1020, startPoint y: 310, endPoint x: 969, endPoint y: 305, distance: 51.7
click at [921, 304] on div "Min: 1 ​ Max: 0 ​" at bounding box center [936, 296] width 719 height 44
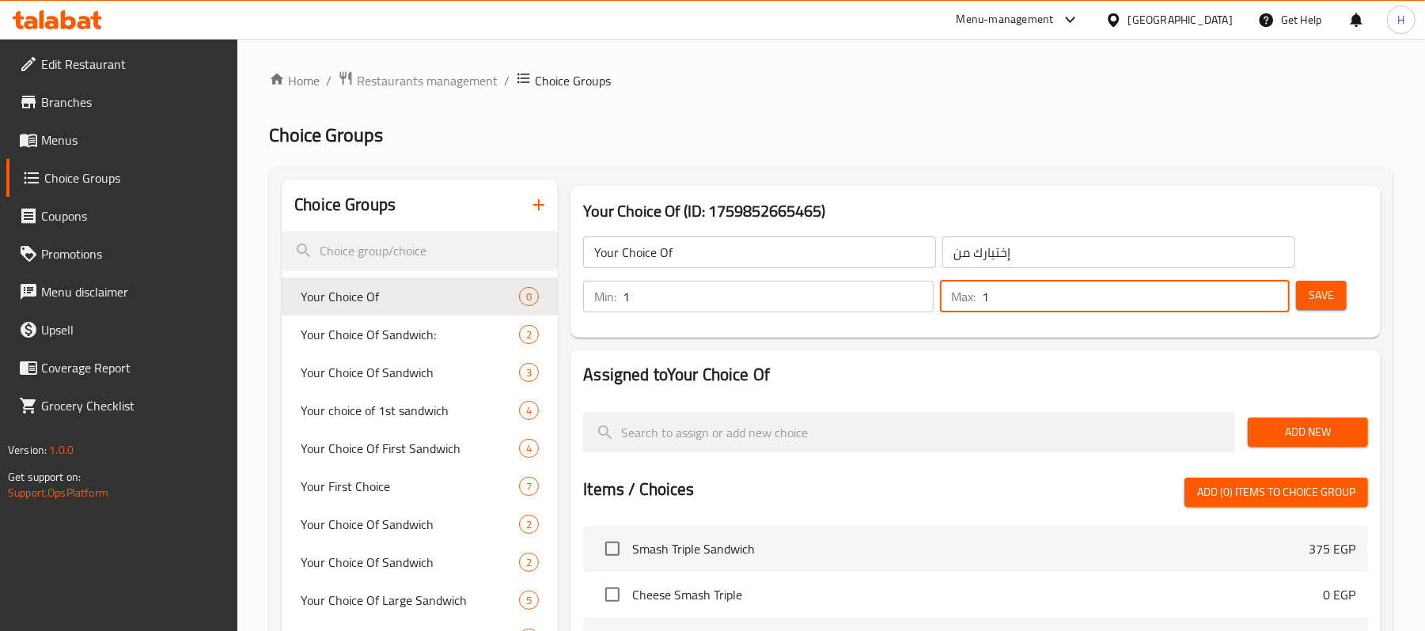
type input "1"
click at [1314, 434] on span "Add New" at bounding box center [1307, 432] width 95 height 20
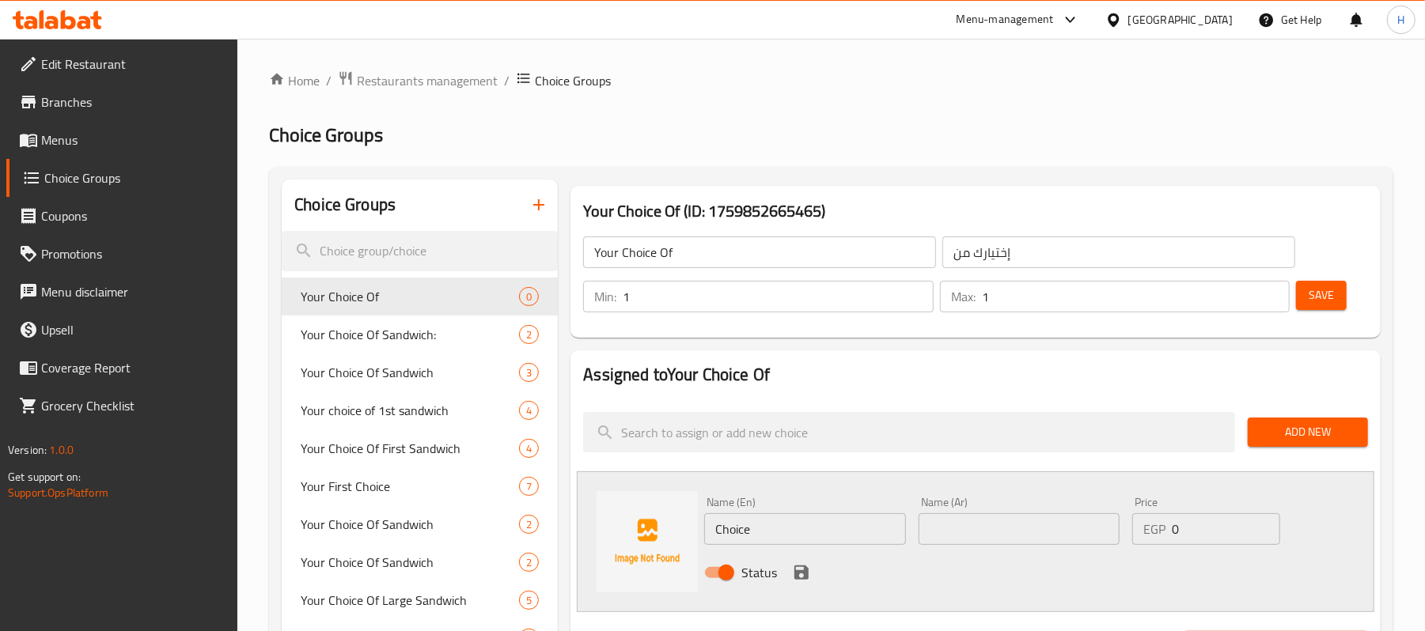
click at [769, 526] on input "Choice" at bounding box center [804, 529] width 201 height 32
paste input "Double Smash Cheese Burger"
type input "Double Smash Cheese Burger"
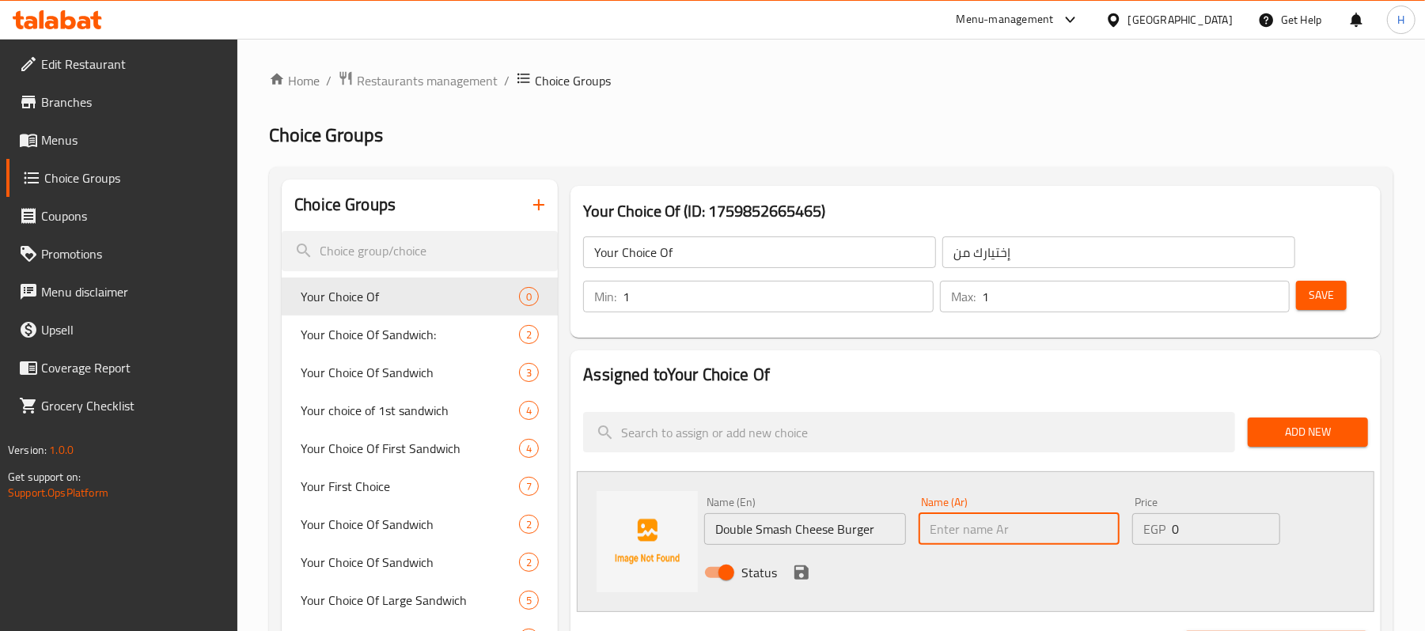
click at [987, 527] on input "text" at bounding box center [1018, 529] width 201 height 32
paste input "برجر الجبن المزدوج"
click at [1106, 536] on input "برجر الجبن المزدوج" at bounding box center [1018, 529] width 201 height 32
click at [1039, 539] on input "برجر الجبن المزدوج" at bounding box center [1018, 529] width 201 height 32
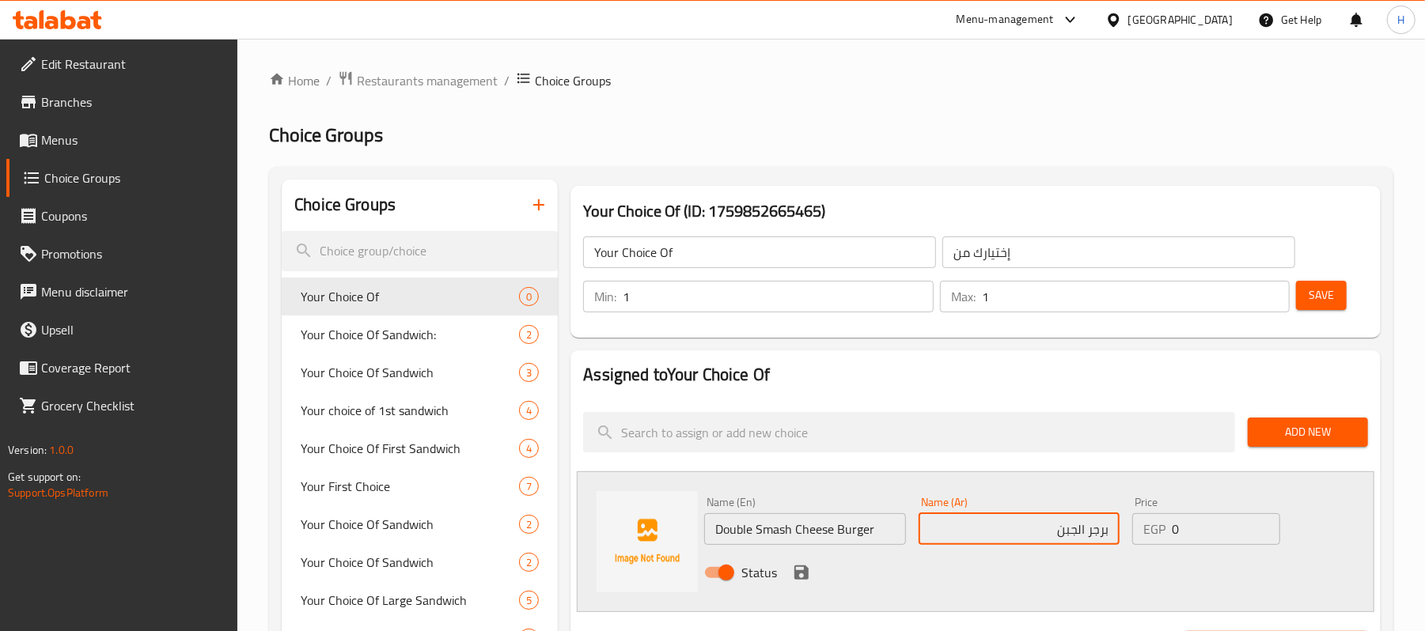
click at [1104, 528] on input "برجر الجبن" at bounding box center [1018, 529] width 201 height 32
click at [1111, 529] on input "برجر الجبن" at bounding box center [1018, 529] width 201 height 32
click at [1029, 539] on input "برجر الجبن" at bounding box center [1018, 529] width 201 height 32
type input "برجر الجبن دوبل سماش"
click at [794, 580] on icon "save" at bounding box center [801, 572] width 19 height 19
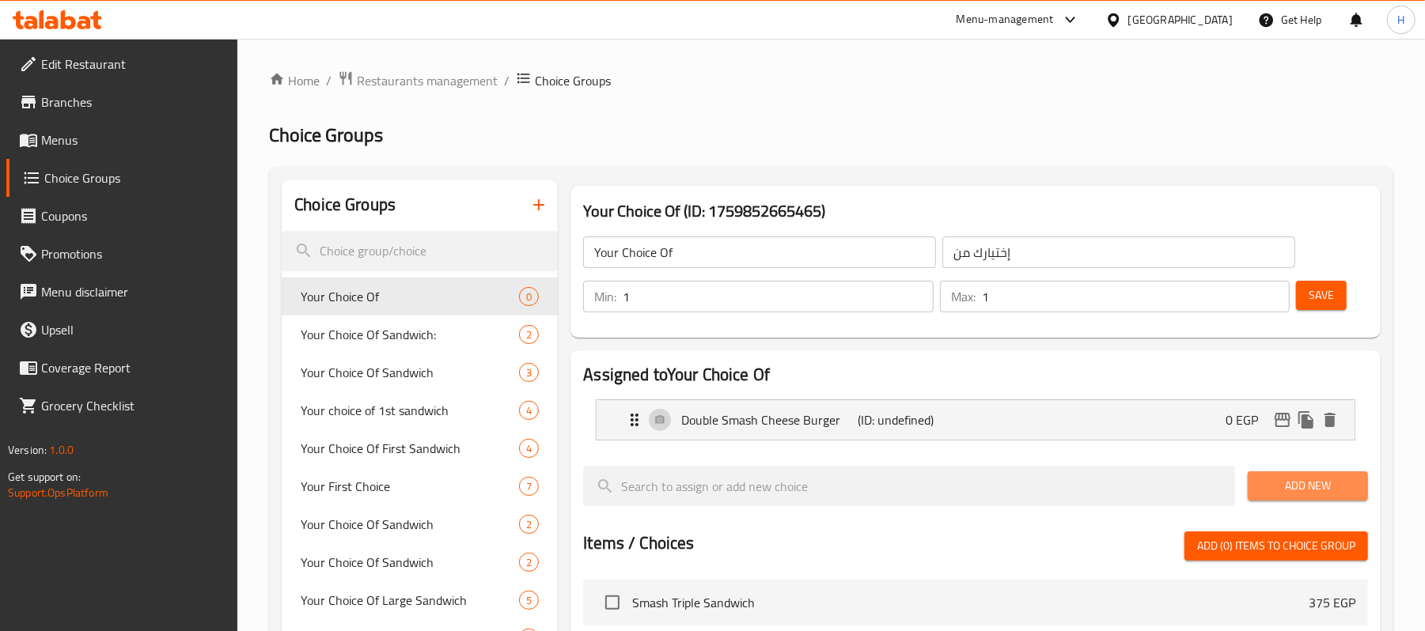
click at [1257, 486] on button "Add New" at bounding box center [1307, 485] width 120 height 29
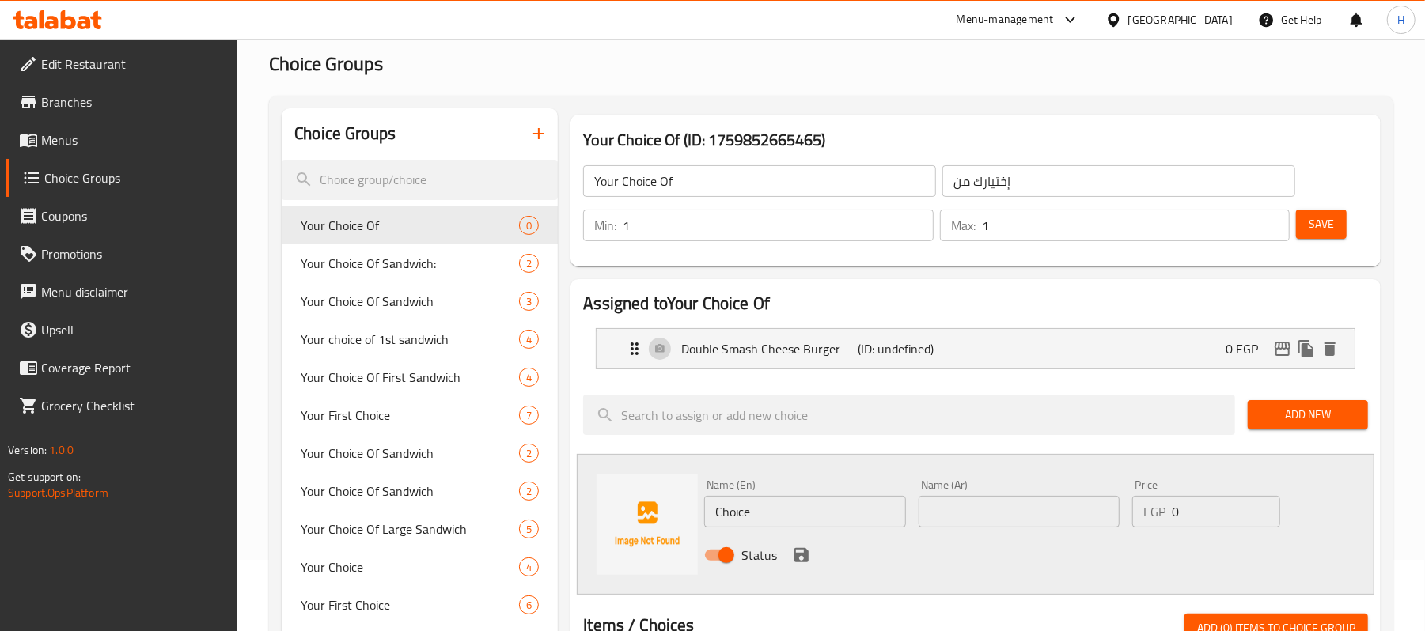
scroll to position [105, 0]
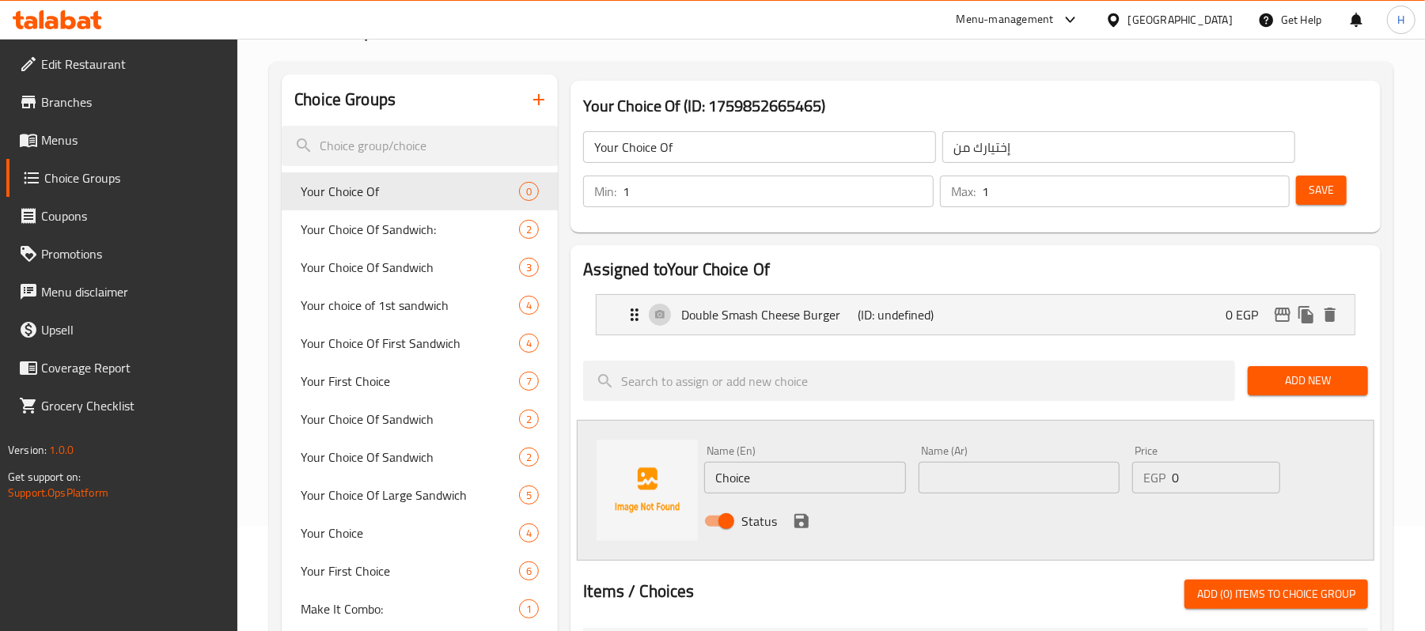
click at [754, 472] on input "Choice" at bounding box center [804, 478] width 201 height 32
paste input "Double Special D Smash Burger,"
type input "Double Special D Smash Burger,"
click at [1025, 466] on input "text" at bounding box center [1018, 478] width 201 height 32
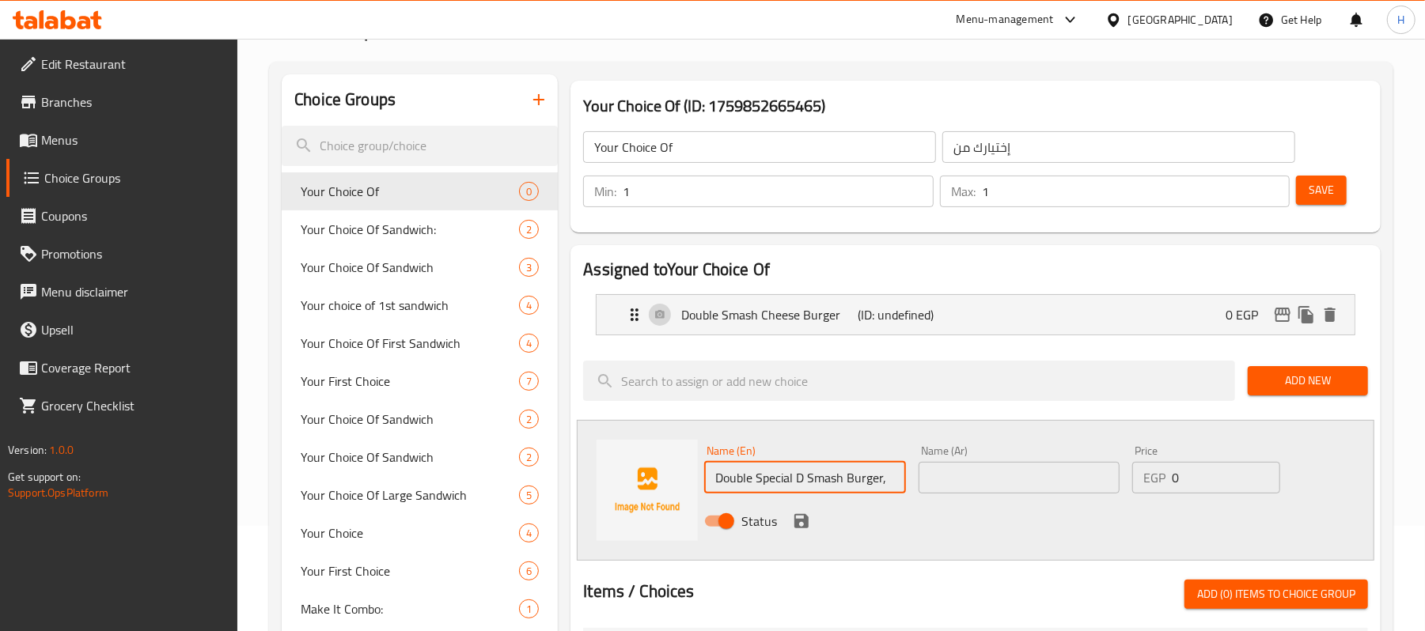
paste input "برجر دبل سبيشل سماش"
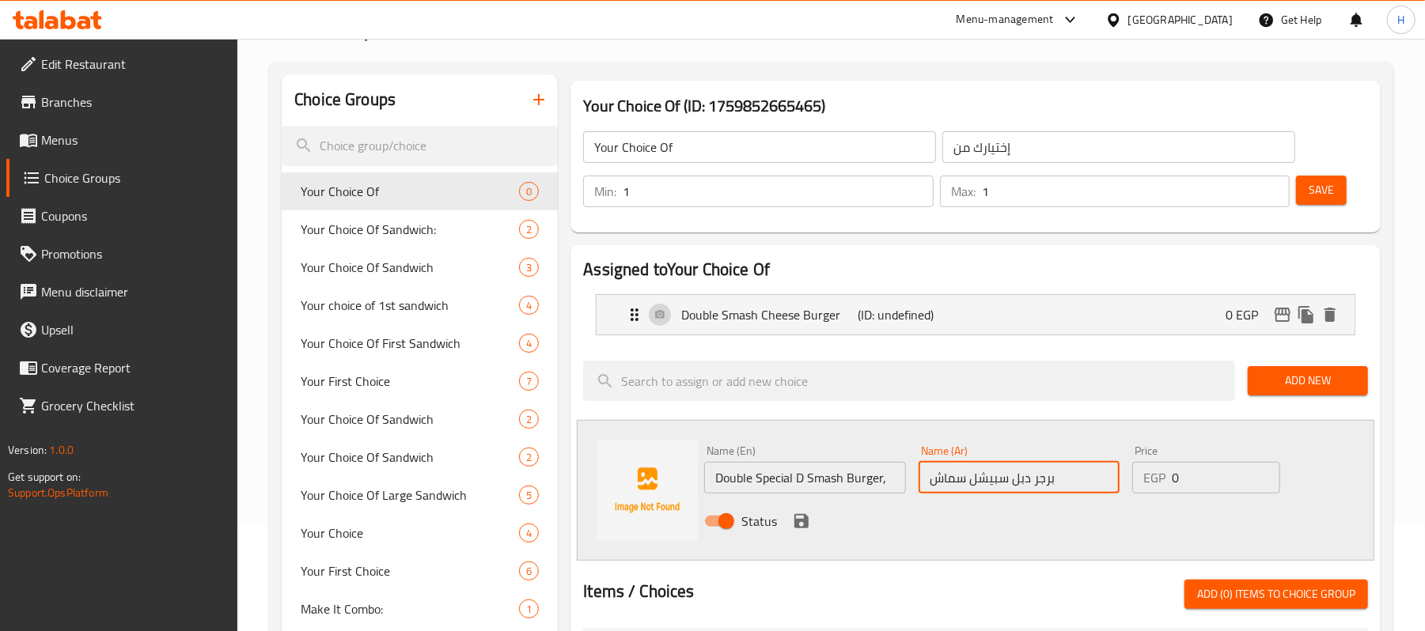
click at [1024, 482] on input "برجر دبل سبيشل سماش" at bounding box center [1018, 478] width 201 height 32
click at [1035, 484] on input "برجر دوبل سبيشل سماش" at bounding box center [1018, 478] width 201 height 32
type input "برجر دي دوبل سبيشل سماش"
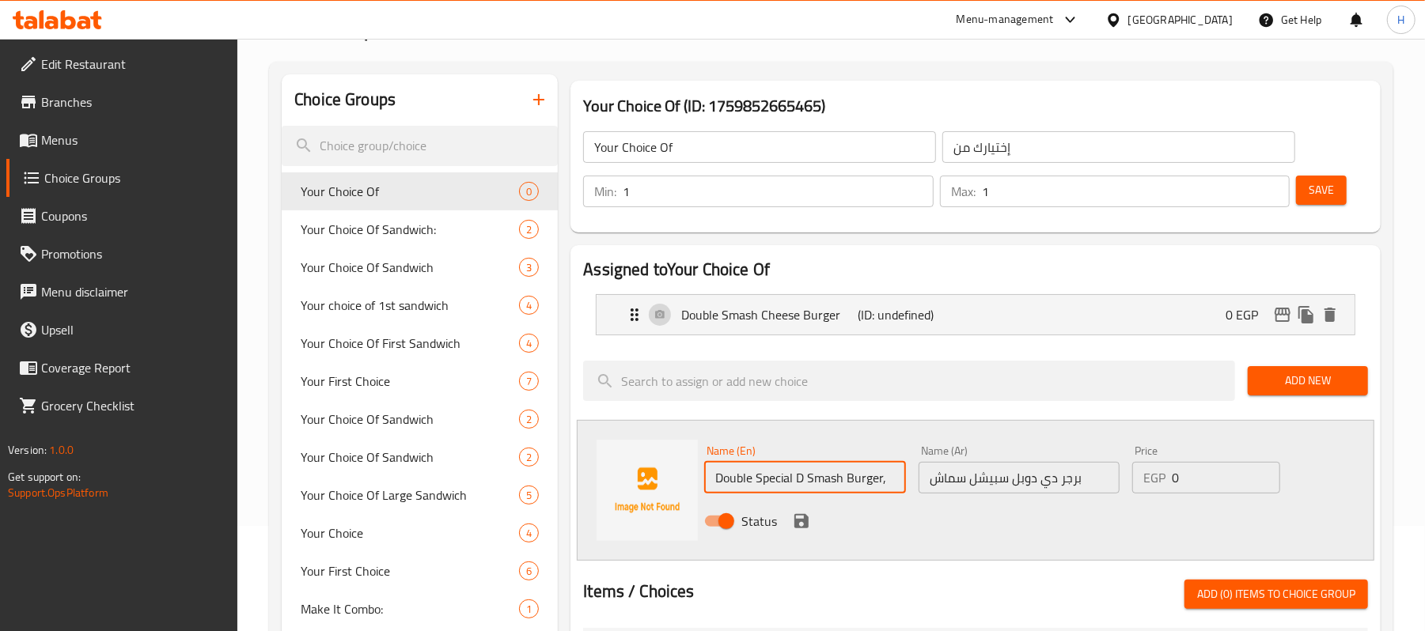
click at [889, 479] on input "Double Special D Smash Burger," at bounding box center [804, 478] width 201 height 32
type input "Double Special D Smash Burger"
click at [802, 526] on icon "save" at bounding box center [801, 521] width 19 height 19
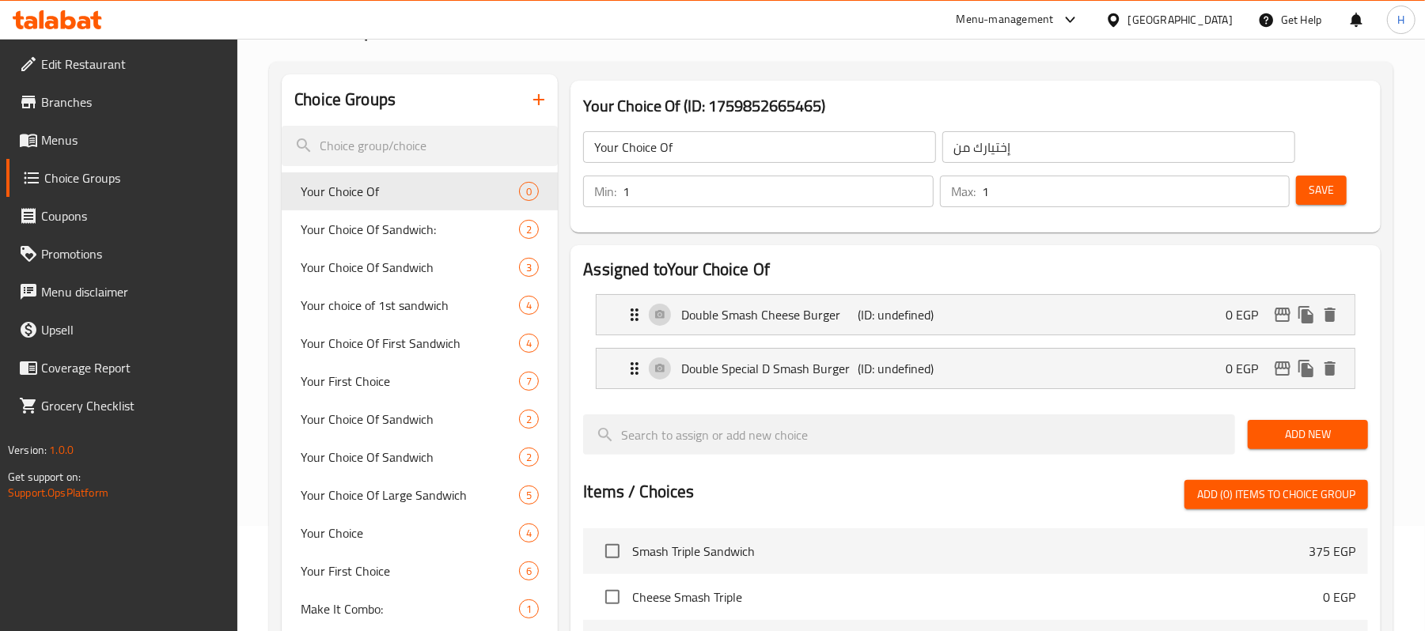
click at [1301, 437] on span "Add New" at bounding box center [1307, 435] width 95 height 20
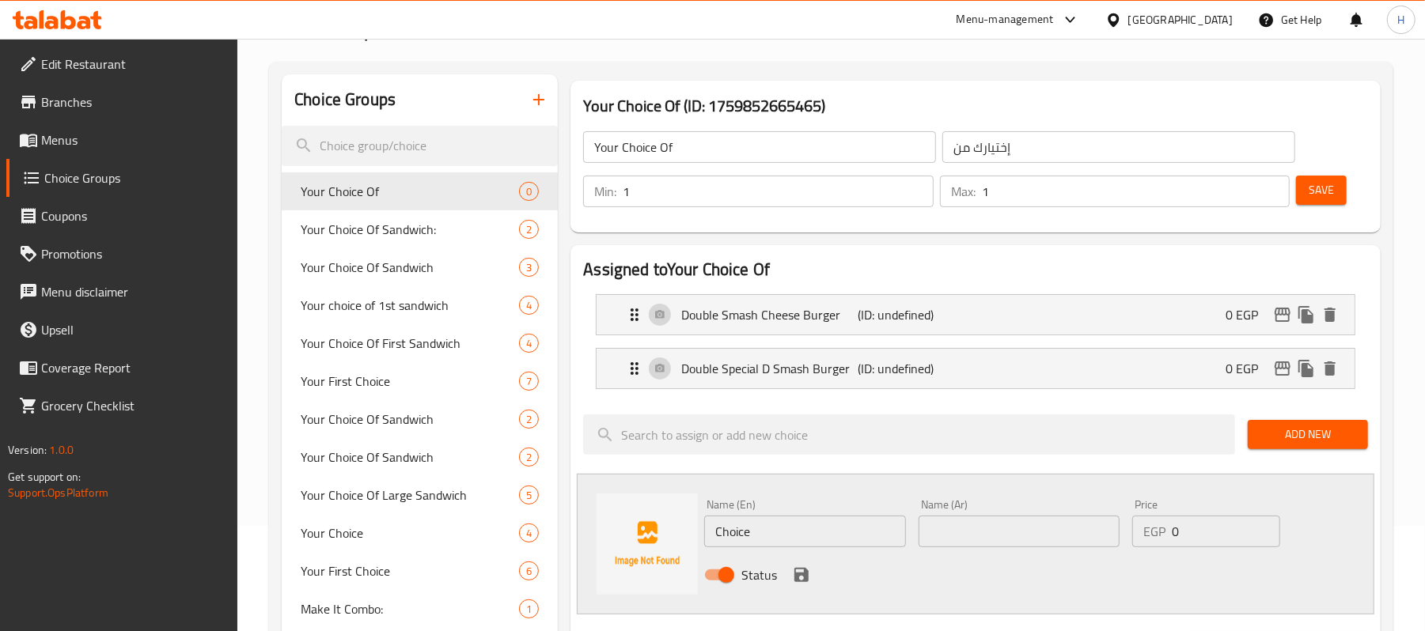
click at [797, 528] on input "Choice" at bounding box center [804, 532] width 201 height 32
paste input "Double BBQ Smash Burger"
type input "Double BBQ Smash Burger"
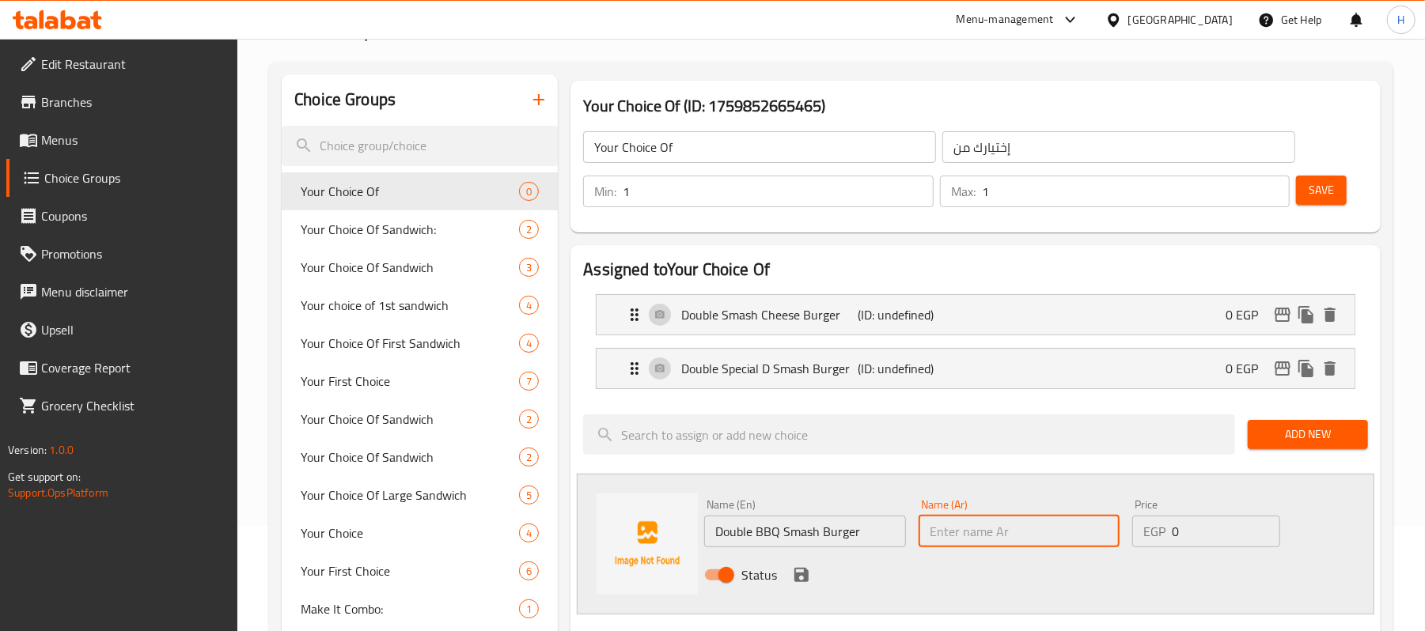
click at [1001, 533] on input "text" at bounding box center [1018, 532] width 201 height 32
paste input "برجر دبل باربيكيو سماش"
click at [1023, 536] on input "برجر دبل باربيكيو سماش" at bounding box center [1018, 532] width 201 height 32
type input "برجر دوبل باربيكيو سماش"
click at [802, 576] on icon "save" at bounding box center [801, 575] width 14 height 14
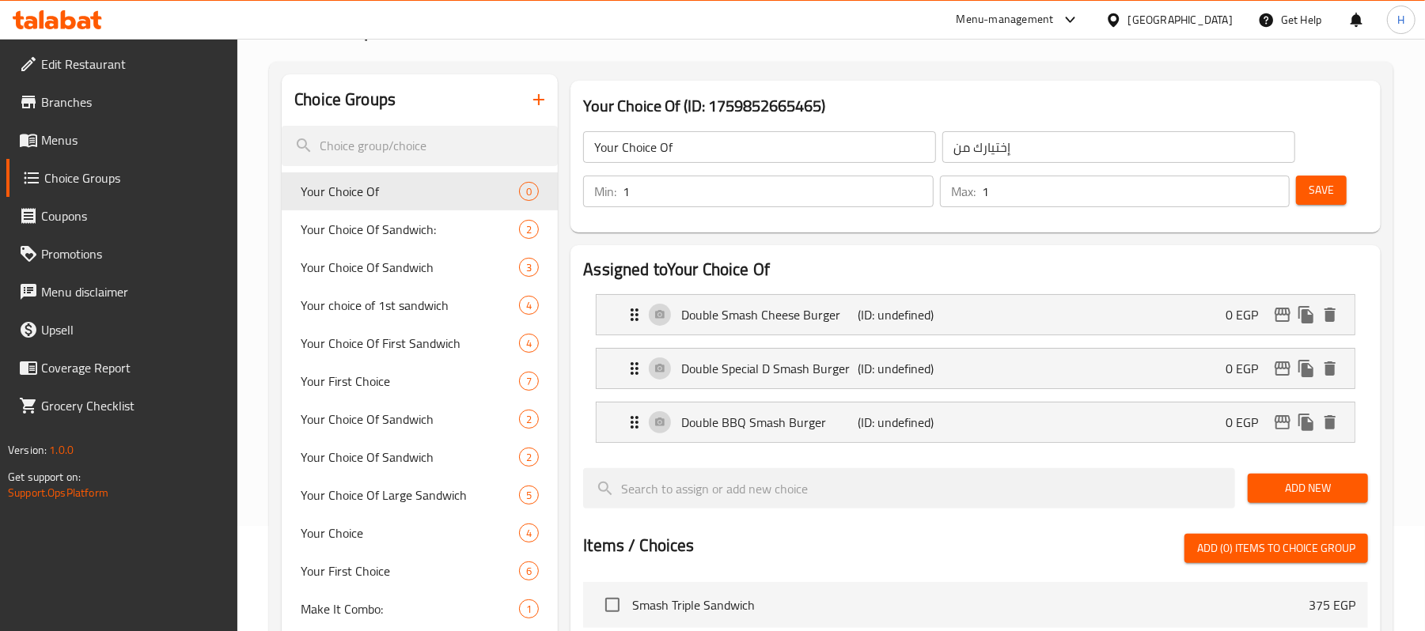
click at [1332, 495] on span "Add New" at bounding box center [1307, 489] width 95 height 20
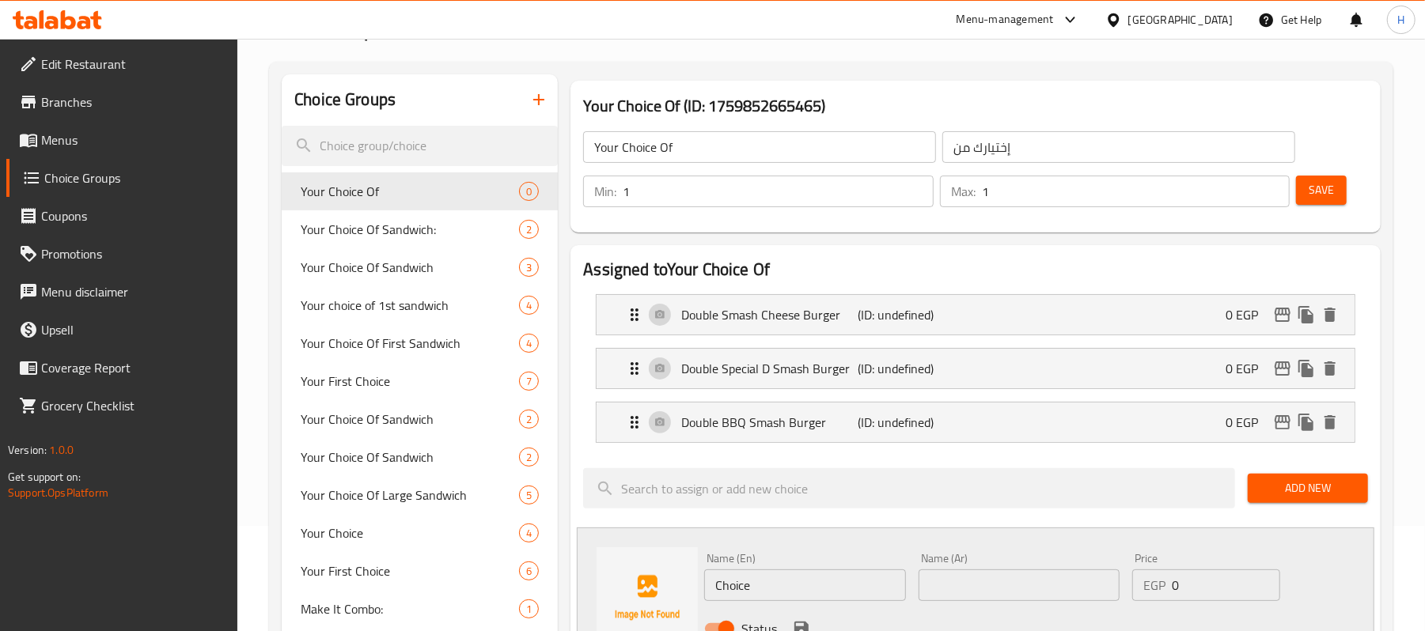
click at [750, 603] on div "Name (En) Choice Name (En)" at bounding box center [805, 577] width 214 height 61
click at [750, 592] on input "Choice" at bounding box center [804, 586] width 201 height 32
paste input "Double Chili D Smash Burger"
type input "Double Chili D Smash Burger"
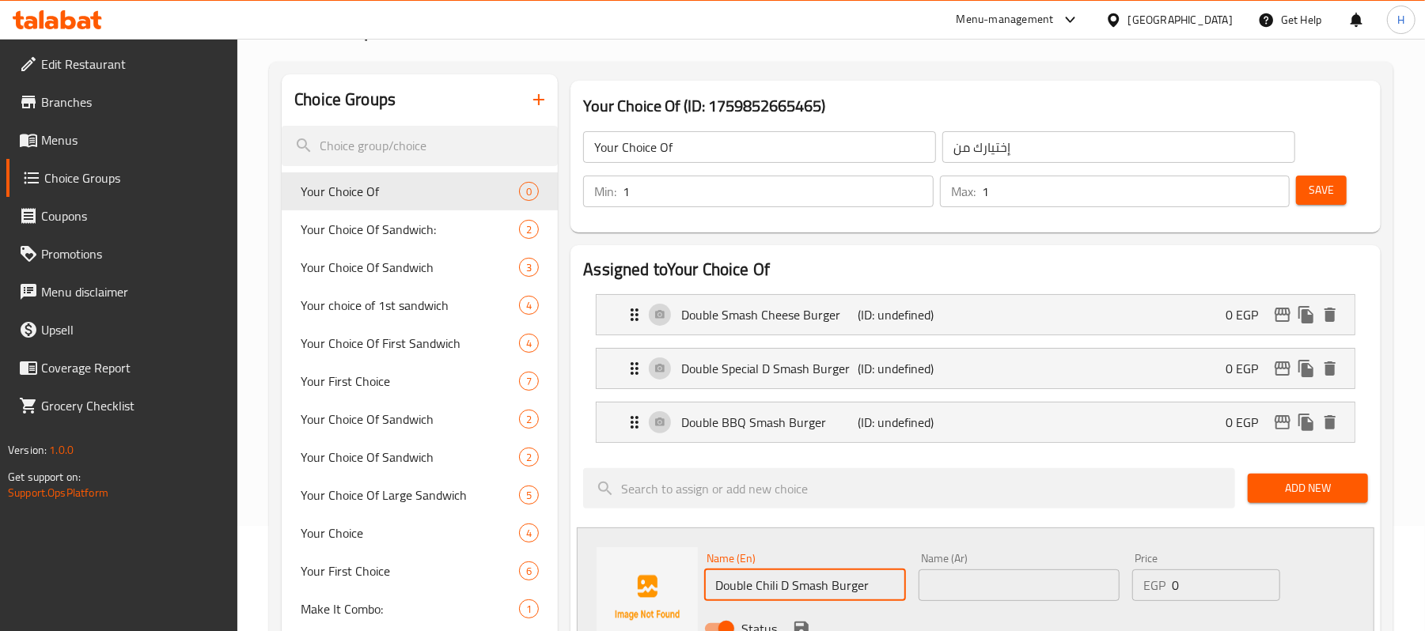
click at [994, 608] on div "Name (Ar) Name (Ar)" at bounding box center [1019, 577] width 214 height 61
click at [995, 577] on input "text" at bounding box center [1018, 586] width 201 height 32
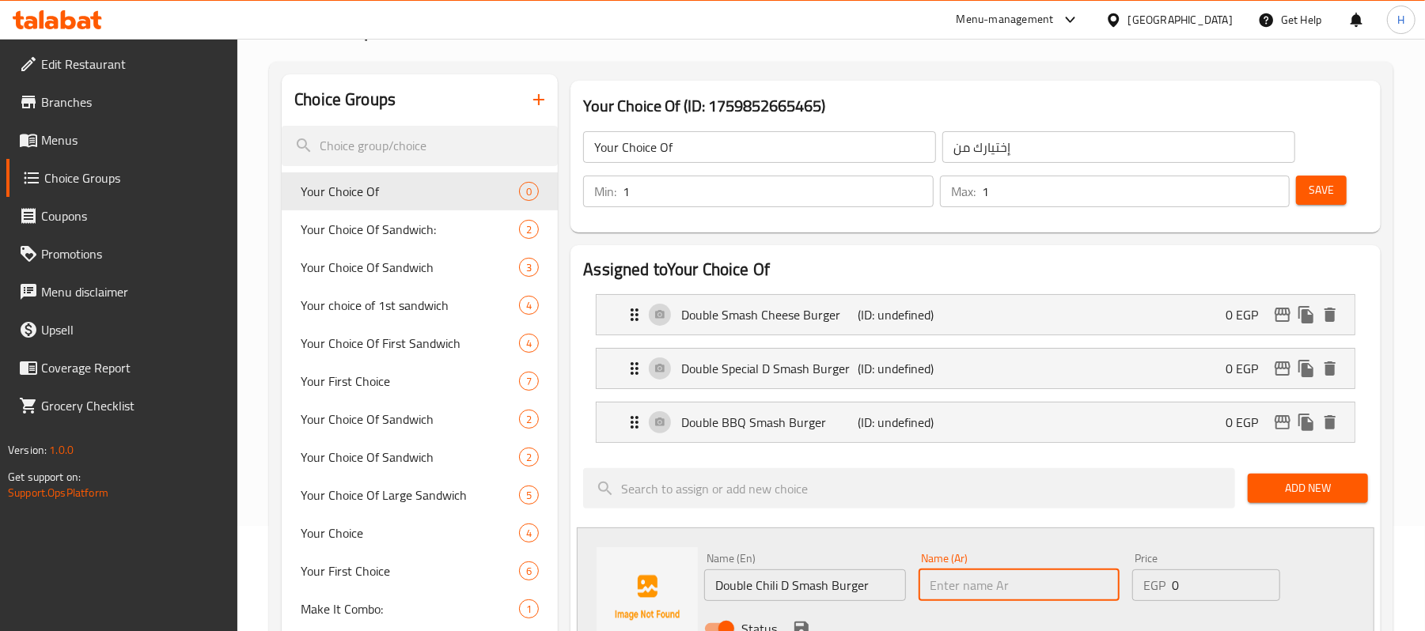
paste input "برجر دبل تشيلي دي سماش"
click at [1039, 589] on input "برجر دبل تشيلي دي سماش" at bounding box center [1018, 586] width 201 height 32
type input "برجر دوبل تشيلي دي سماش"
click at [1065, 543] on div "Name (En) Double Chili D Smash Burger Name (En) Name (Ar) برجر دوبل تشيلي دي سم…" at bounding box center [975, 598] width 797 height 141
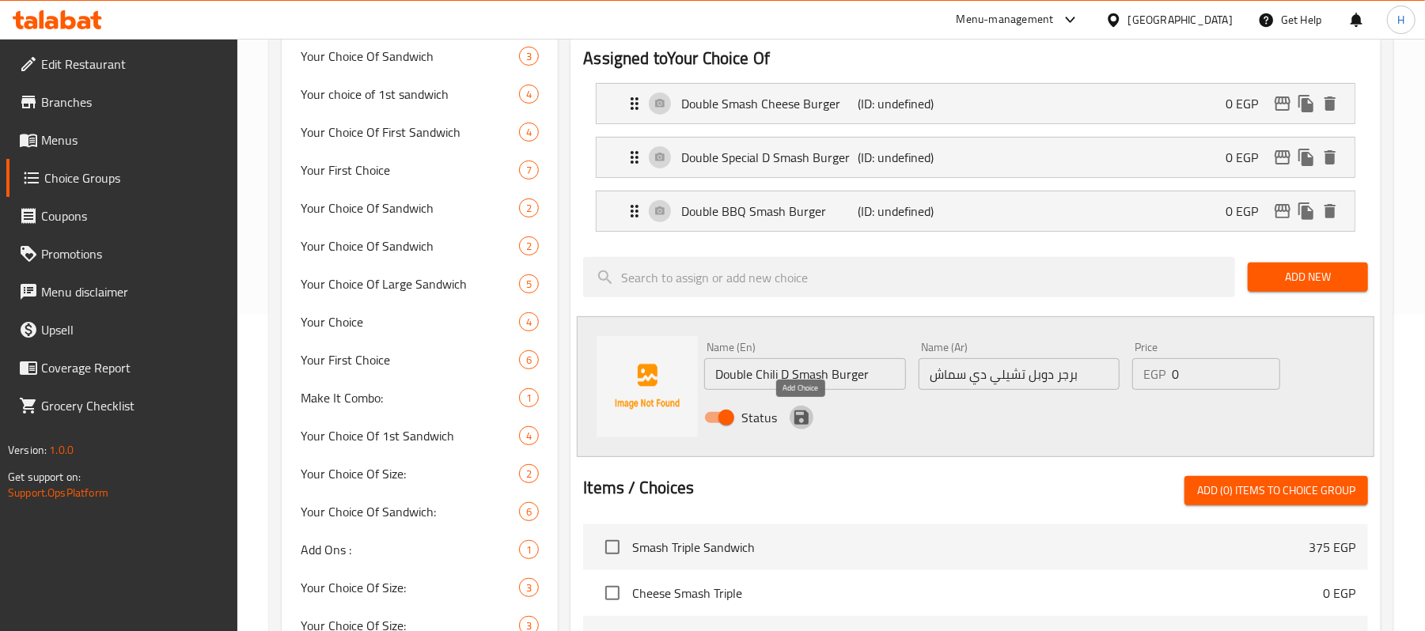
click at [795, 409] on icon "save" at bounding box center [801, 417] width 19 height 19
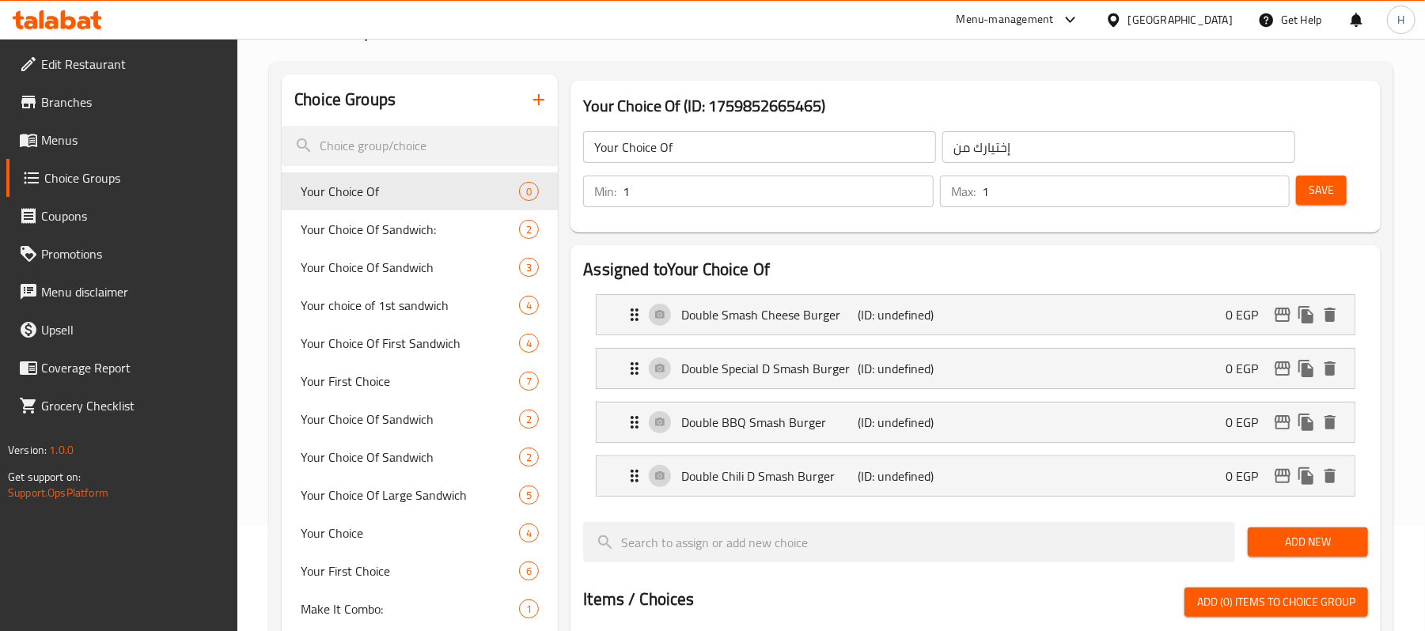
click at [1346, 197] on div "Save" at bounding box center [1326, 191] width 66 height 38
click at [1334, 190] on button "Save" at bounding box center [1321, 190] width 51 height 29
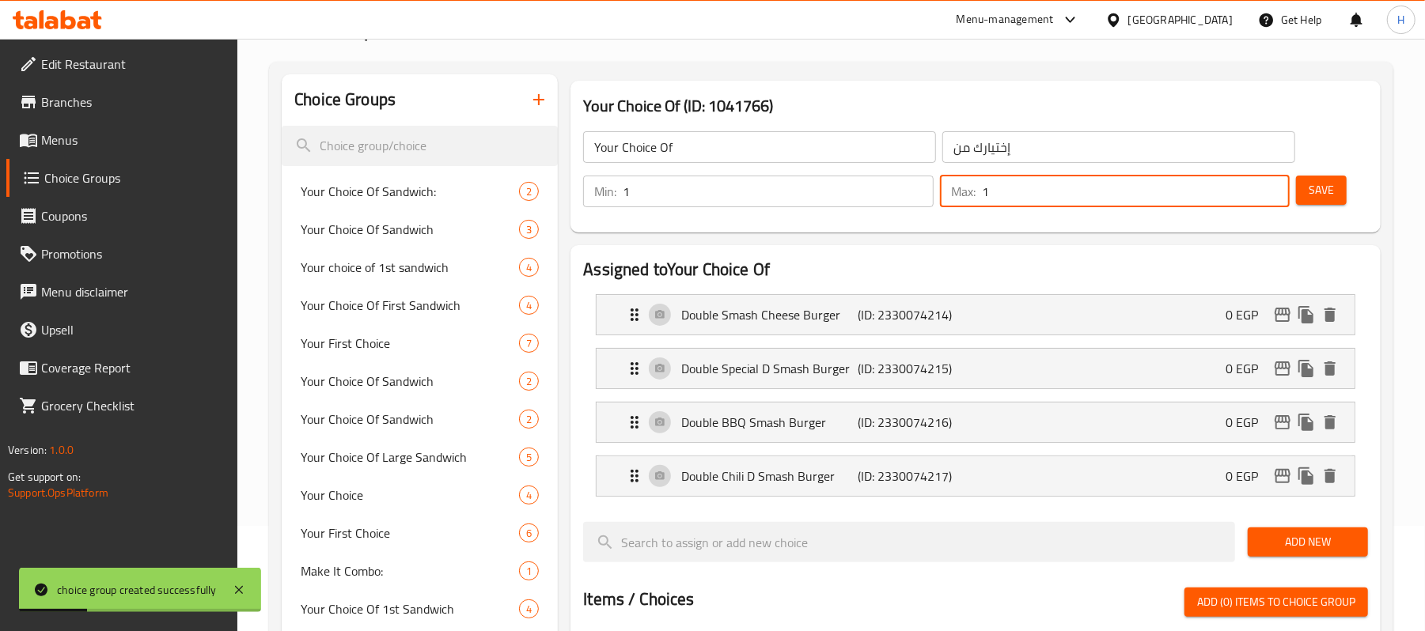
click at [1286, 187] on input "1" at bounding box center [1136, 192] width 308 height 32
click at [1319, 185] on span "Save" at bounding box center [1320, 190] width 25 height 20
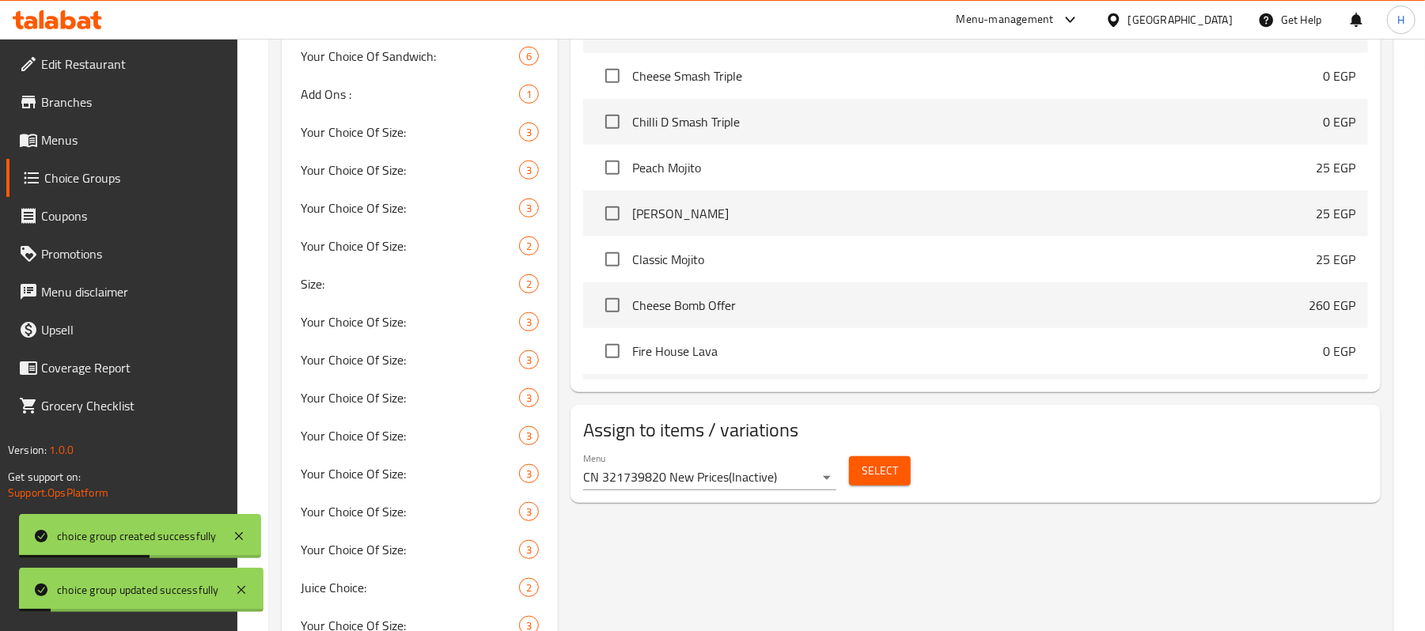
scroll to position [668, 0]
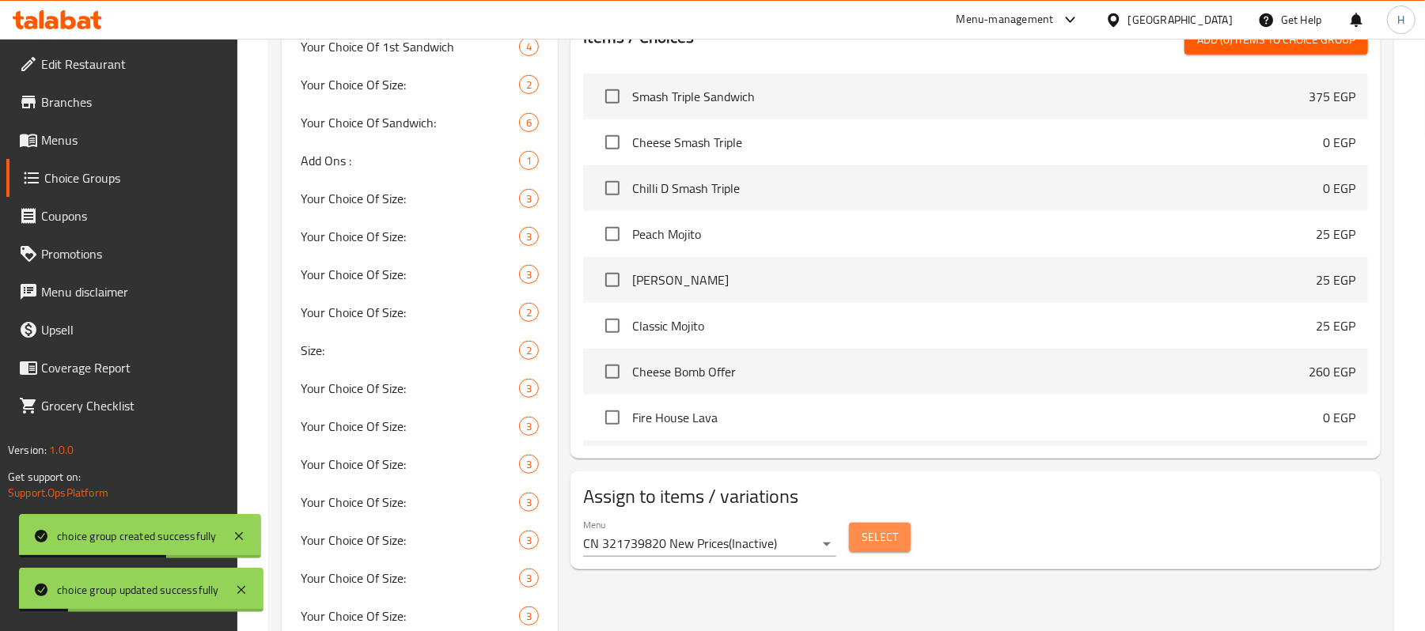
click at [868, 541] on span "Select" at bounding box center [879, 538] width 36 height 20
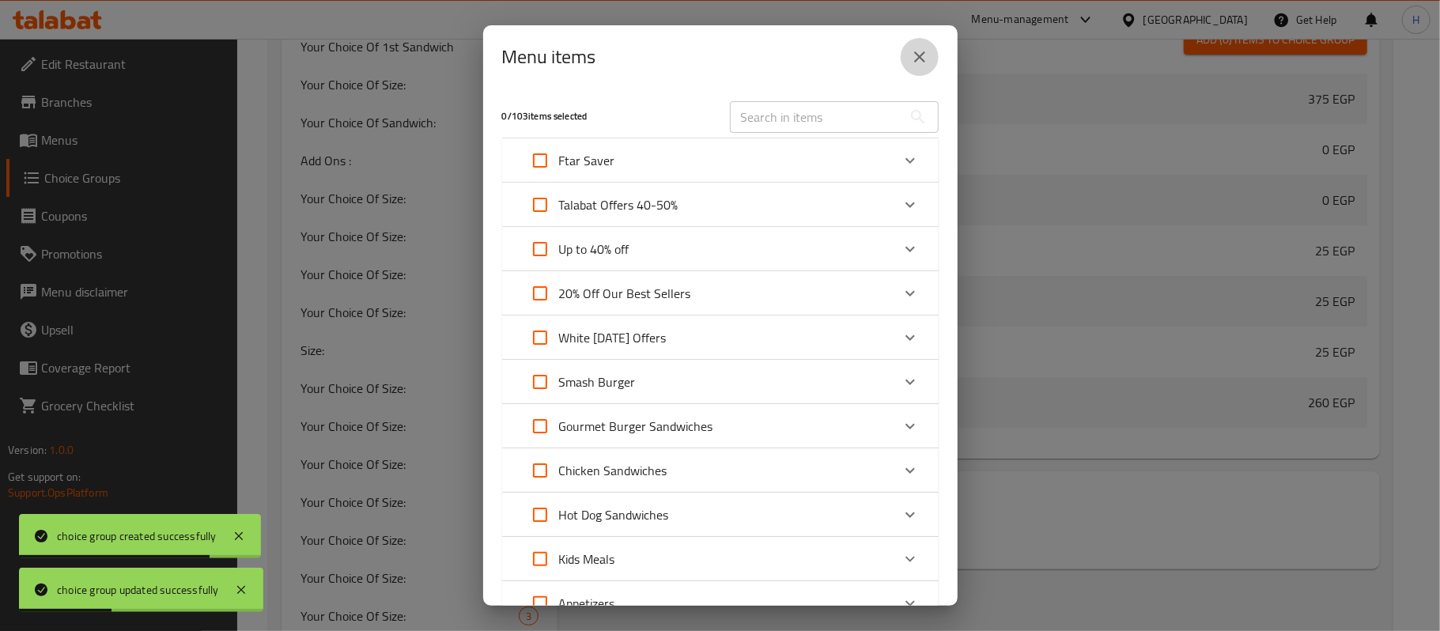
click at [912, 48] on icon "close" at bounding box center [919, 56] width 19 height 19
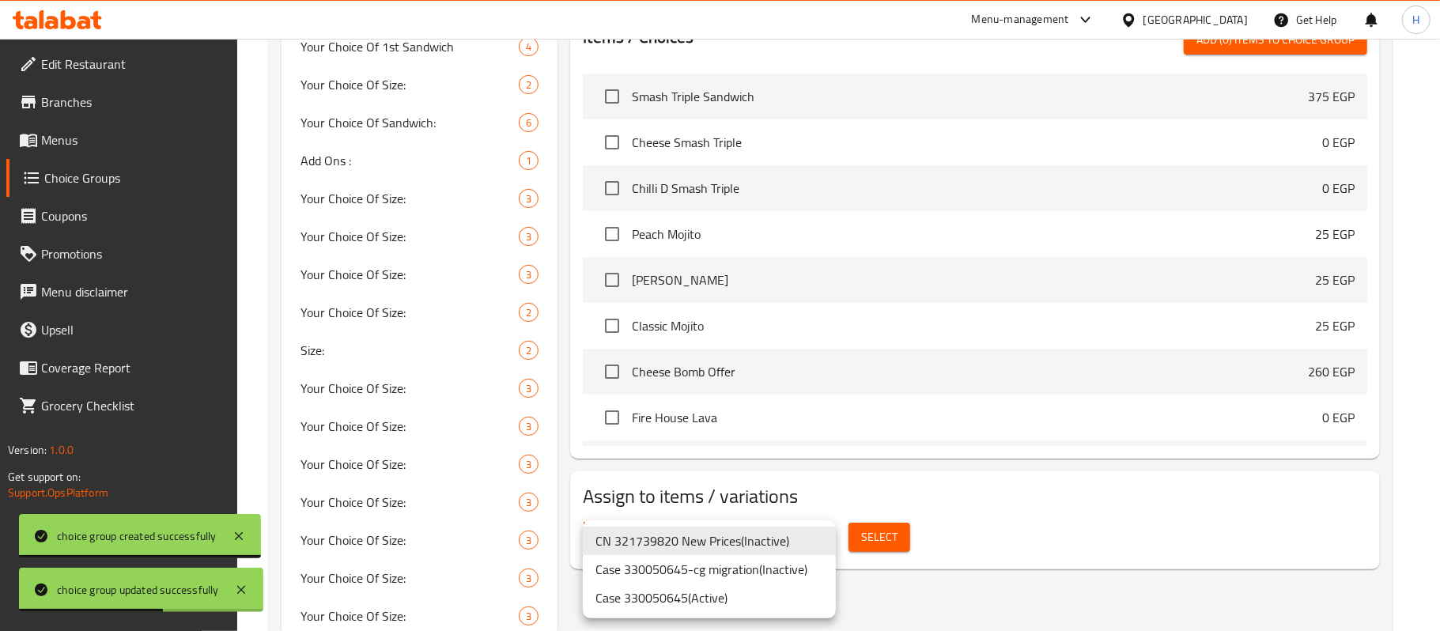
click at [756, 598] on li "Case 330050645 ( Active )" at bounding box center [709, 598] width 253 height 28
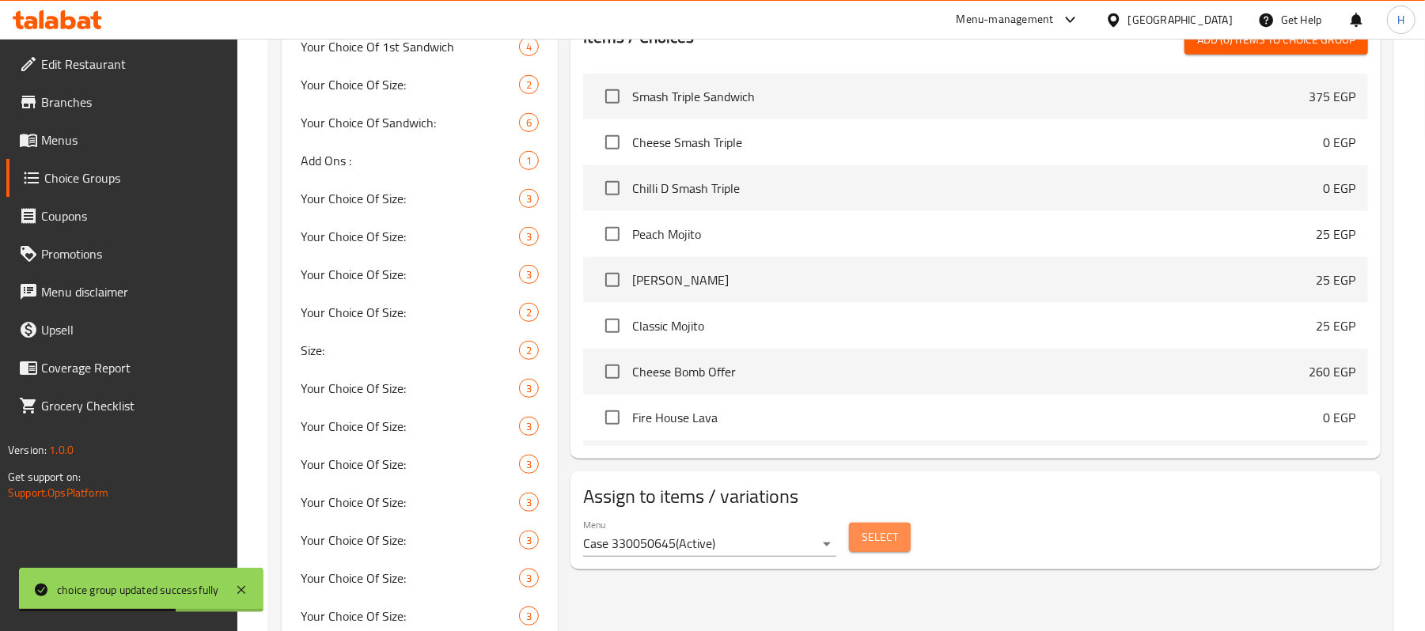
click at [864, 539] on span "Select" at bounding box center [879, 538] width 36 height 20
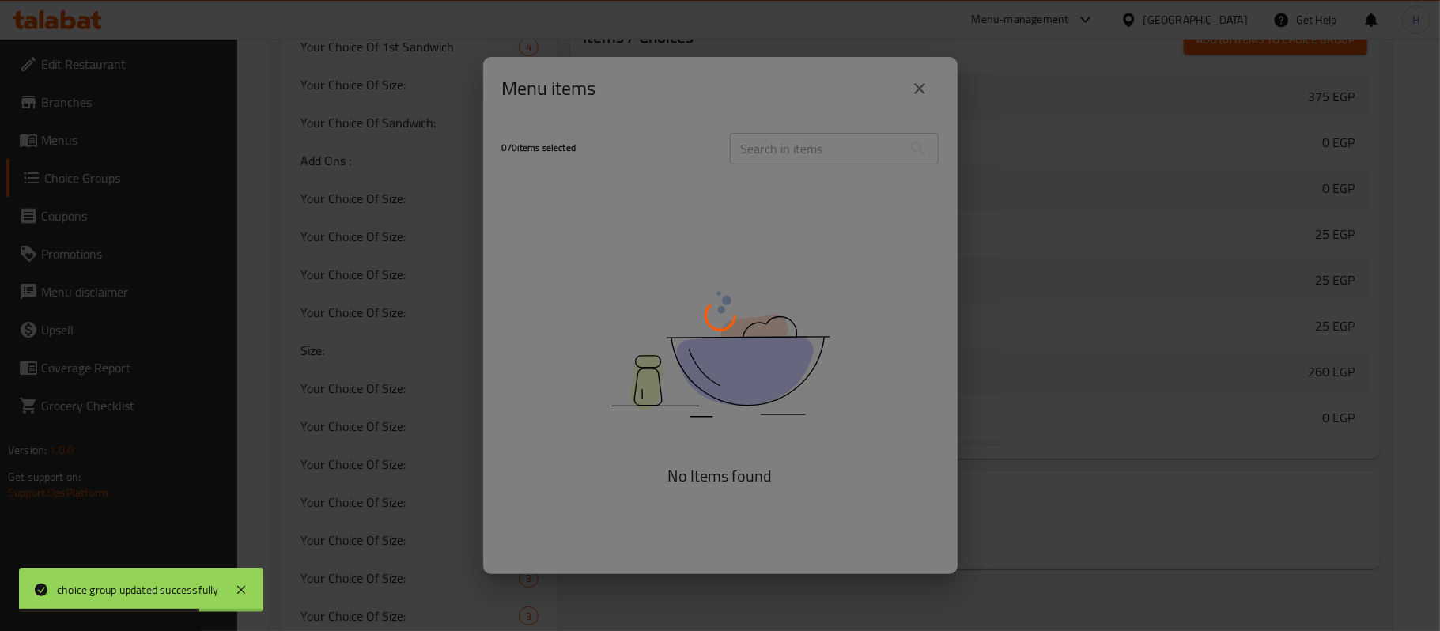
click at [783, 144] on div at bounding box center [720, 315] width 1440 height 631
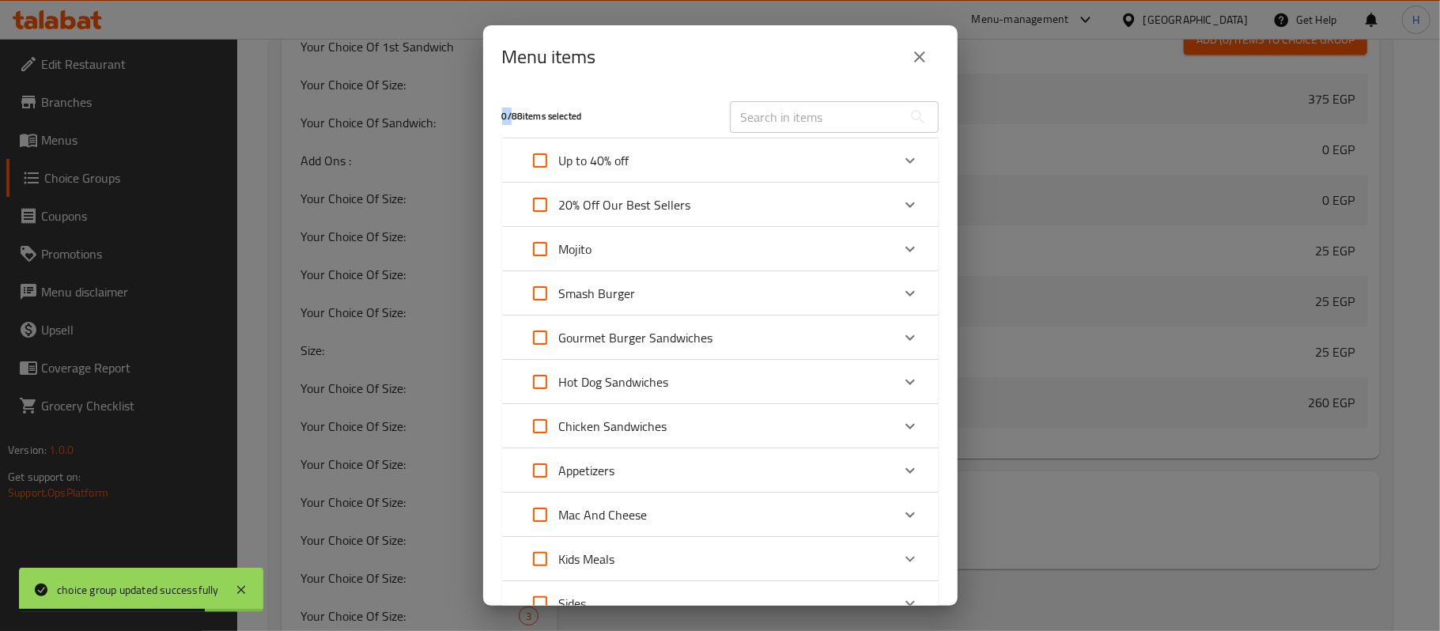
click at [783, 144] on div "0 / 88 items selected ​ Up to 40% off Smash Triple Sandwich 375 EGP Cheese Bomb…" at bounding box center [720, 347] width 475 height 517
click at [786, 99] on div "​" at bounding box center [835, 117] width 228 height 51
click at [794, 112] on input "text" at bounding box center [816, 117] width 172 height 32
paste input "Double smash overload"
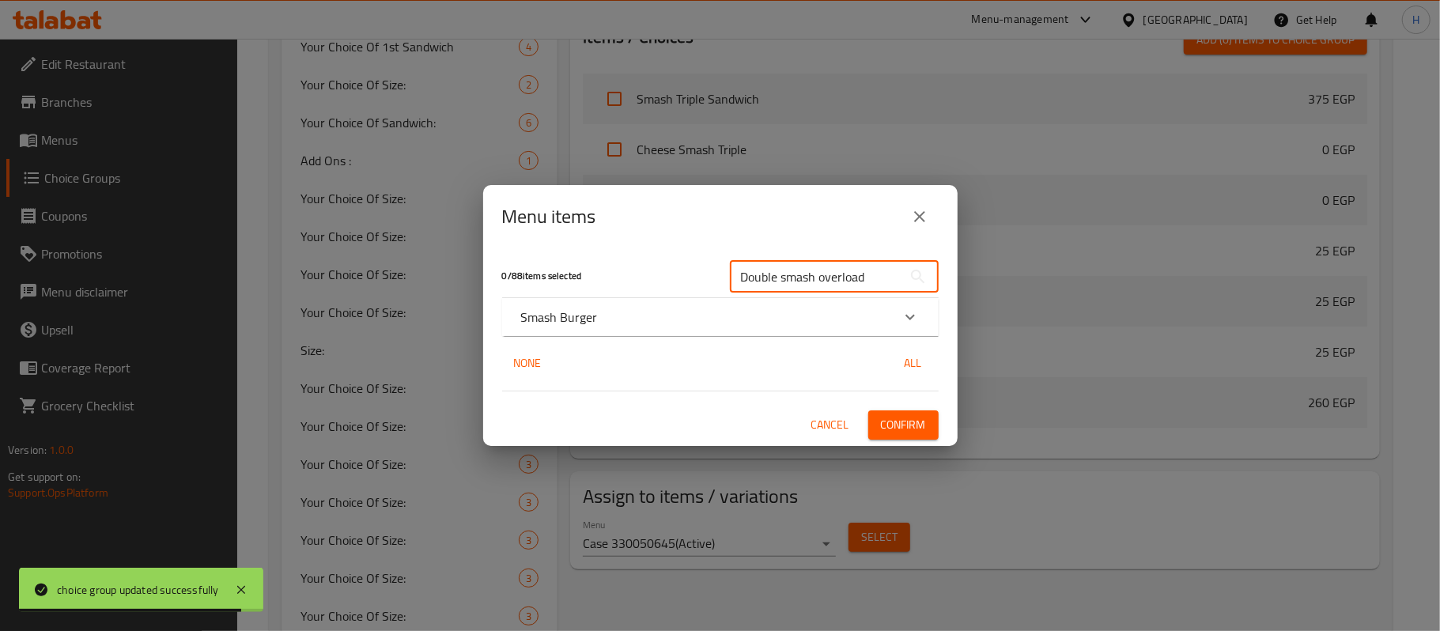
type input "Double smash overload"
click at [617, 316] on div "Smash Burger" at bounding box center [706, 317] width 370 height 19
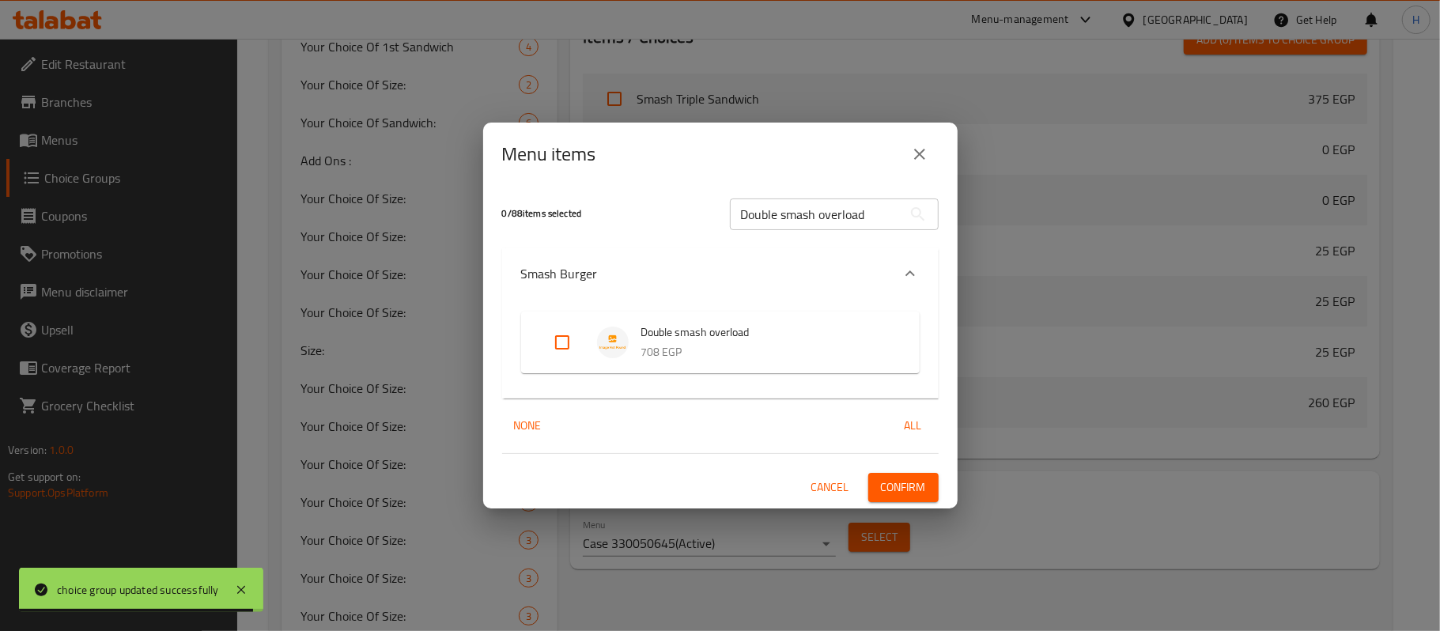
click at [570, 332] on input "Expand" at bounding box center [562, 343] width 38 height 38
checkbox input "true"
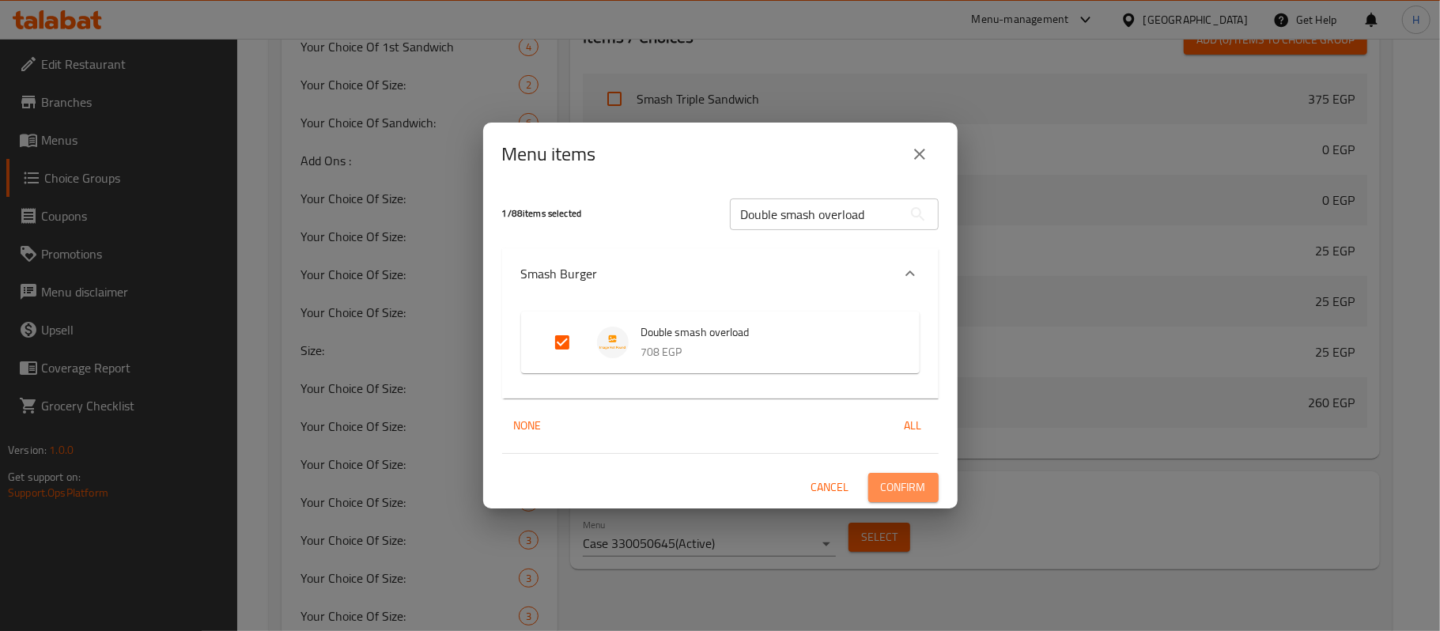
click at [935, 498] on button "Confirm" at bounding box center [904, 487] width 70 height 29
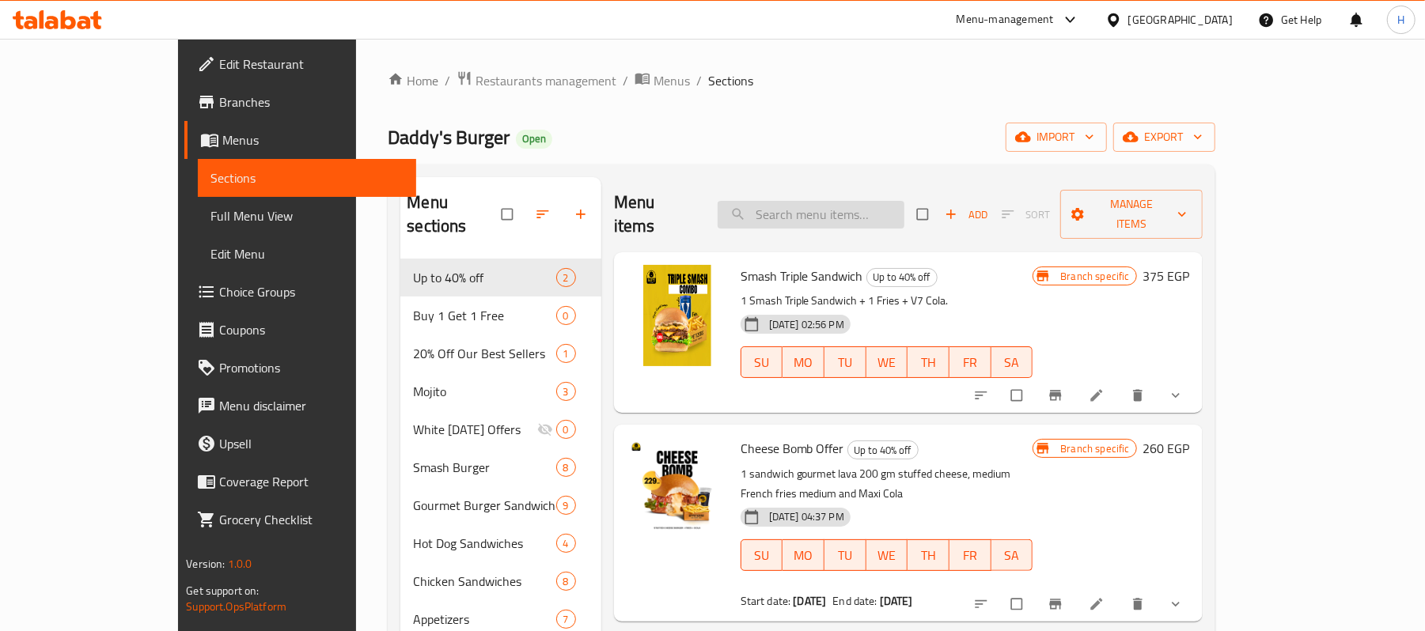
click at [875, 201] on input "search" at bounding box center [810, 215] width 187 height 28
paste input "Double smash overload"
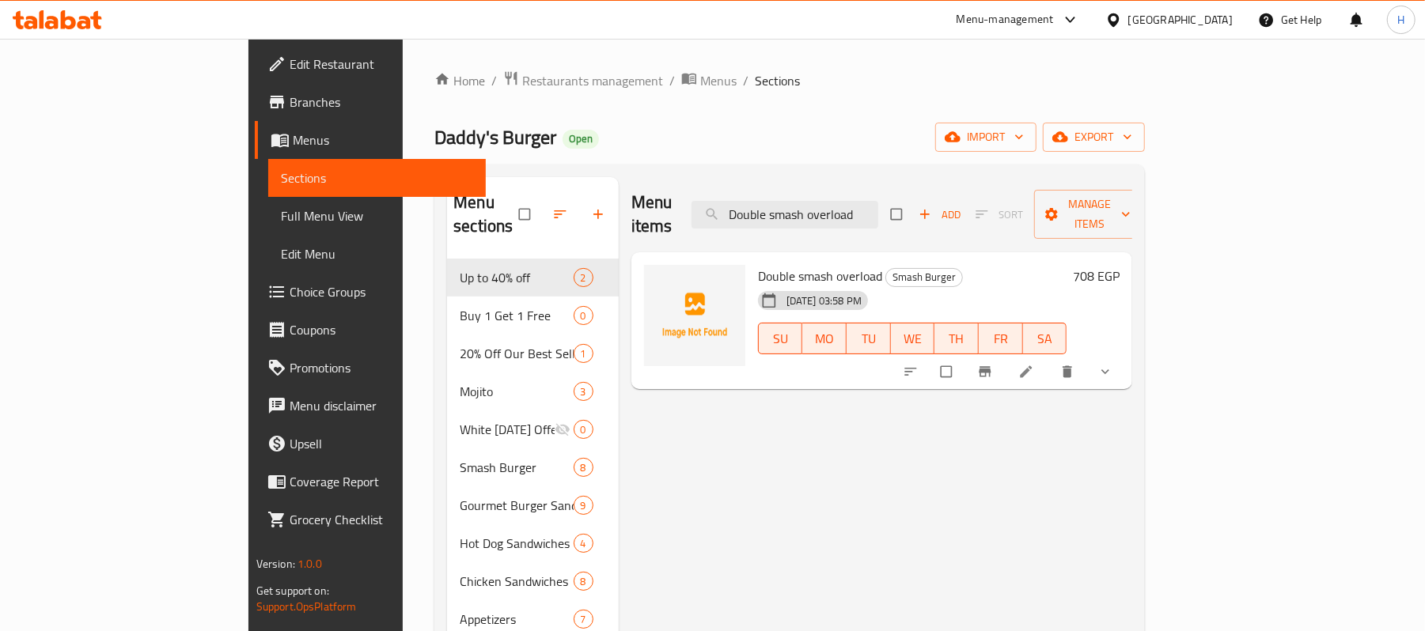
type input "Double smash overload"
click at [1116, 364] on span "show more" at bounding box center [1106, 372] width 19 height 16
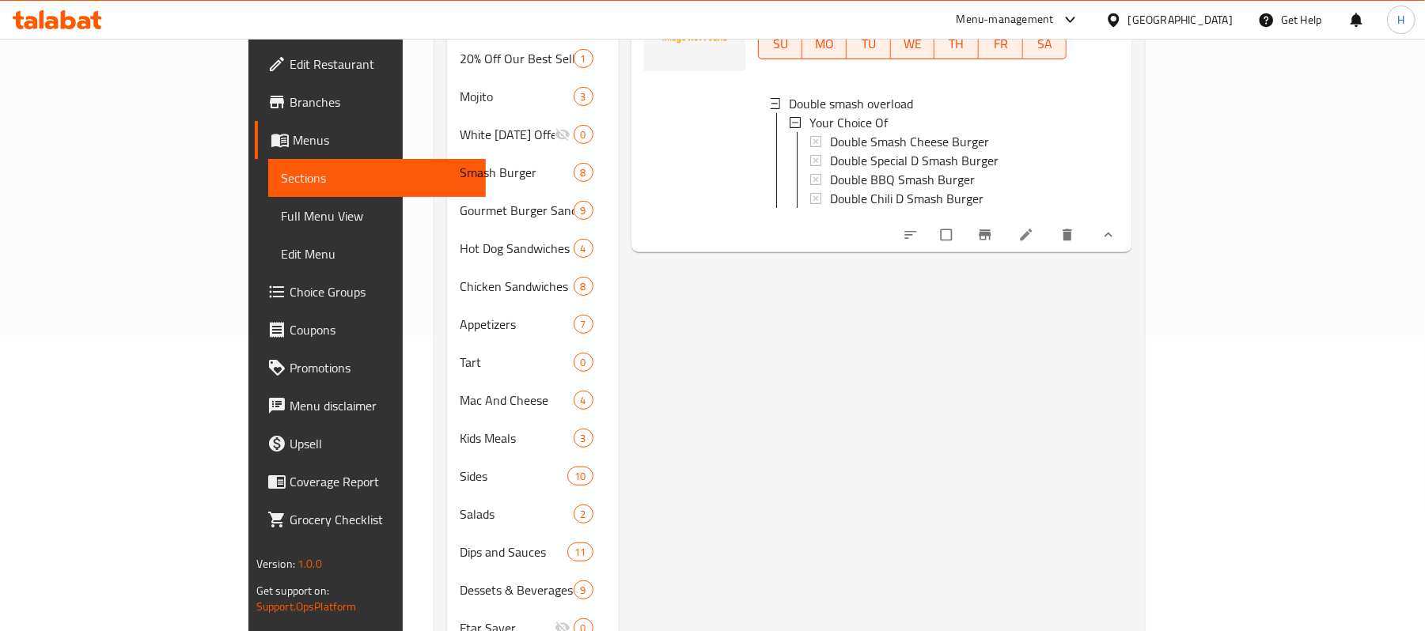
scroll to position [136, 0]
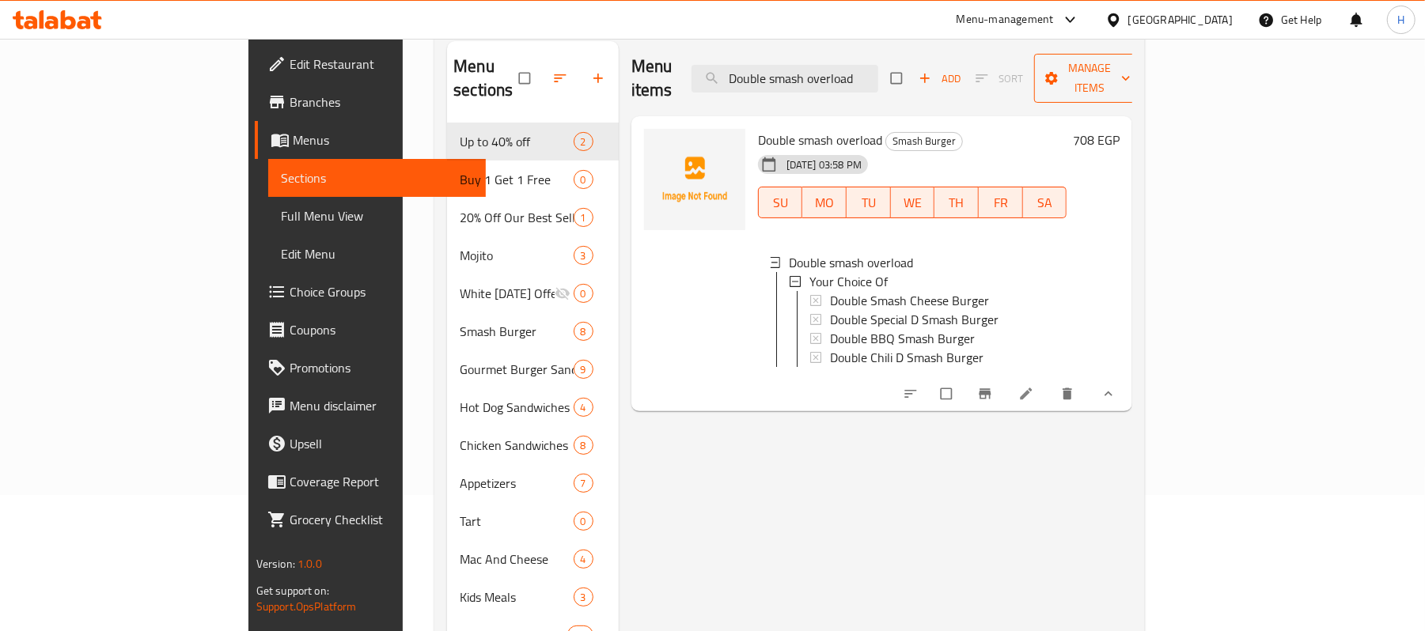
click at [1134, 74] on span "Manage items" at bounding box center [1090, 79] width 87 height 40
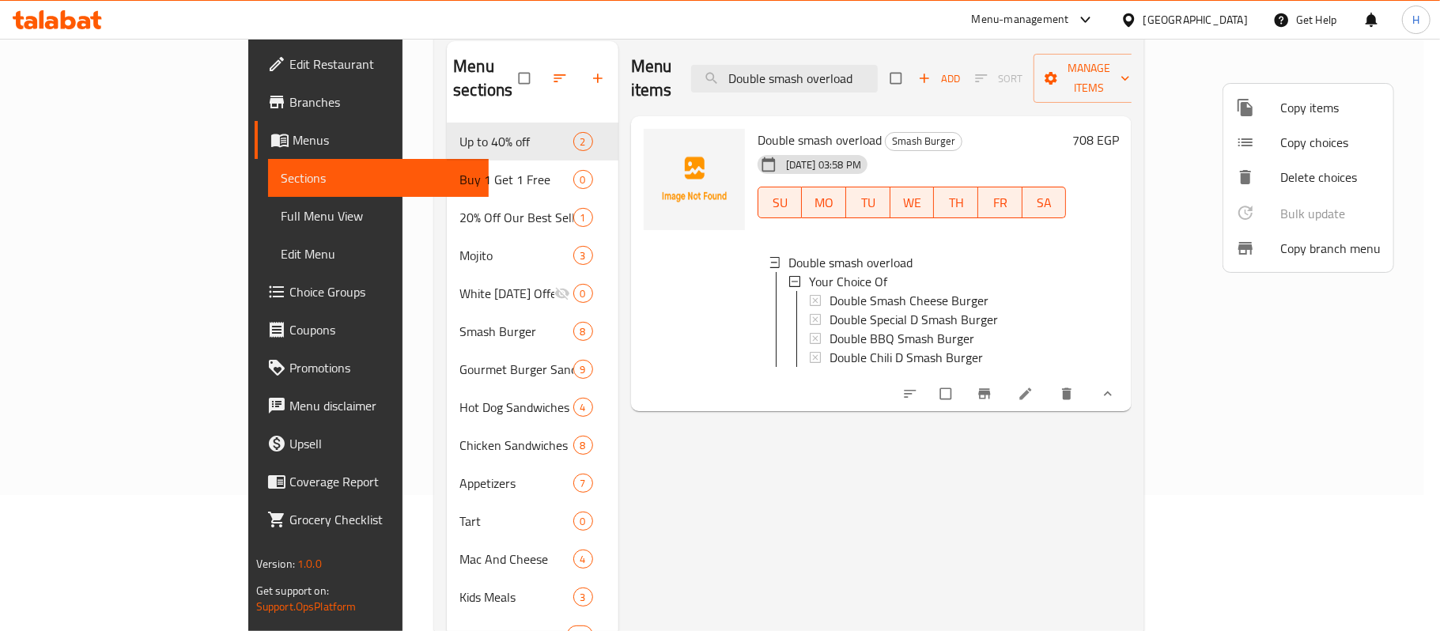
click at [1156, 85] on div at bounding box center [720, 315] width 1440 height 631
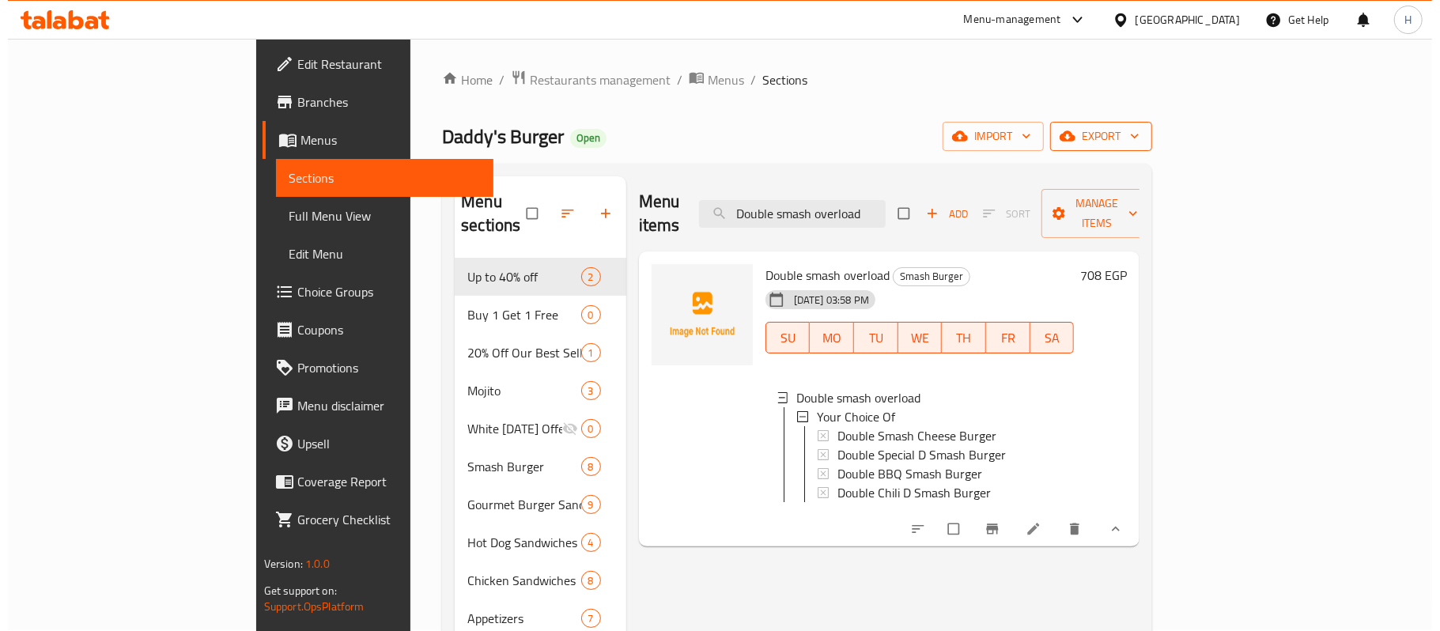
scroll to position [0, 0]
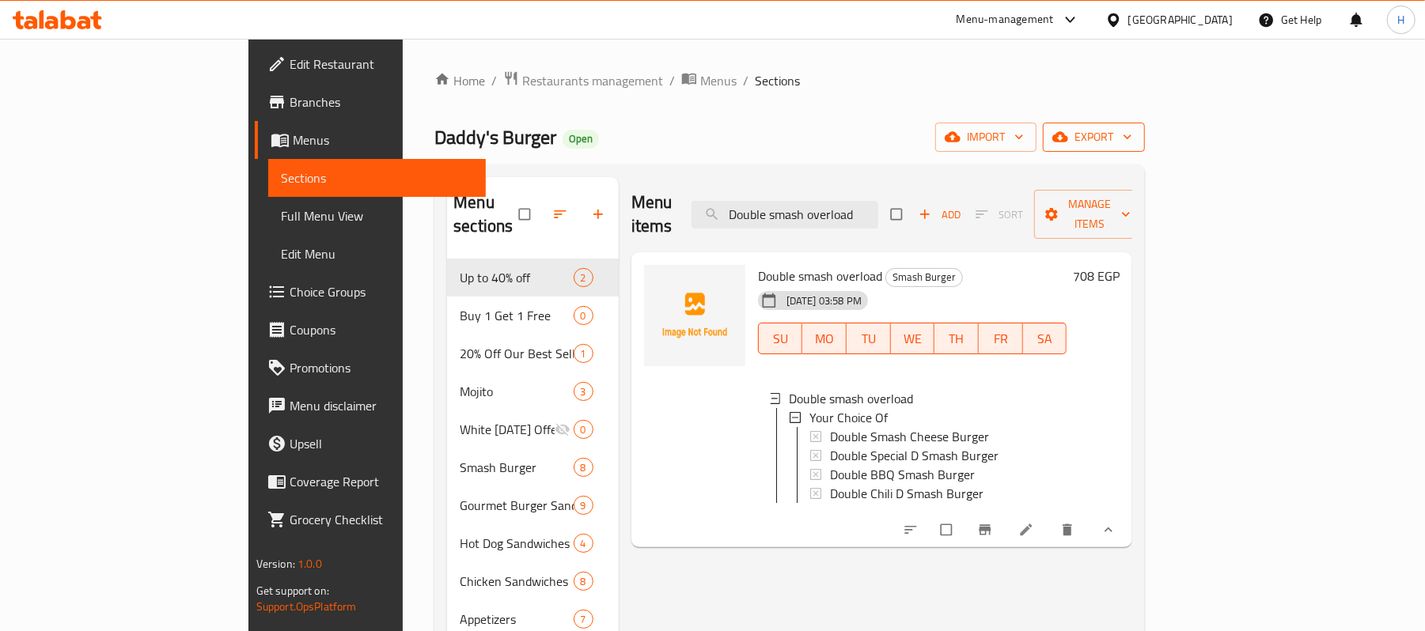
click at [1145, 125] on button "export" at bounding box center [1094, 137] width 102 height 29
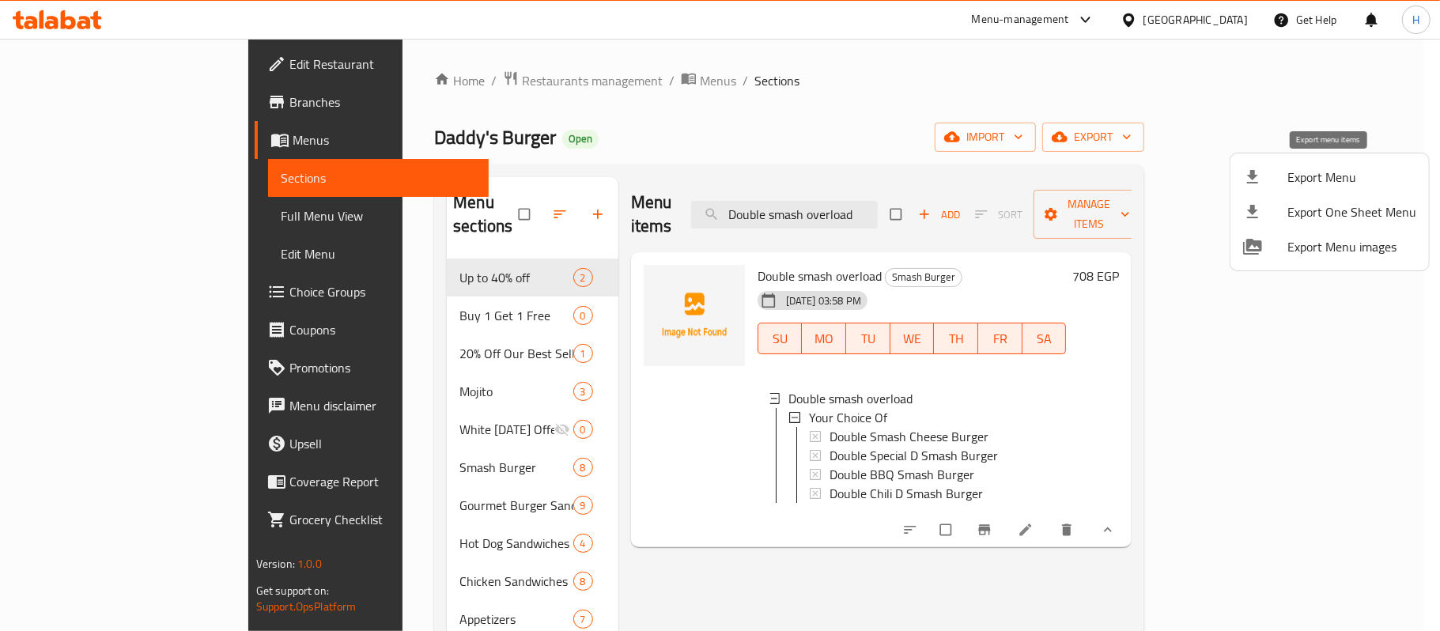
click at [1289, 160] on li "Export Menu" at bounding box center [1330, 177] width 199 height 35
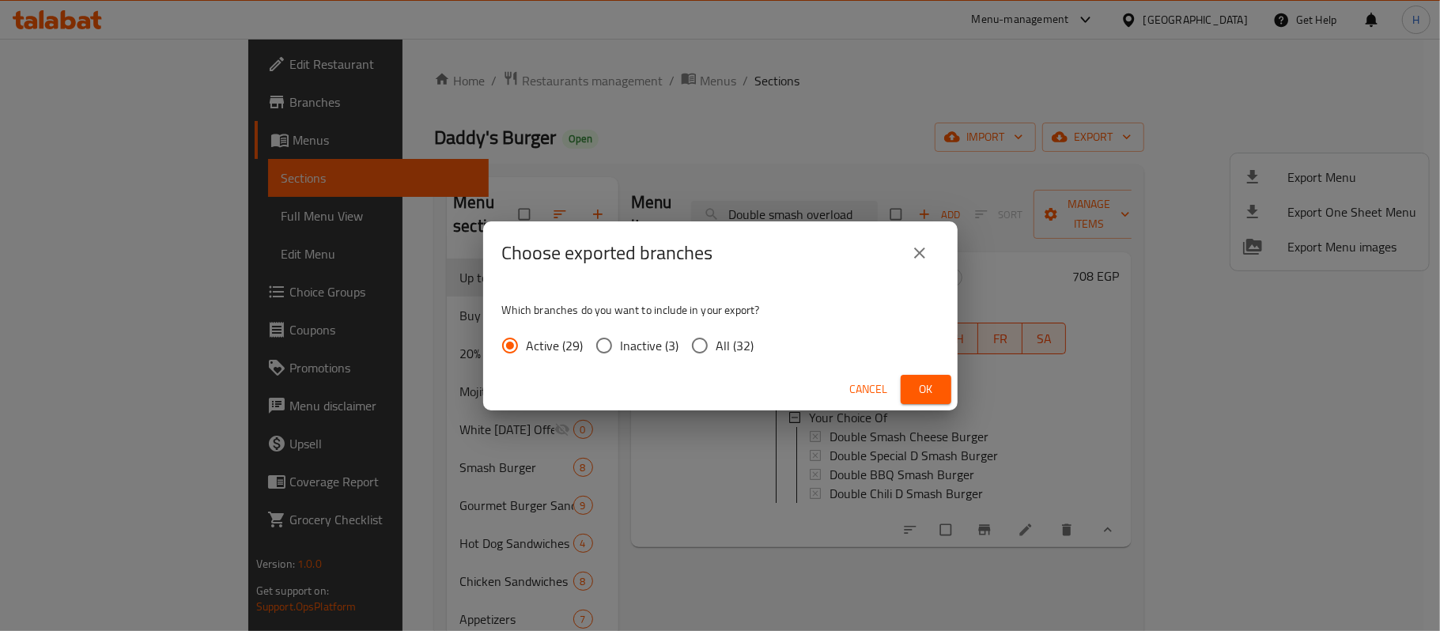
click at [741, 348] on span "All (32)" at bounding box center [736, 345] width 38 height 19
click at [717, 348] on input "All (32)" at bounding box center [699, 345] width 33 height 33
radio input "true"
click at [905, 391] on button "Ok" at bounding box center [926, 389] width 51 height 29
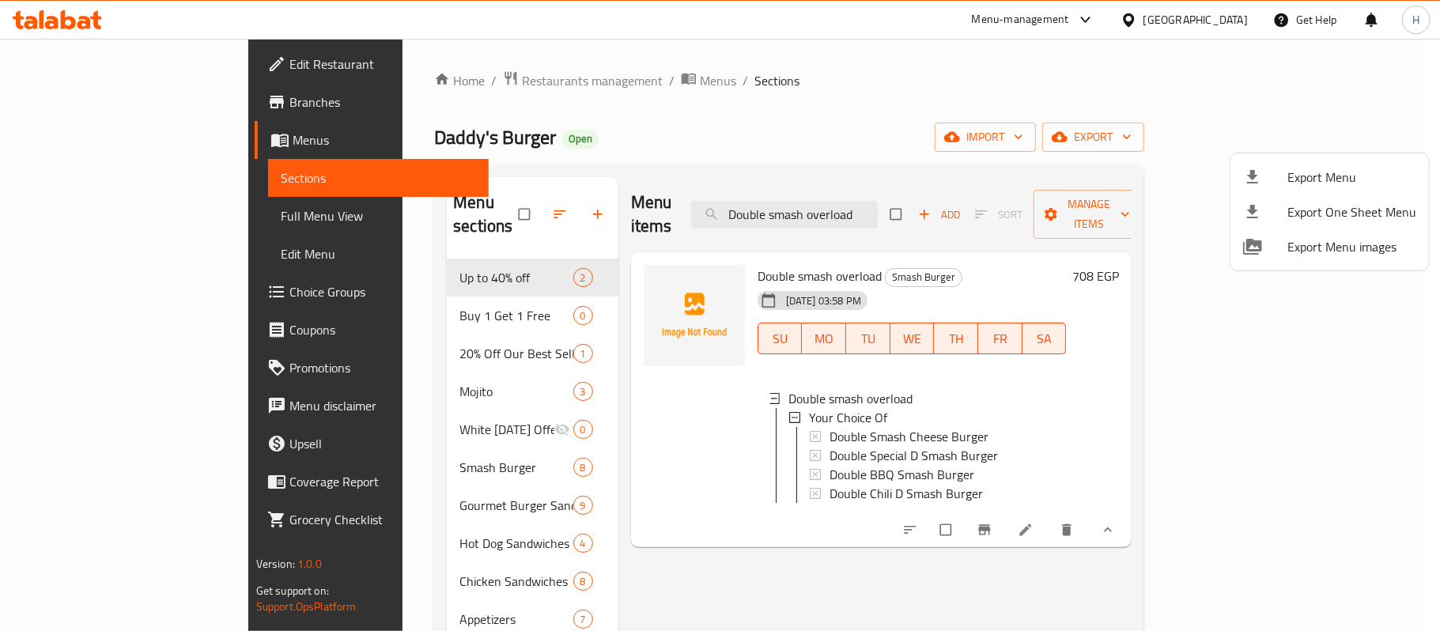
click at [118, 138] on div at bounding box center [720, 315] width 1440 height 631
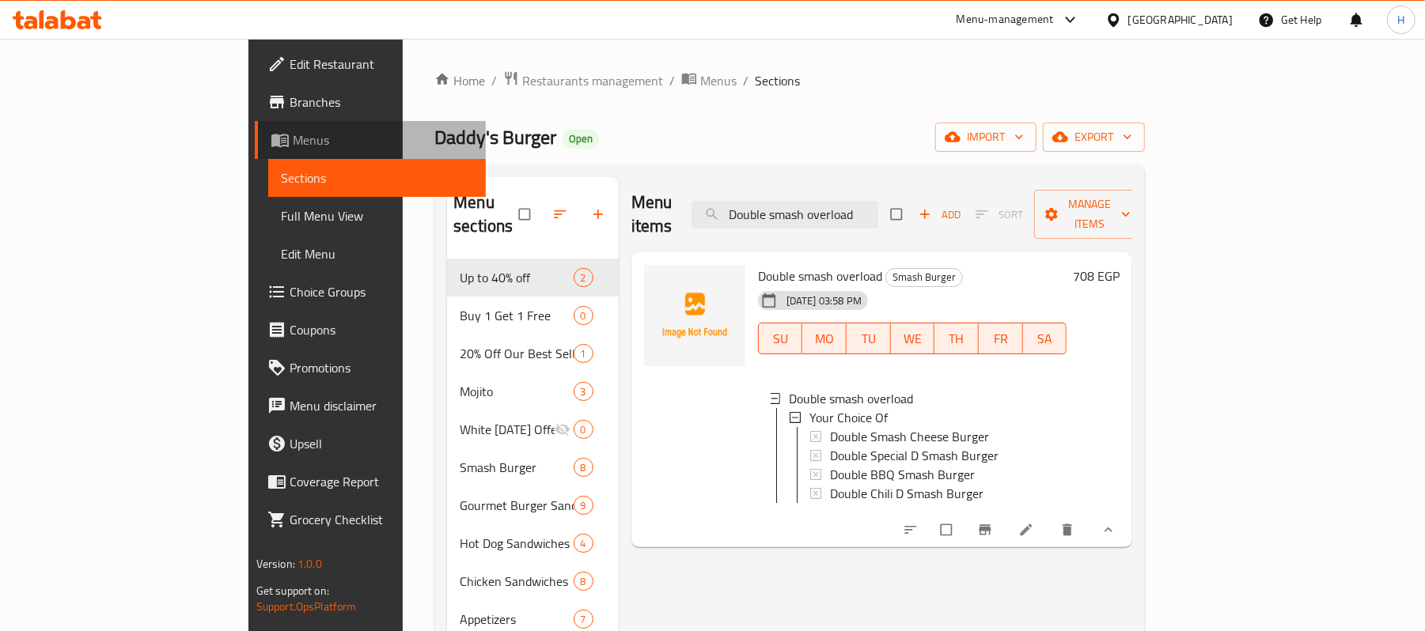
click at [293, 138] on span "Menus" at bounding box center [383, 140] width 181 height 19
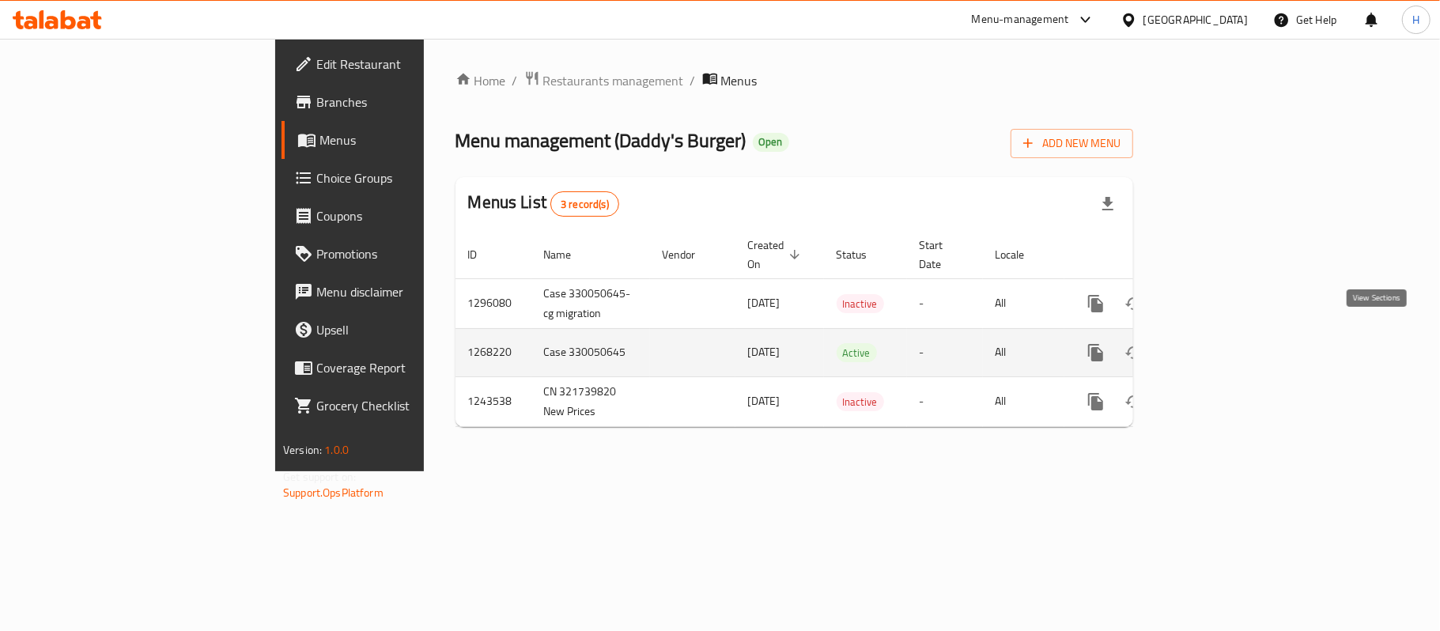
click at [1220, 343] on icon "enhanced table" at bounding box center [1210, 352] width 19 height 19
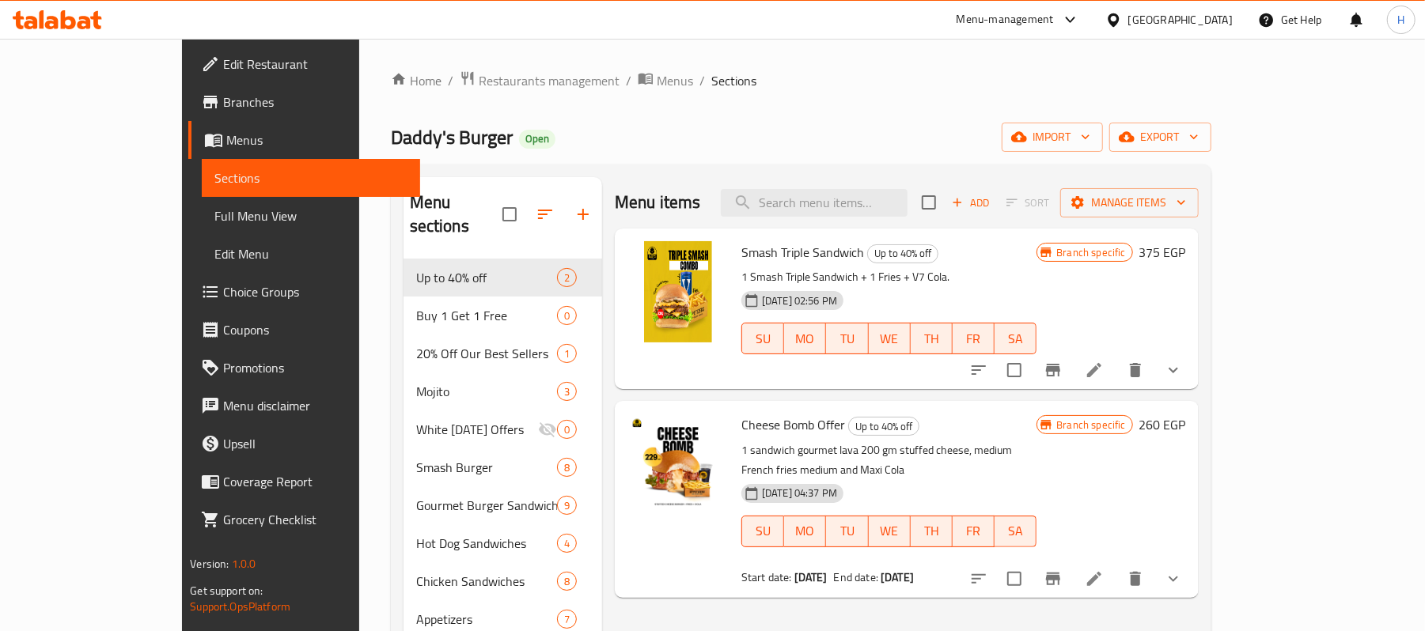
click at [911, 219] on div "Menu items Add Sort Manage items" at bounding box center [907, 202] width 584 height 51
click at [907, 206] on input "search" at bounding box center [814, 203] width 187 height 28
click at [214, 212] on span "Full Menu View" at bounding box center [310, 215] width 193 height 19
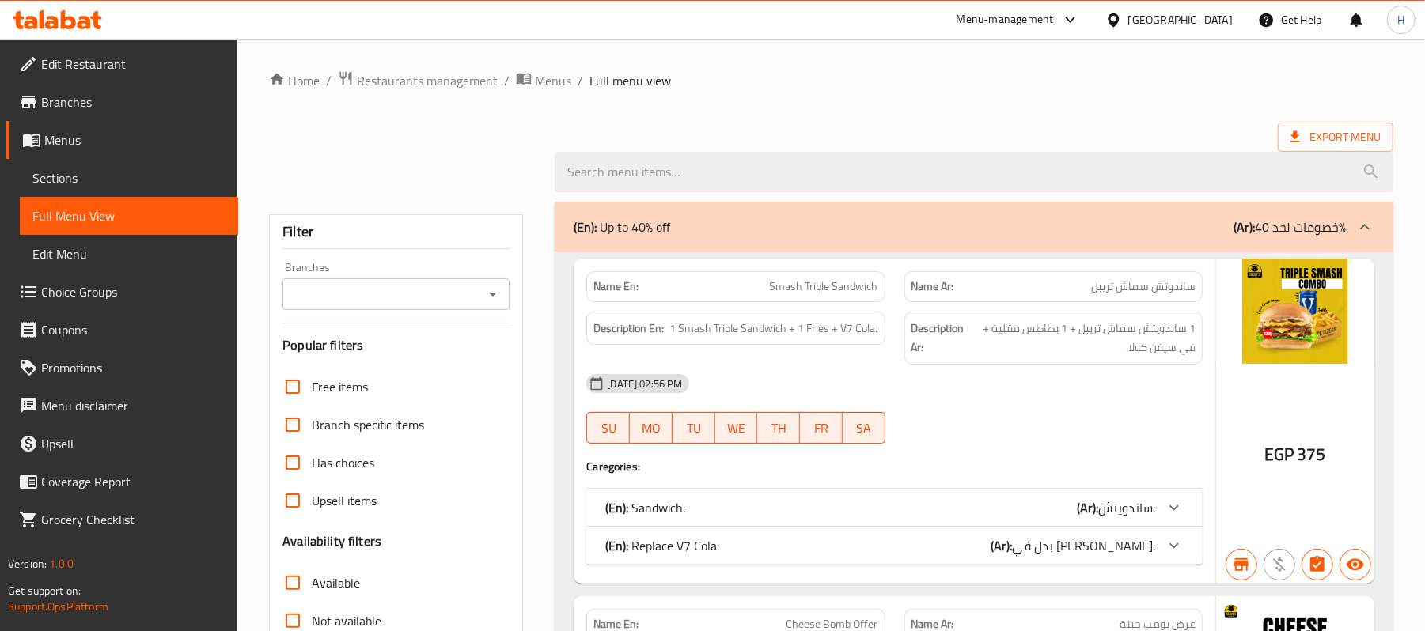
scroll to position [422, 0]
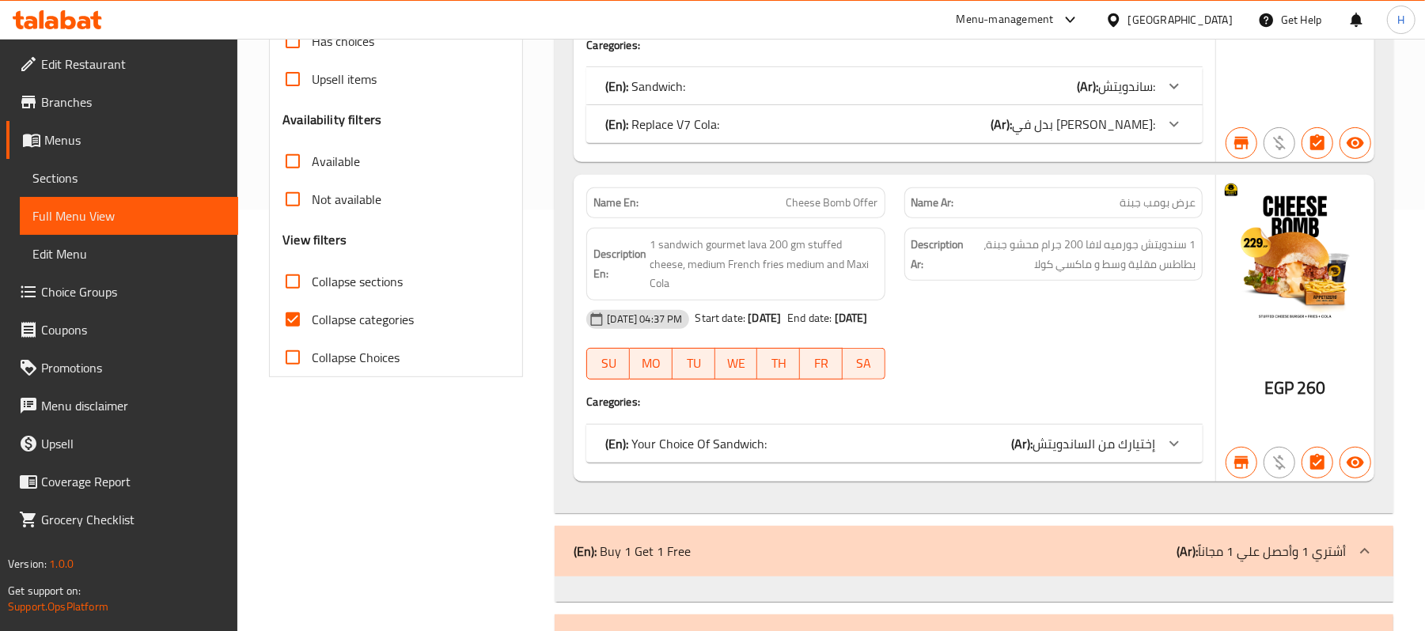
click at [375, 318] on span "Collapse categories" at bounding box center [363, 319] width 102 height 19
click at [312, 318] on input "Collapse categories" at bounding box center [293, 320] width 38 height 38
checkbox input "false"
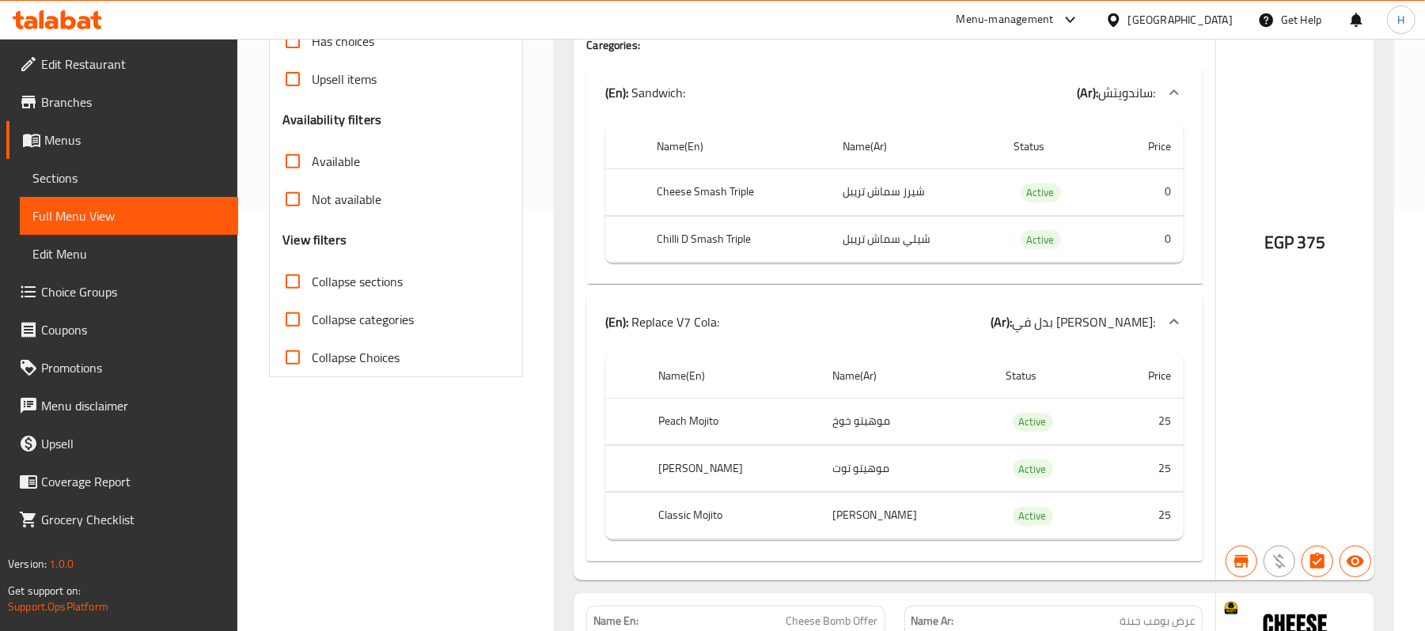
click at [368, 274] on span "Collapse sections" at bounding box center [357, 281] width 91 height 19
click at [312, 274] on input "Collapse sections" at bounding box center [293, 282] width 38 height 38
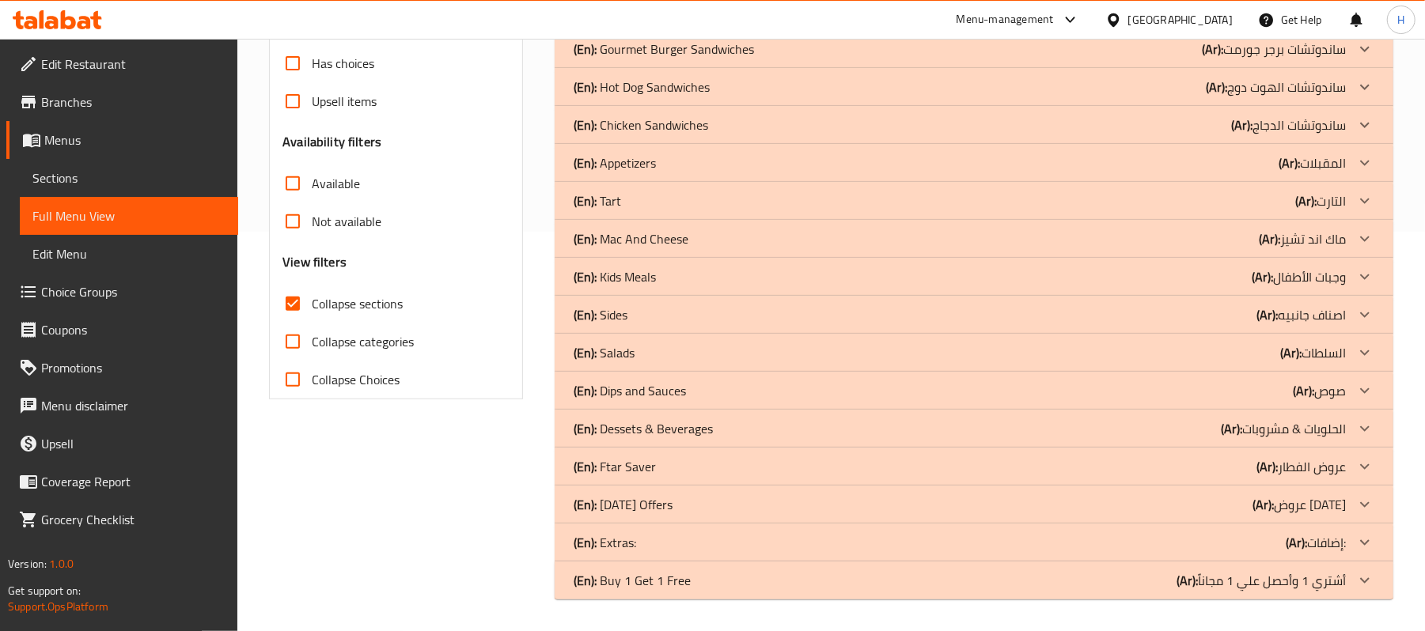
scroll to position [399, 0]
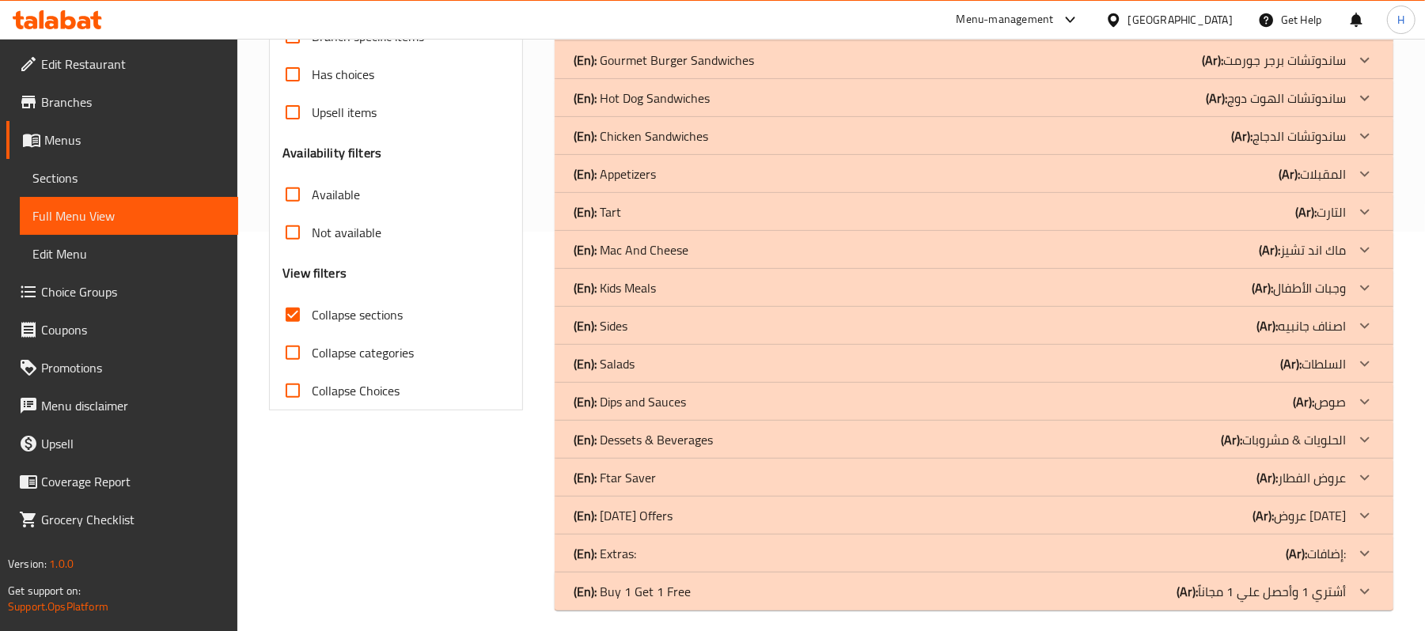
click at [365, 305] on span "Collapse sections" at bounding box center [357, 314] width 91 height 19
click at [312, 305] on input "Collapse sections" at bounding box center [293, 315] width 38 height 38
checkbox input "false"
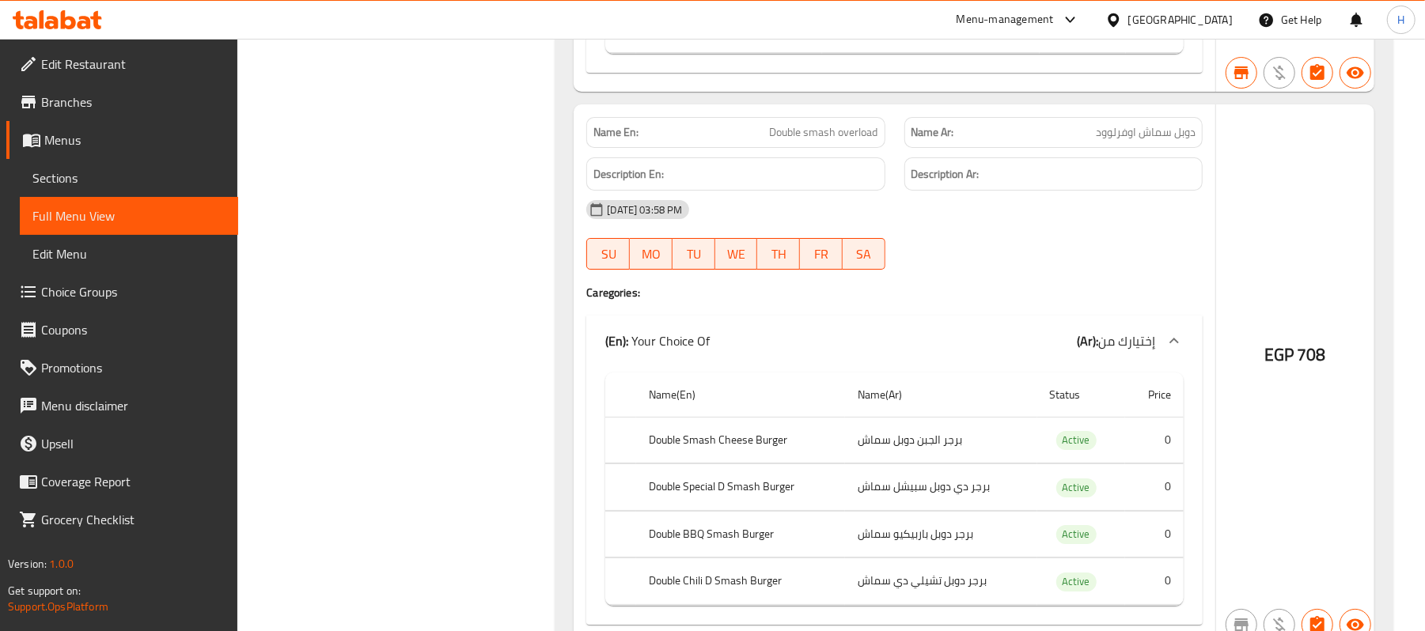
scroll to position [4132, 0]
